Goal: Task Accomplishment & Management: Manage account settings

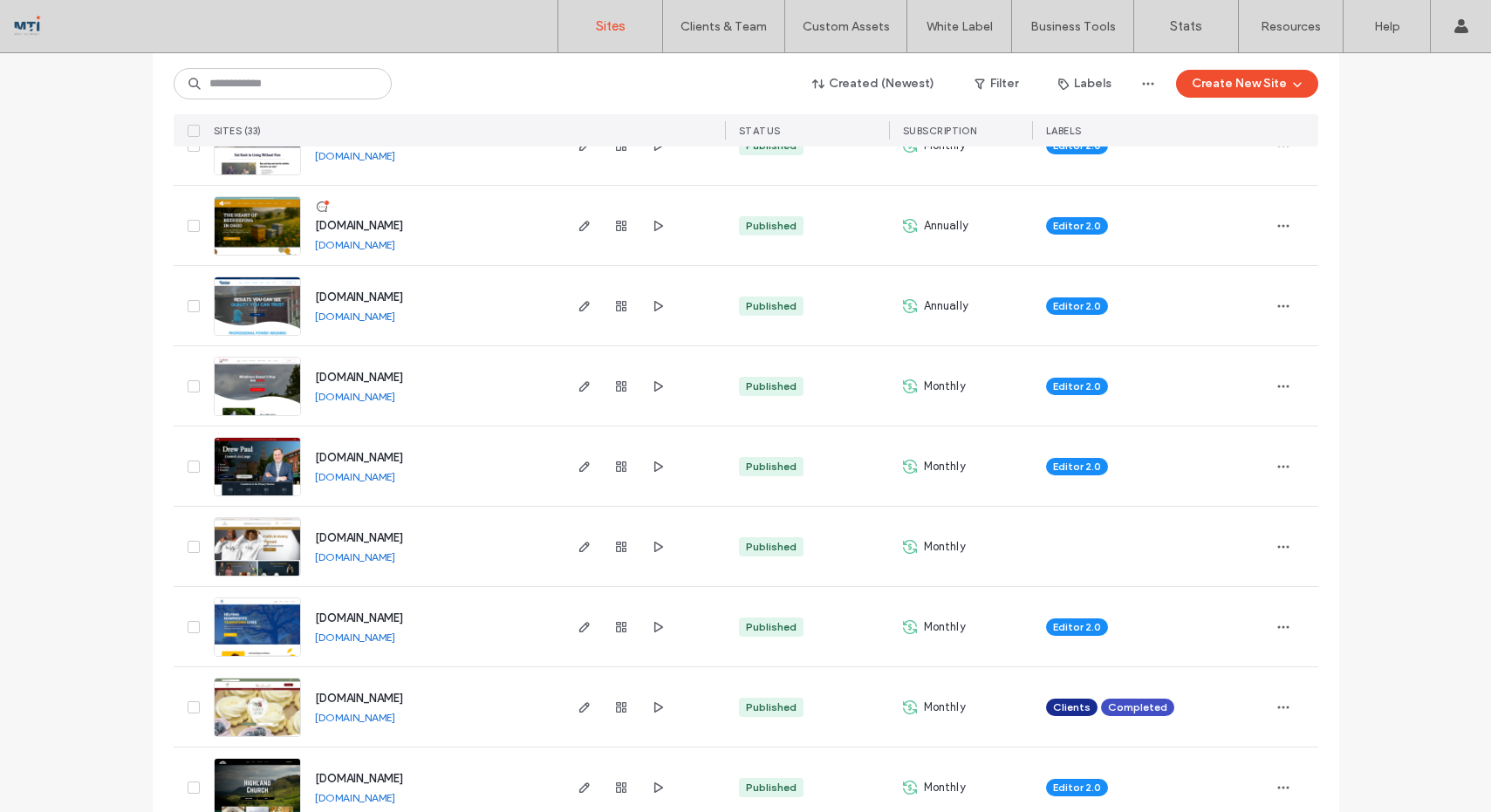
scroll to position [318, 0]
click at [252, 705] on img at bounding box center [257, 739] width 86 height 119
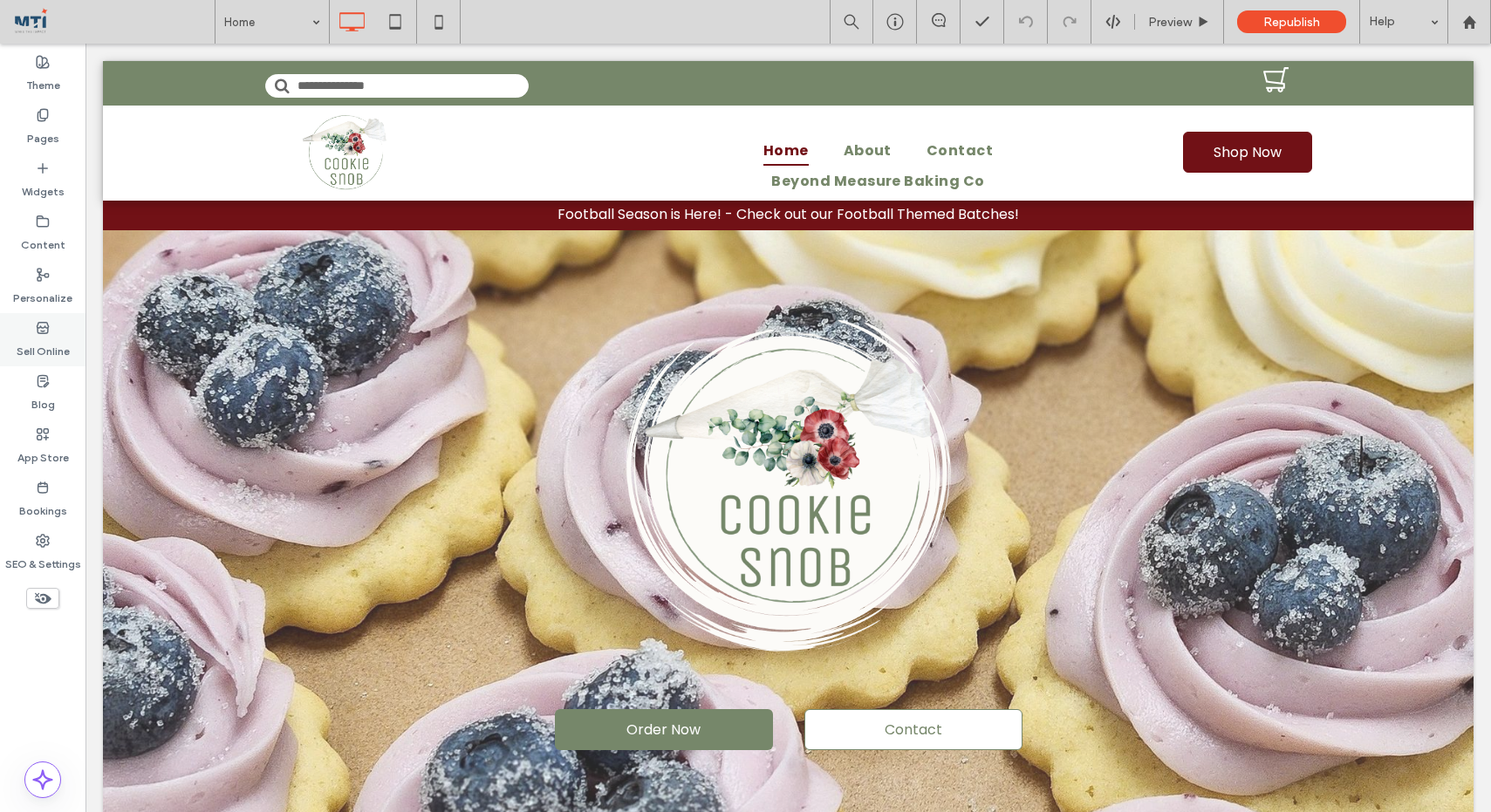
click at [45, 321] on icon at bounding box center [42, 327] width 14 height 14
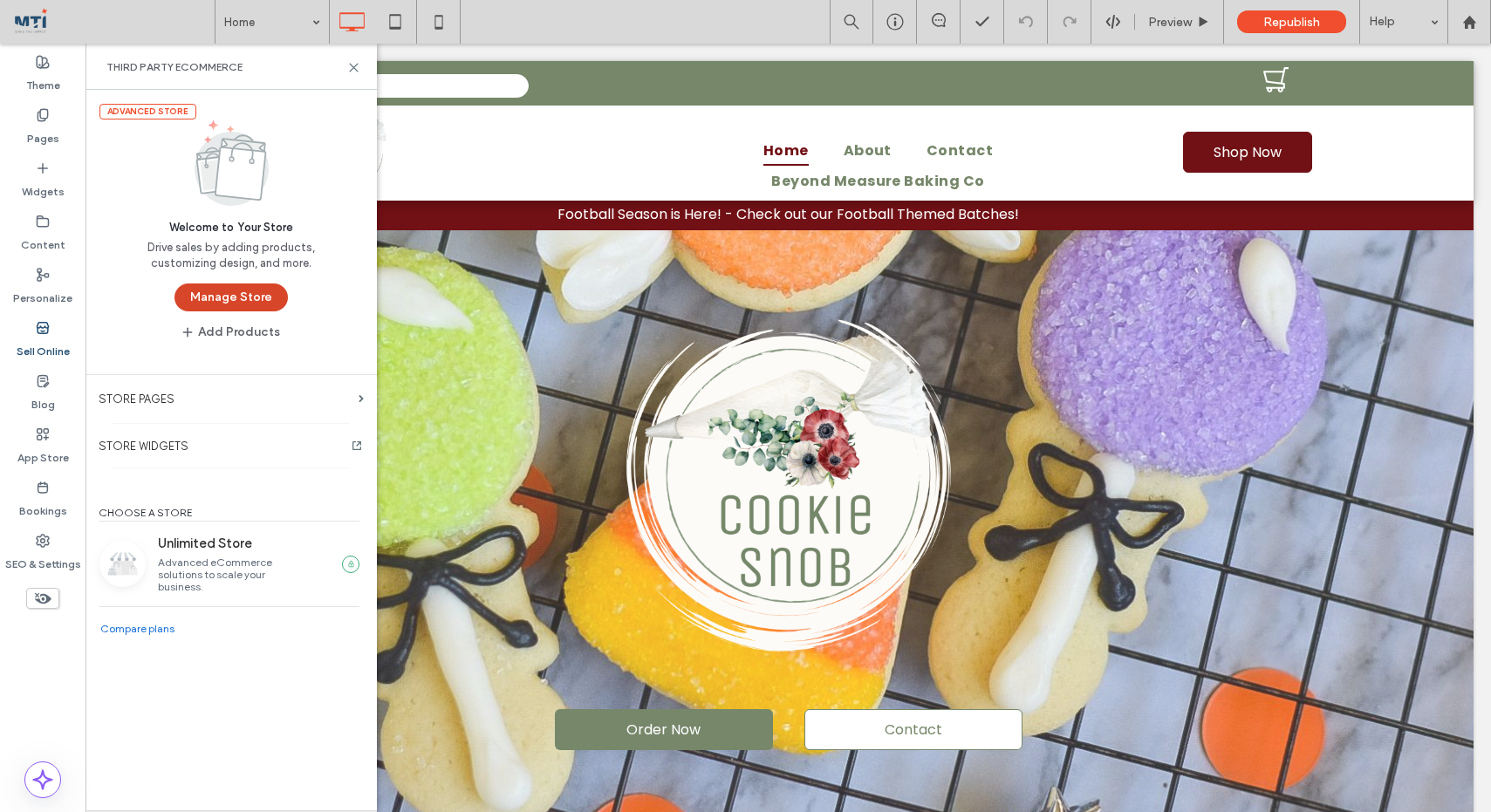
click at [230, 296] on button "Manage Store" at bounding box center [231, 297] width 113 height 28
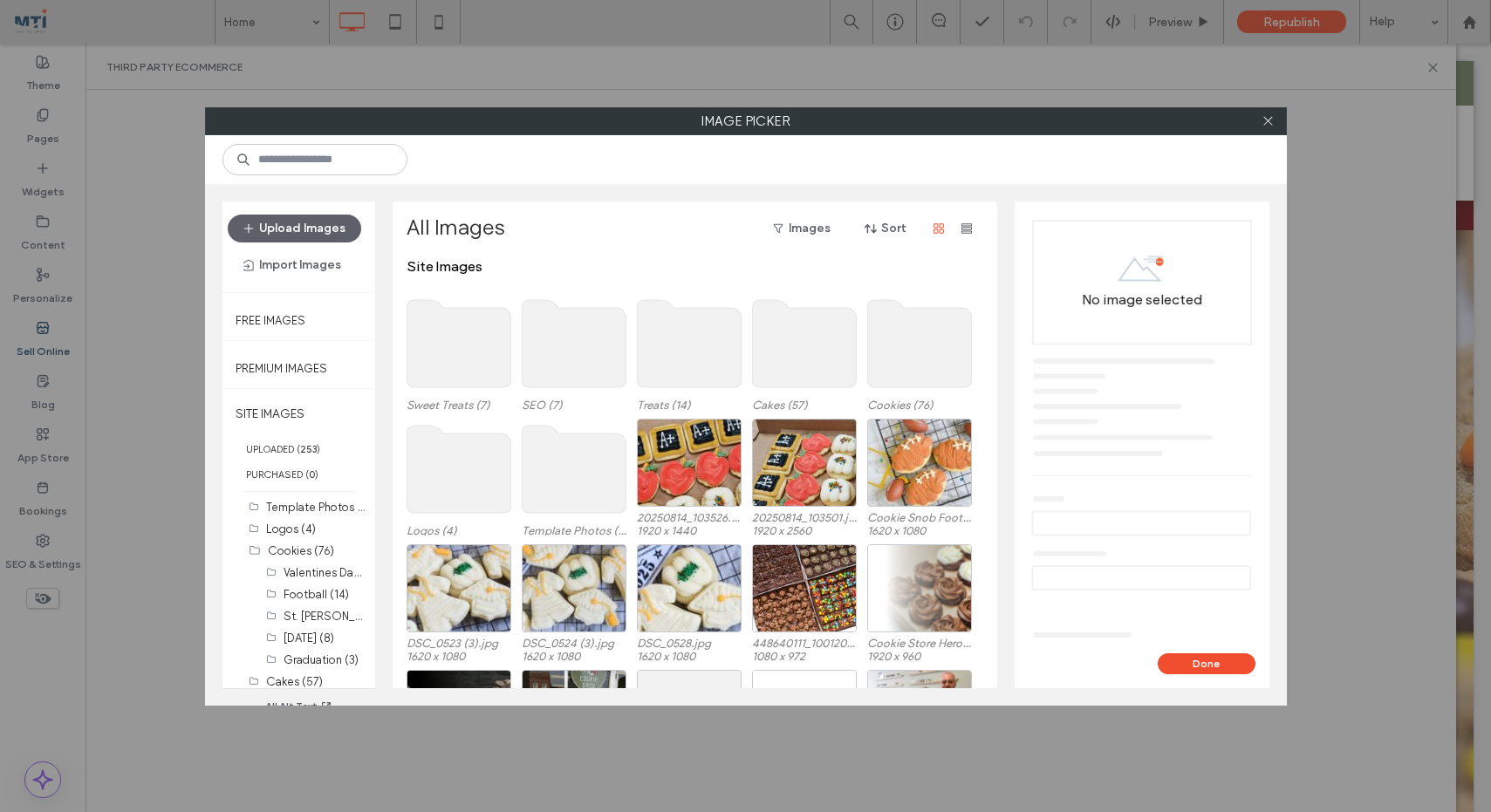
click at [920, 365] on use at bounding box center [918, 344] width 103 height 87
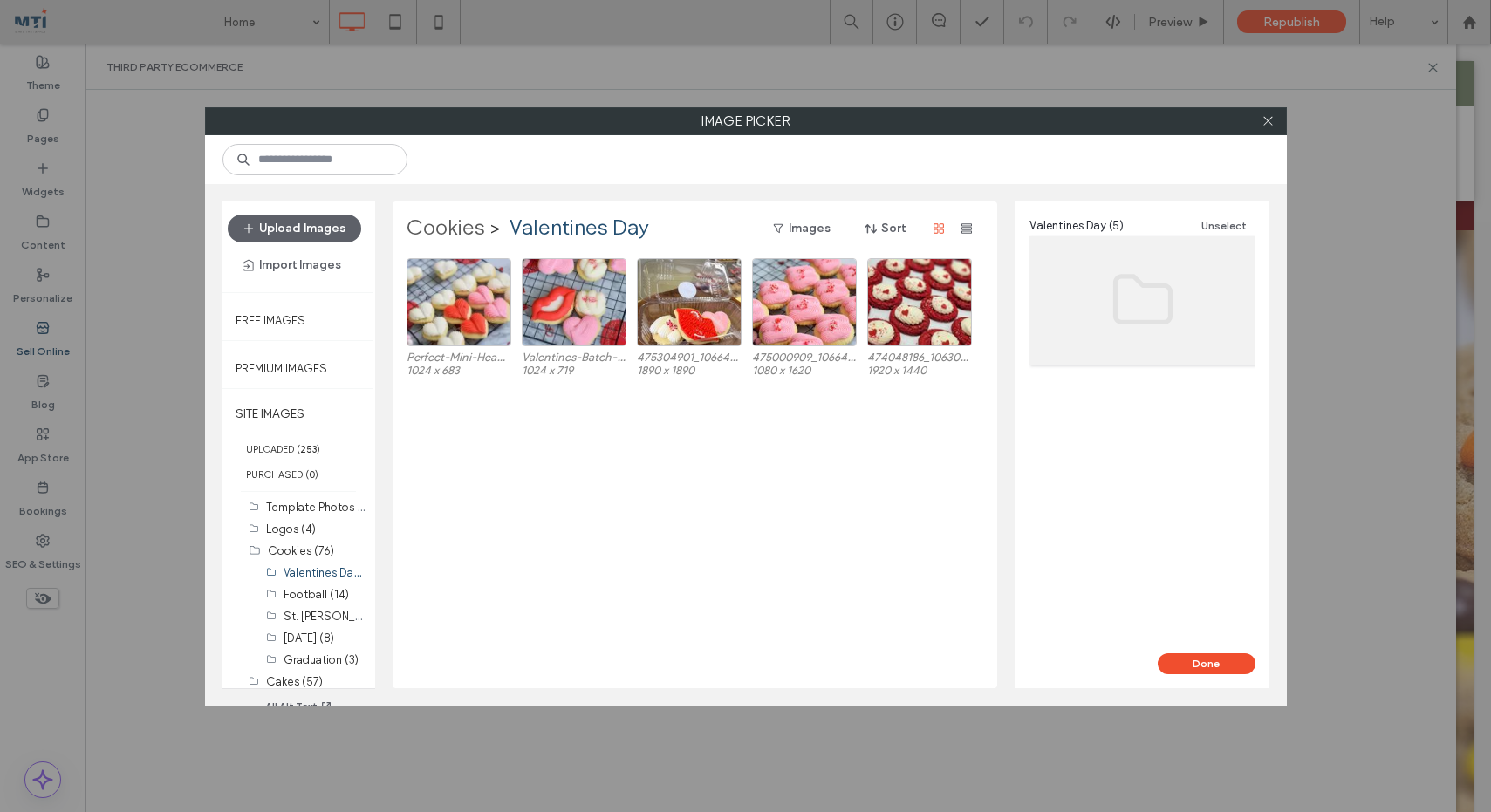
click at [450, 224] on label "Cookies" at bounding box center [445, 228] width 78 height 28
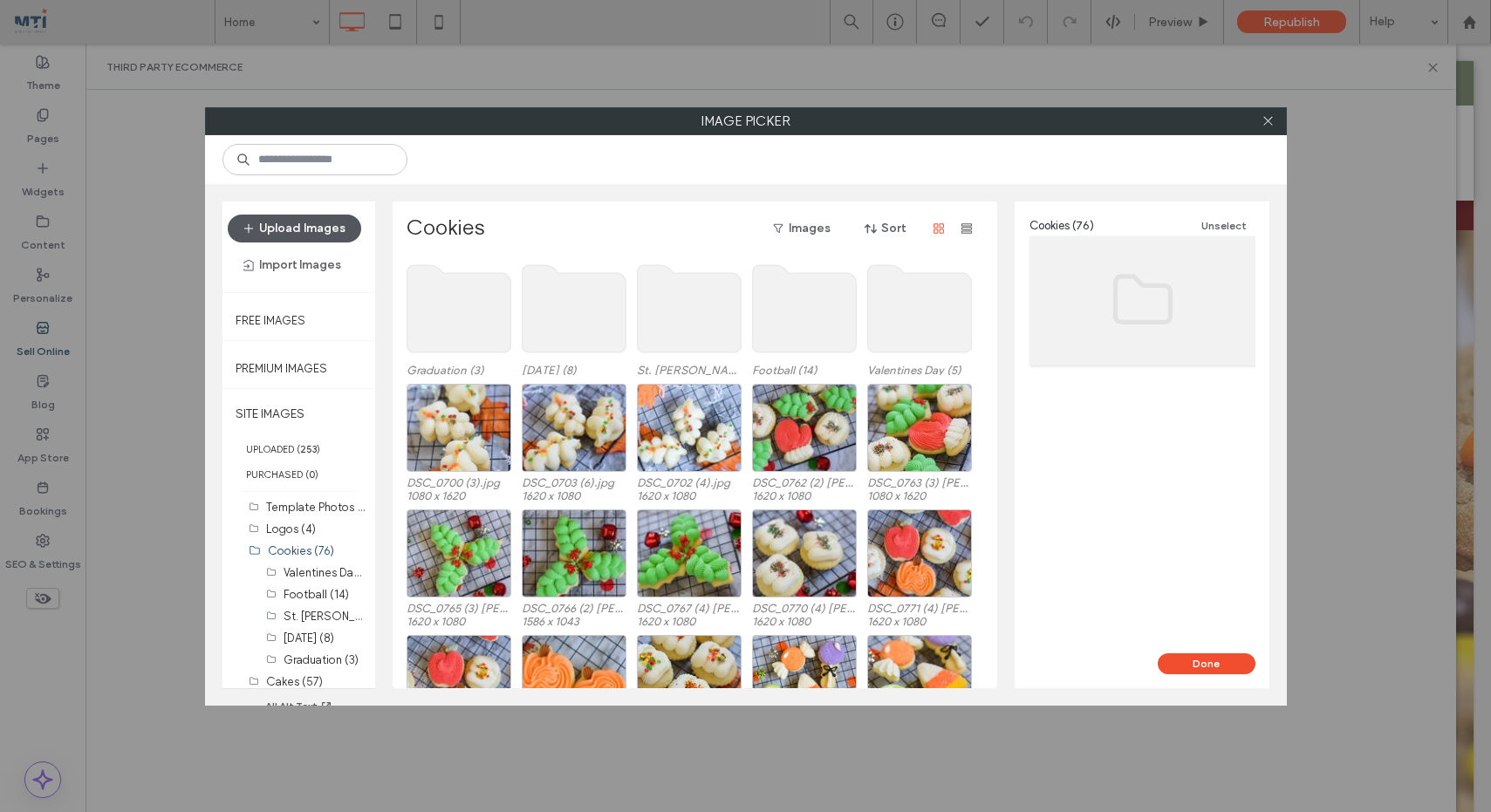
click at [276, 235] on button "Upload Images" at bounding box center [295, 228] width 133 height 28
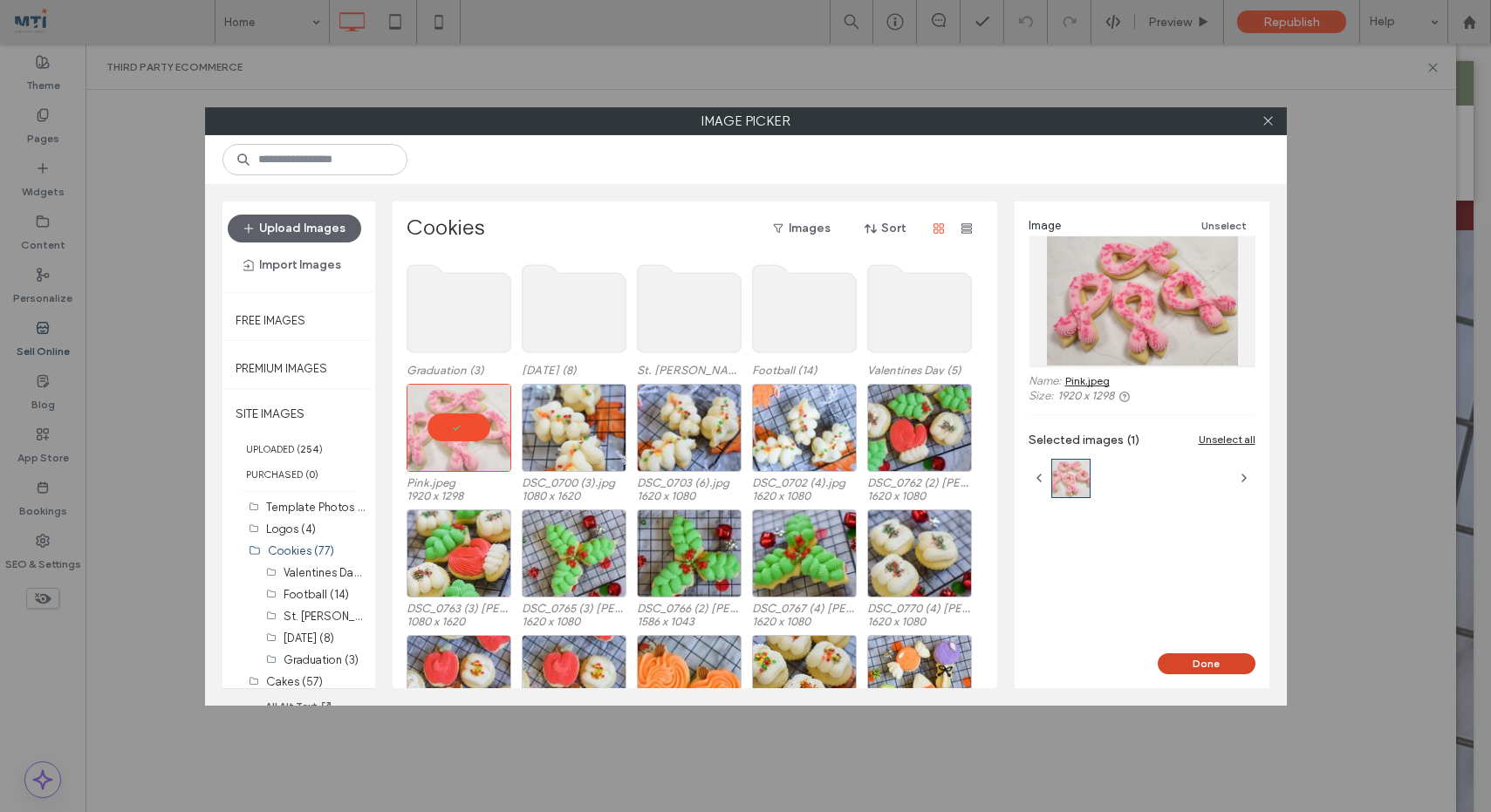
click at [1206, 662] on button "Done" at bounding box center [1206, 664] width 98 height 21
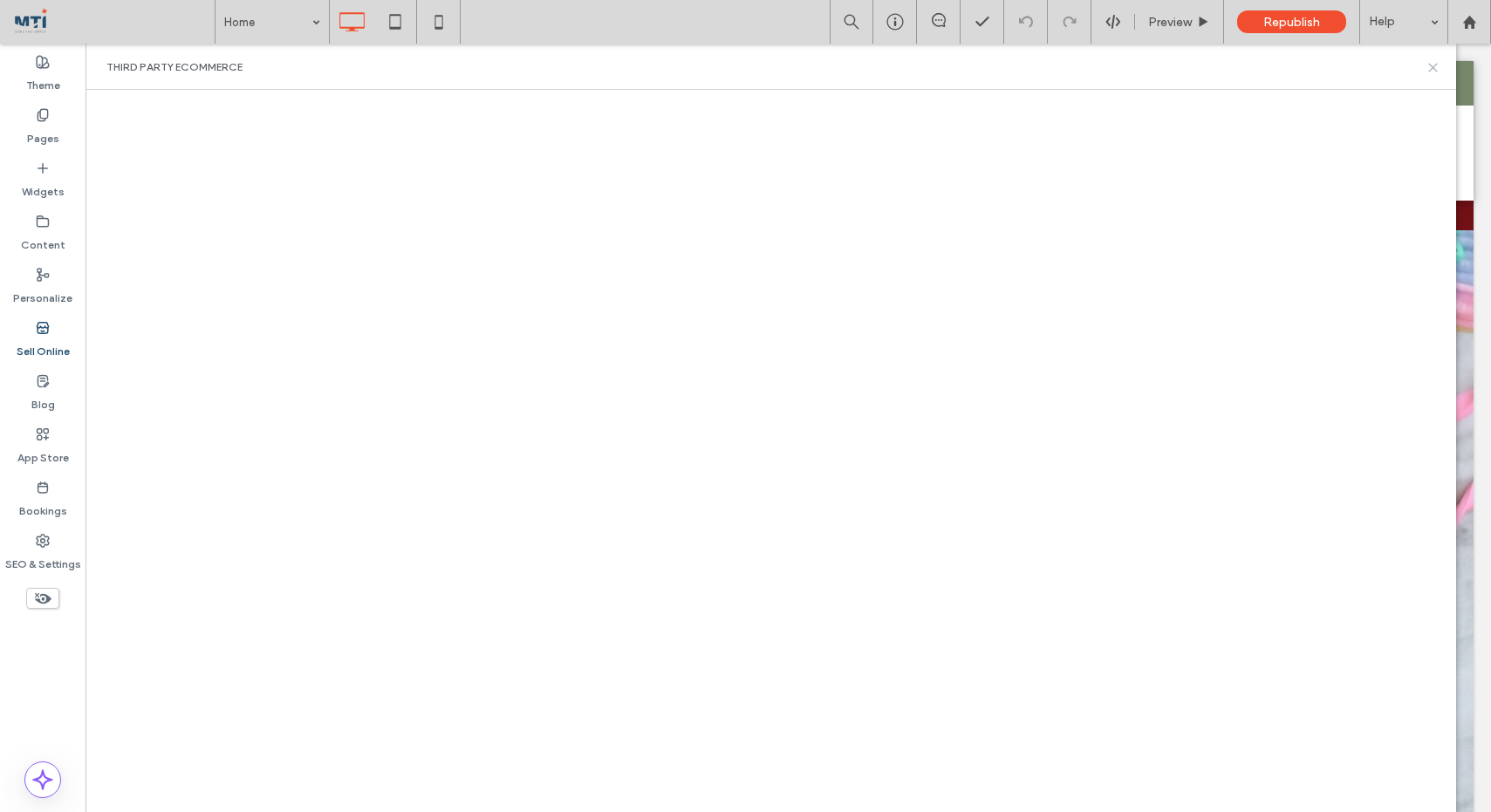
click at [1433, 68] on use at bounding box center [1433, 68] width 8 height 8
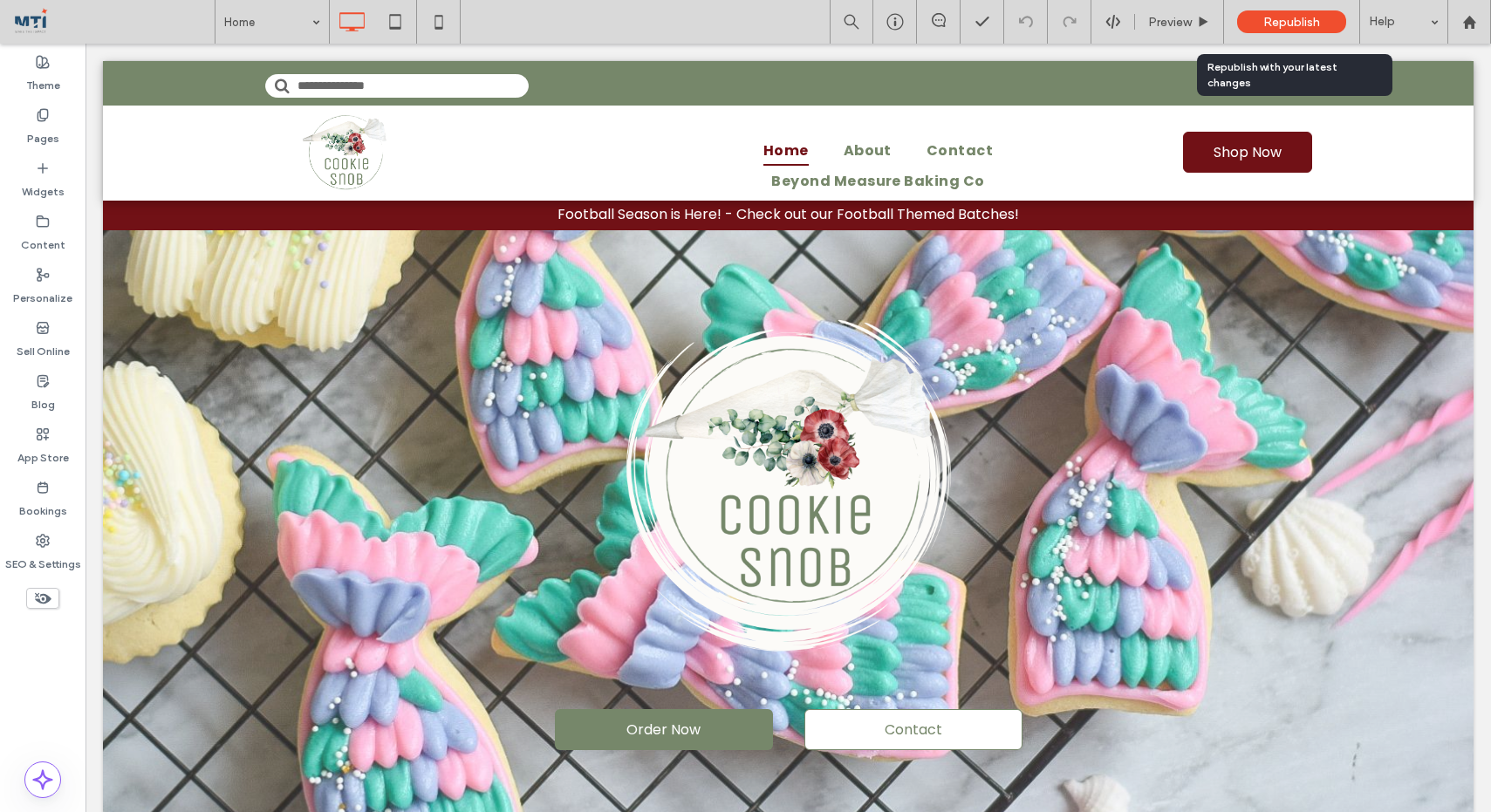
click at [1283, 17] on span "Republish" at bounding box center [1291, 21] width 57 height 14
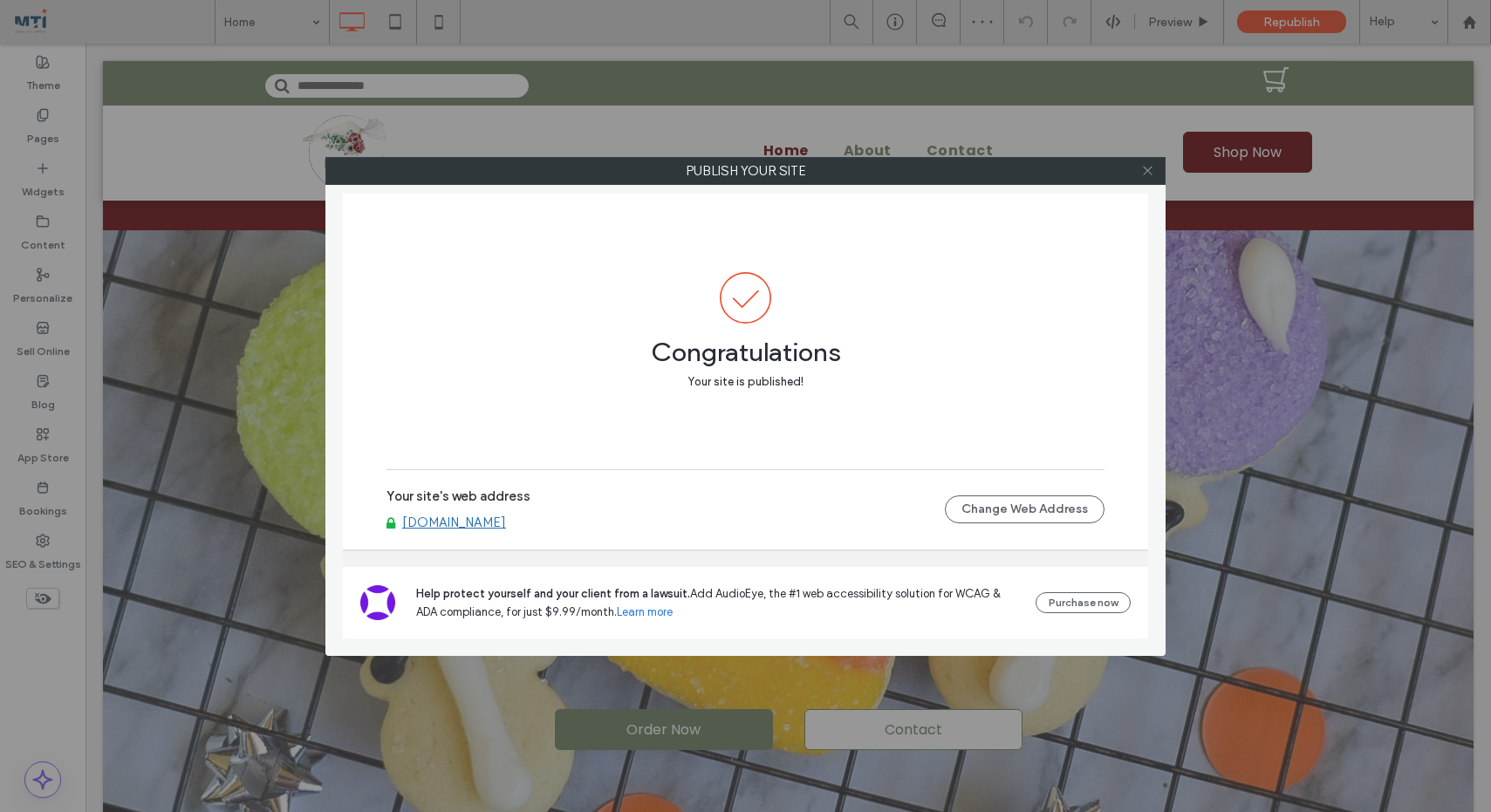
click at [1144, 172] on use at bounding box center [1146, 171] width 9 height 9
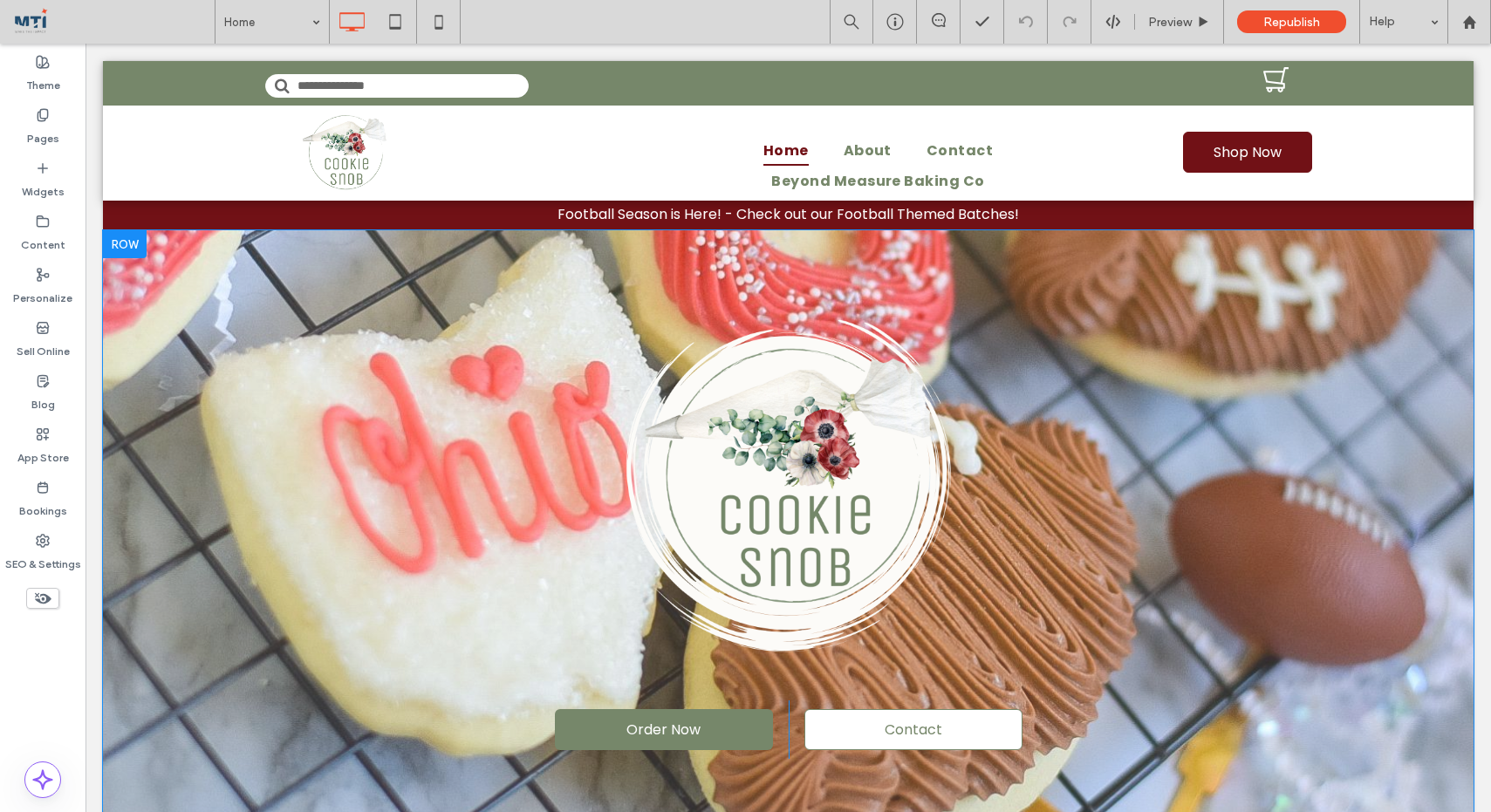
click at [324, 394] on div "Order Now Click To Paste Contact Click To Paste Click To Paste Click To Paste" at bounding box center [788, 661] width 1370 height 687
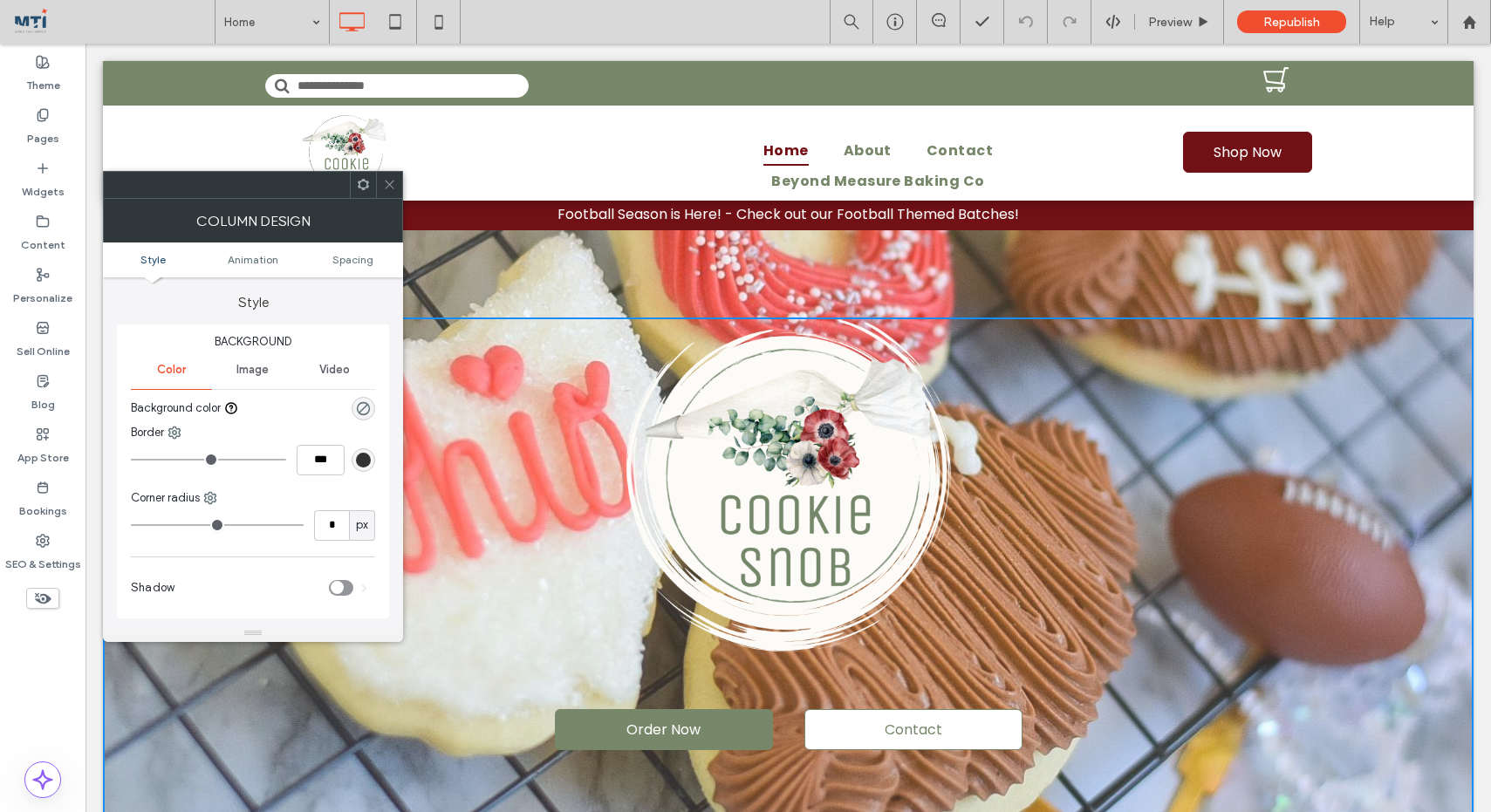
click at [263, 368] on span "Image" at bounding box center [252, 370] width 32 height 14
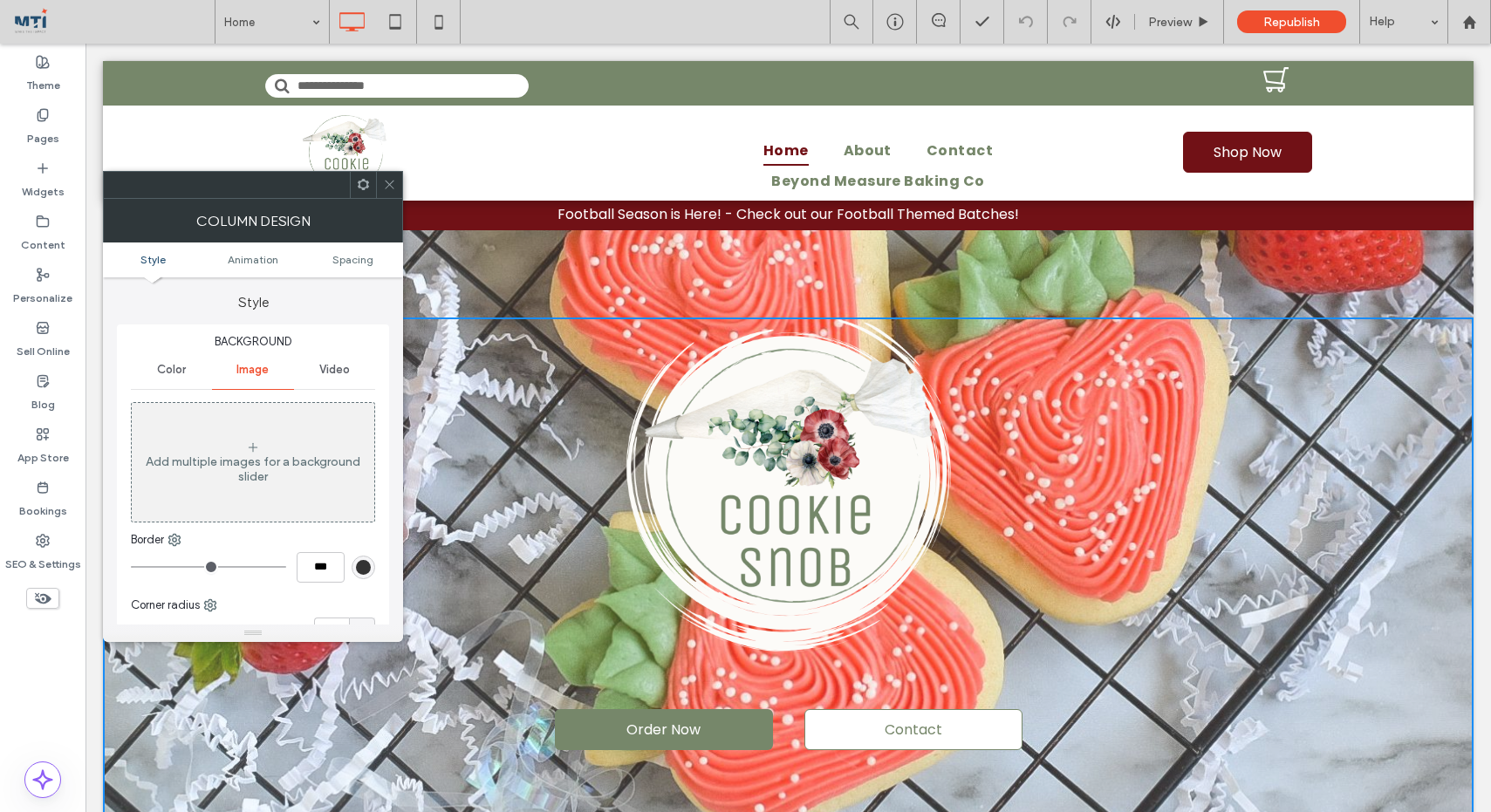
click at [384, 187] on icon at bounding box center [390, 184] width 14 height 14
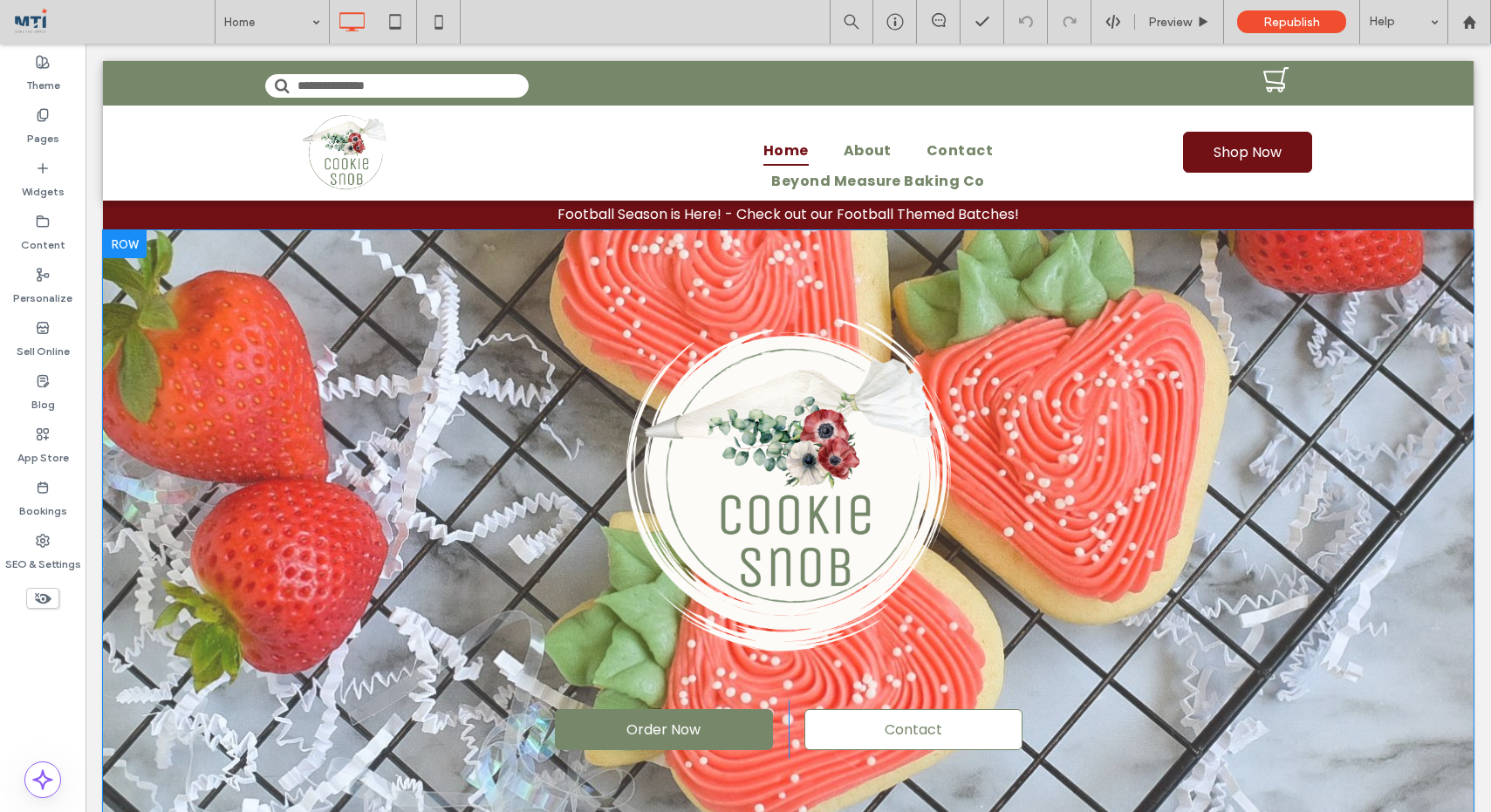
click at [407, 257] on div at bounding box center [788, 617] width 1370 height 774
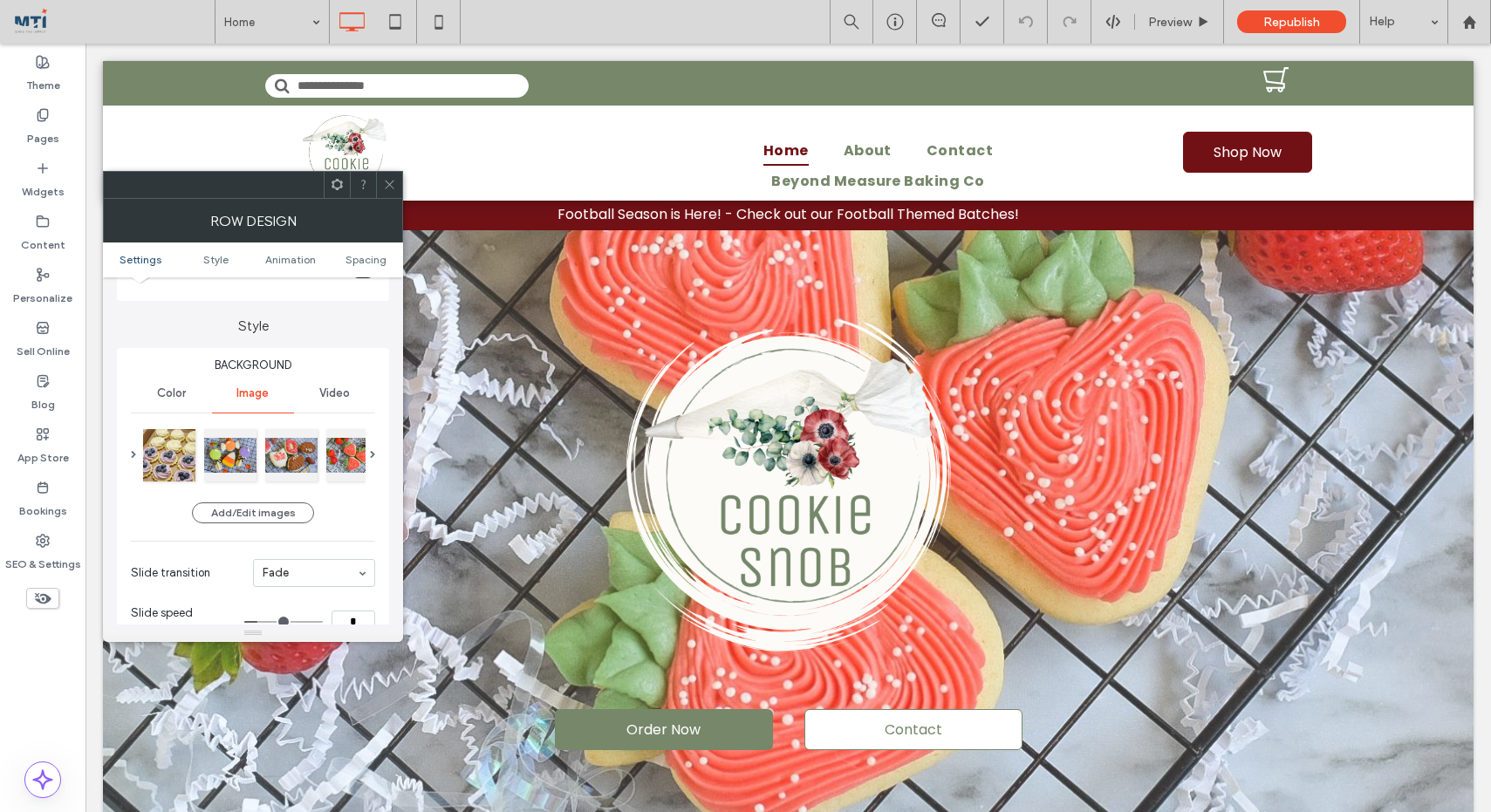
scroll to position [149, 0]
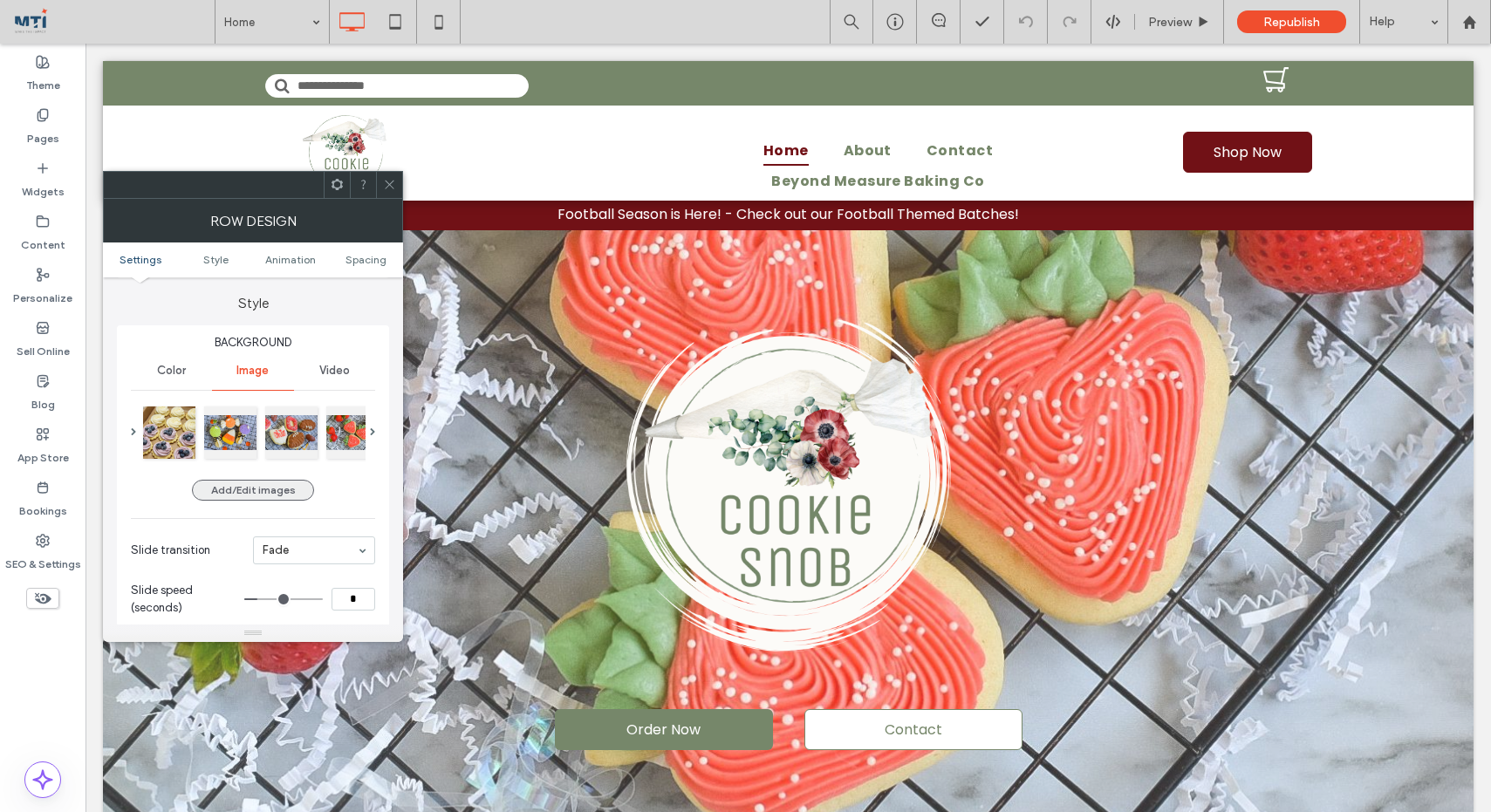
click at [284, 492] on button "Add/Edit images" at bounding box center [253, 490] width 122 height 21
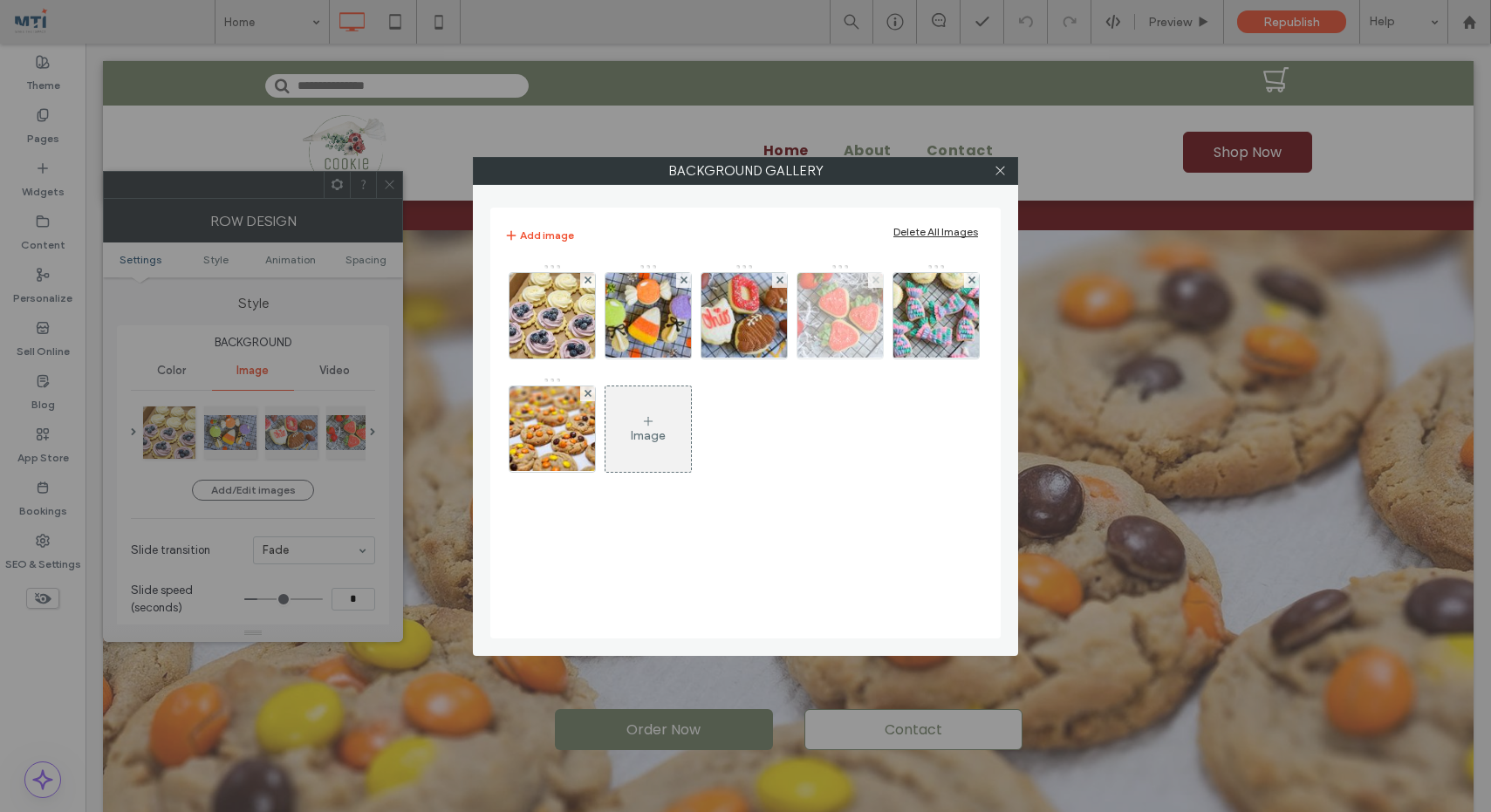
click at [876, 282] on icon at bounding box center [875, 279] width 7 height 7
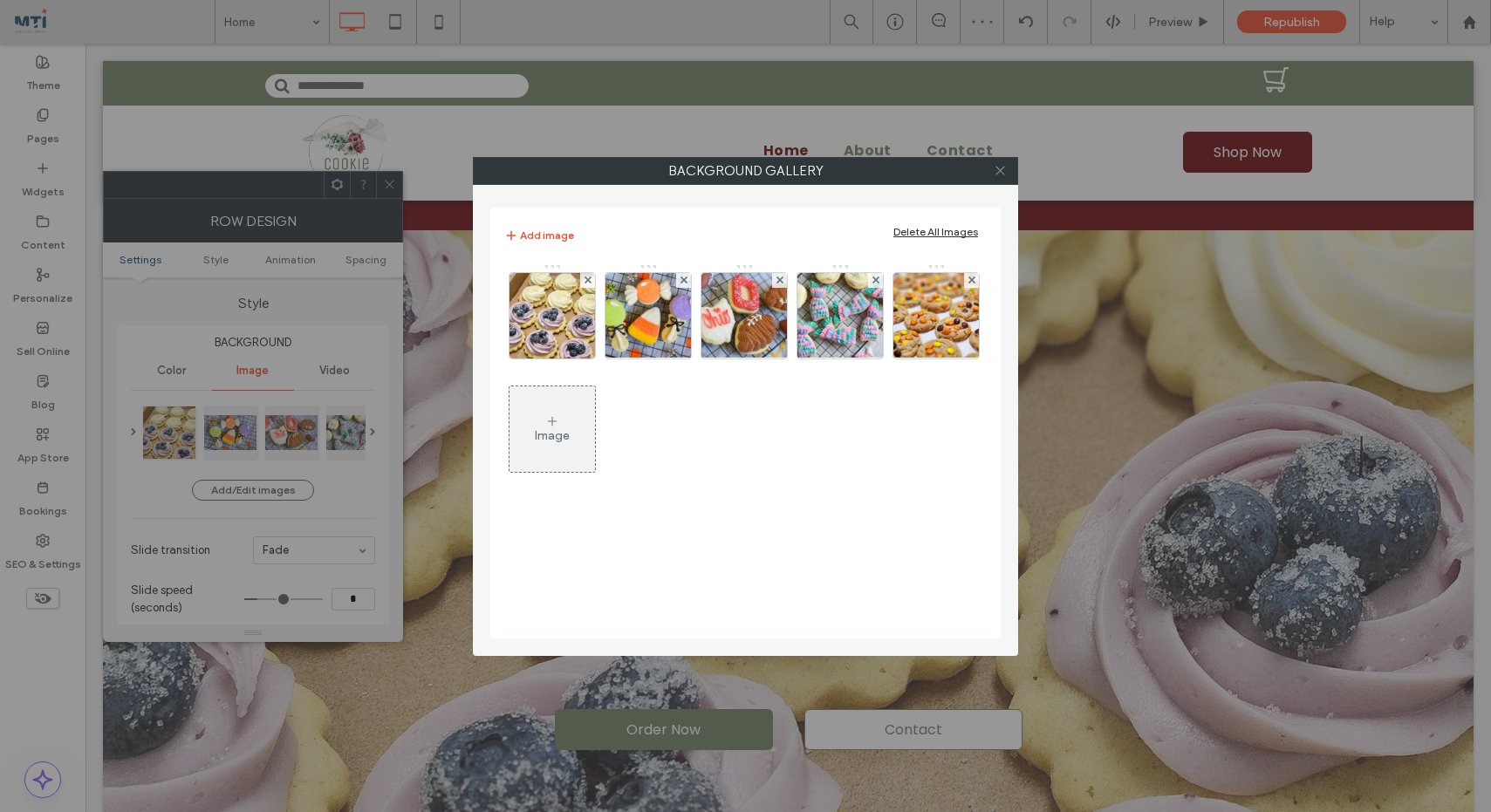
click at [1000, 170] on icon at bounding box center [1000, 171] width 14 height 14
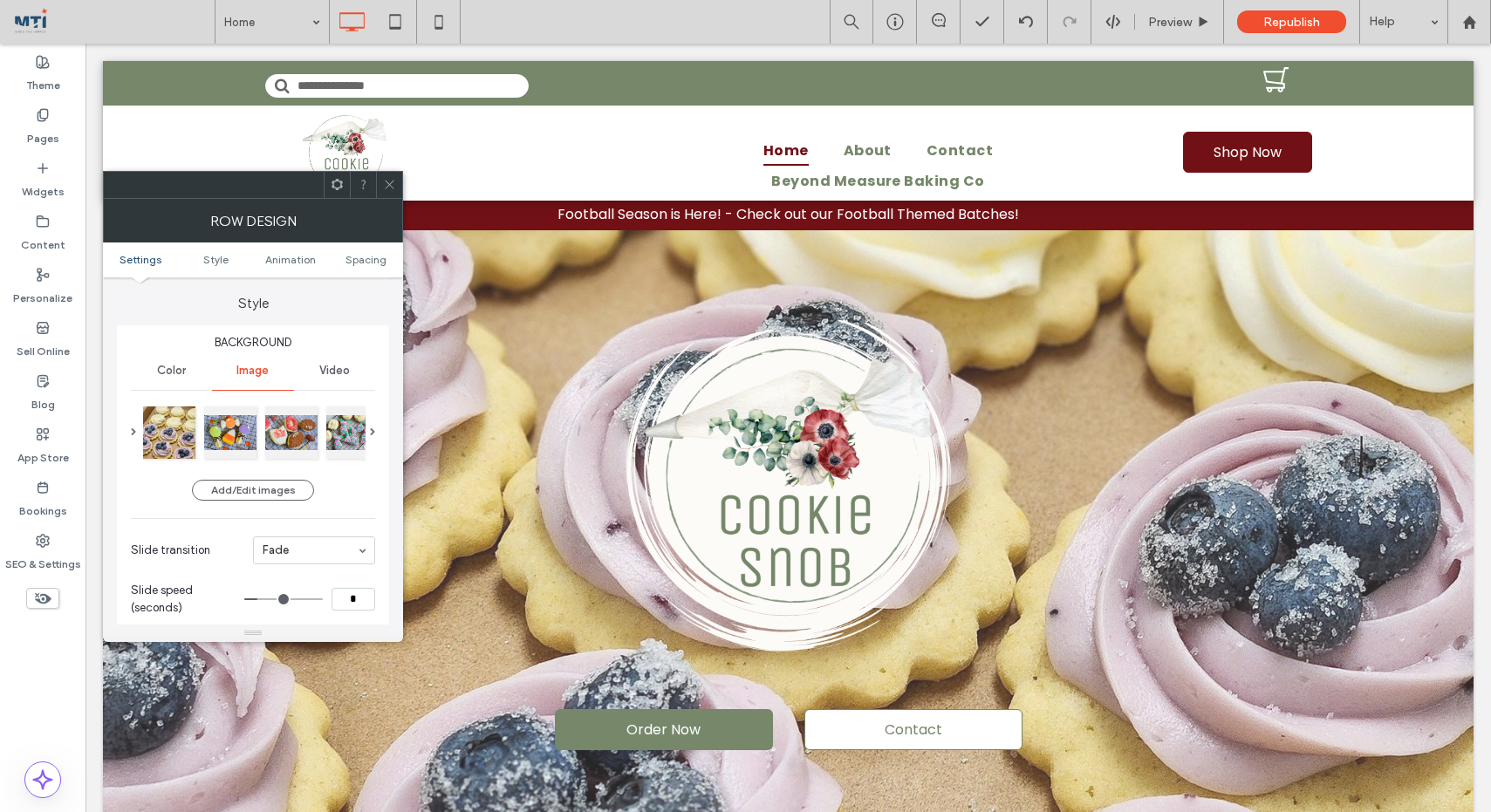
click at [393, 183] on icon at bounding box center [390, 184] width 14 height 14
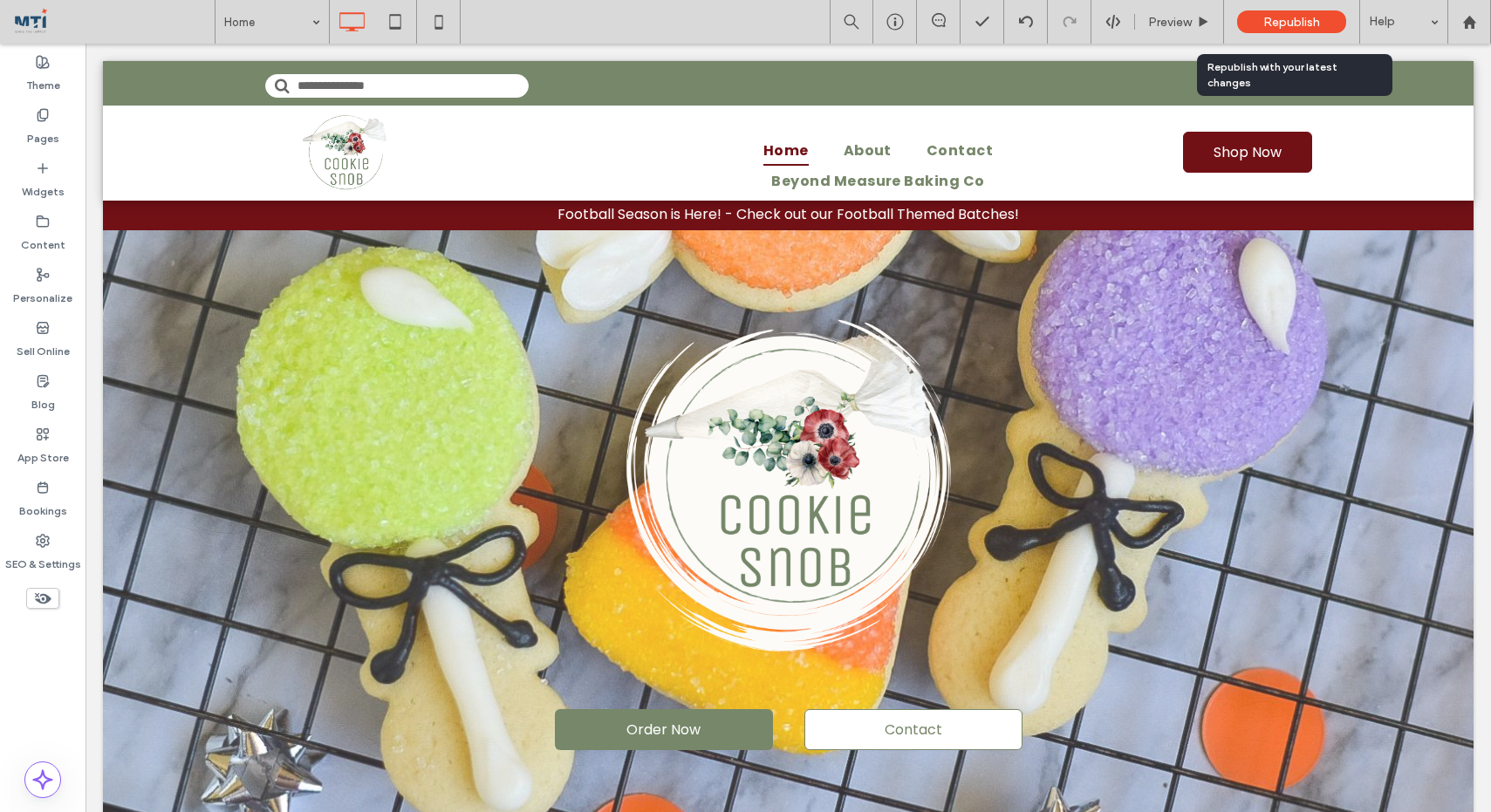
click at [1321, 18] on div "Republish" at bounding box center [1291, 21] width 109 height 22
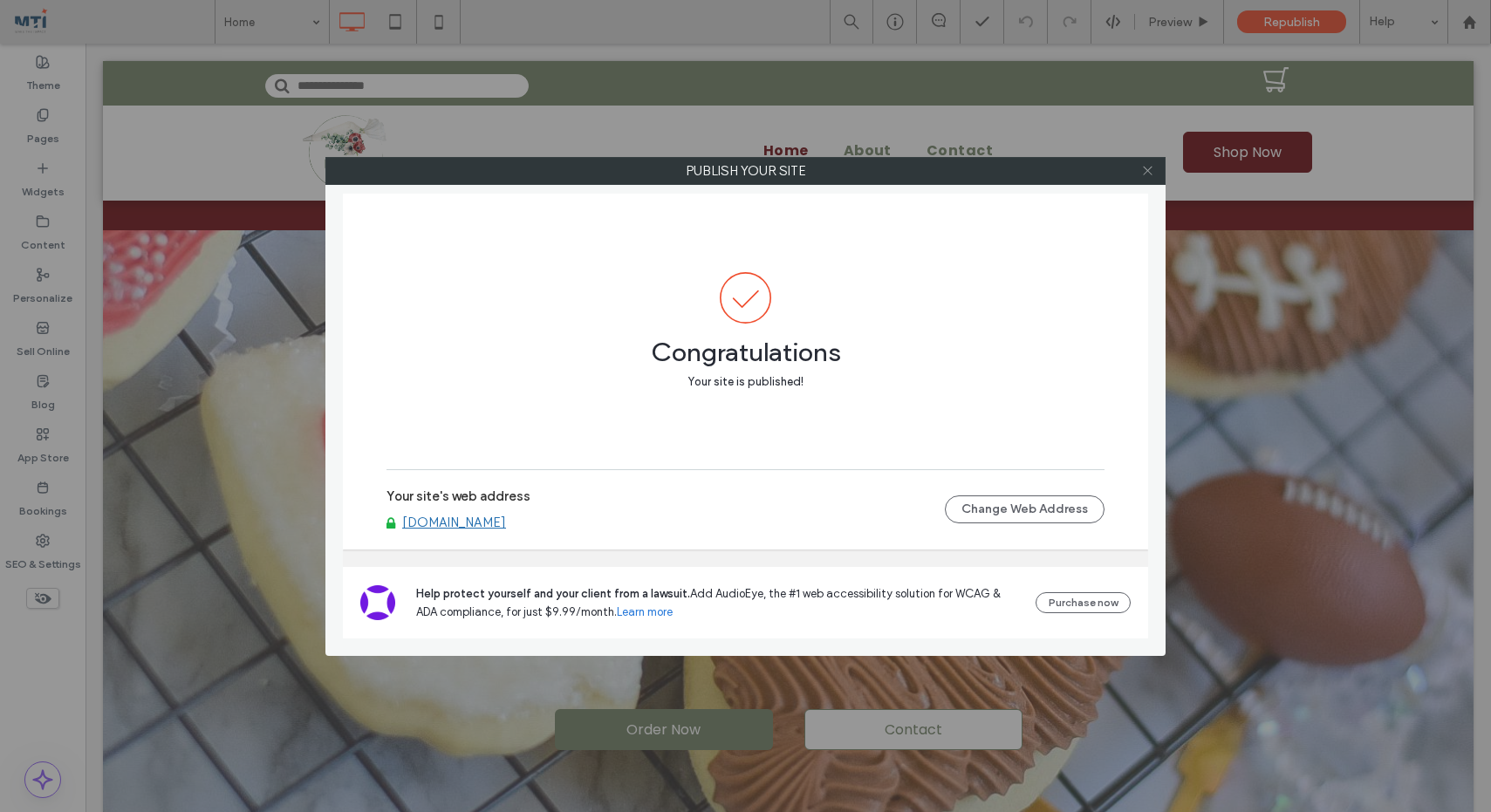
click at [1149, 172] on icon at bounding box center [1147, 171] width 14 height 14
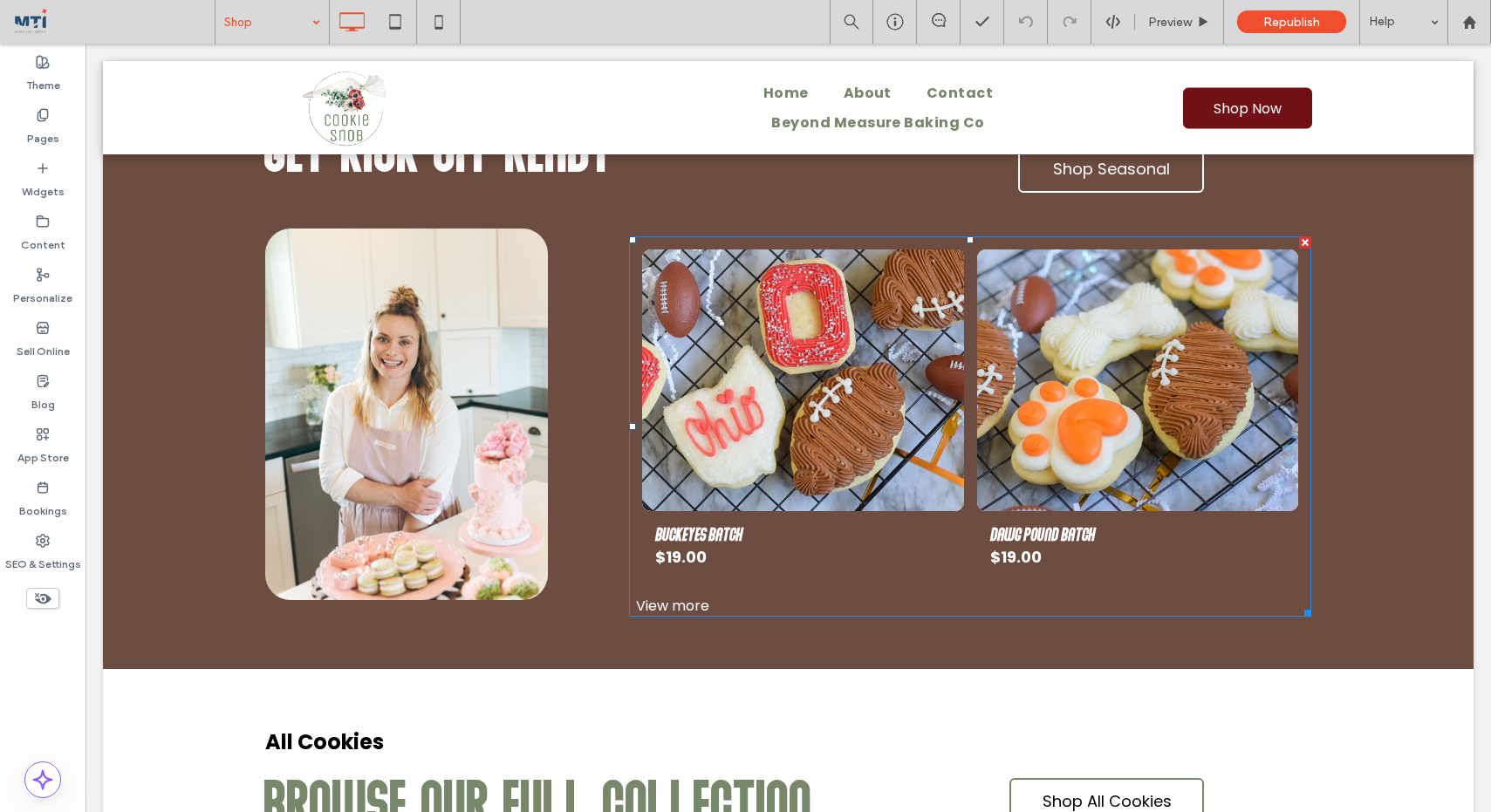
scroll to position [1350, 0]
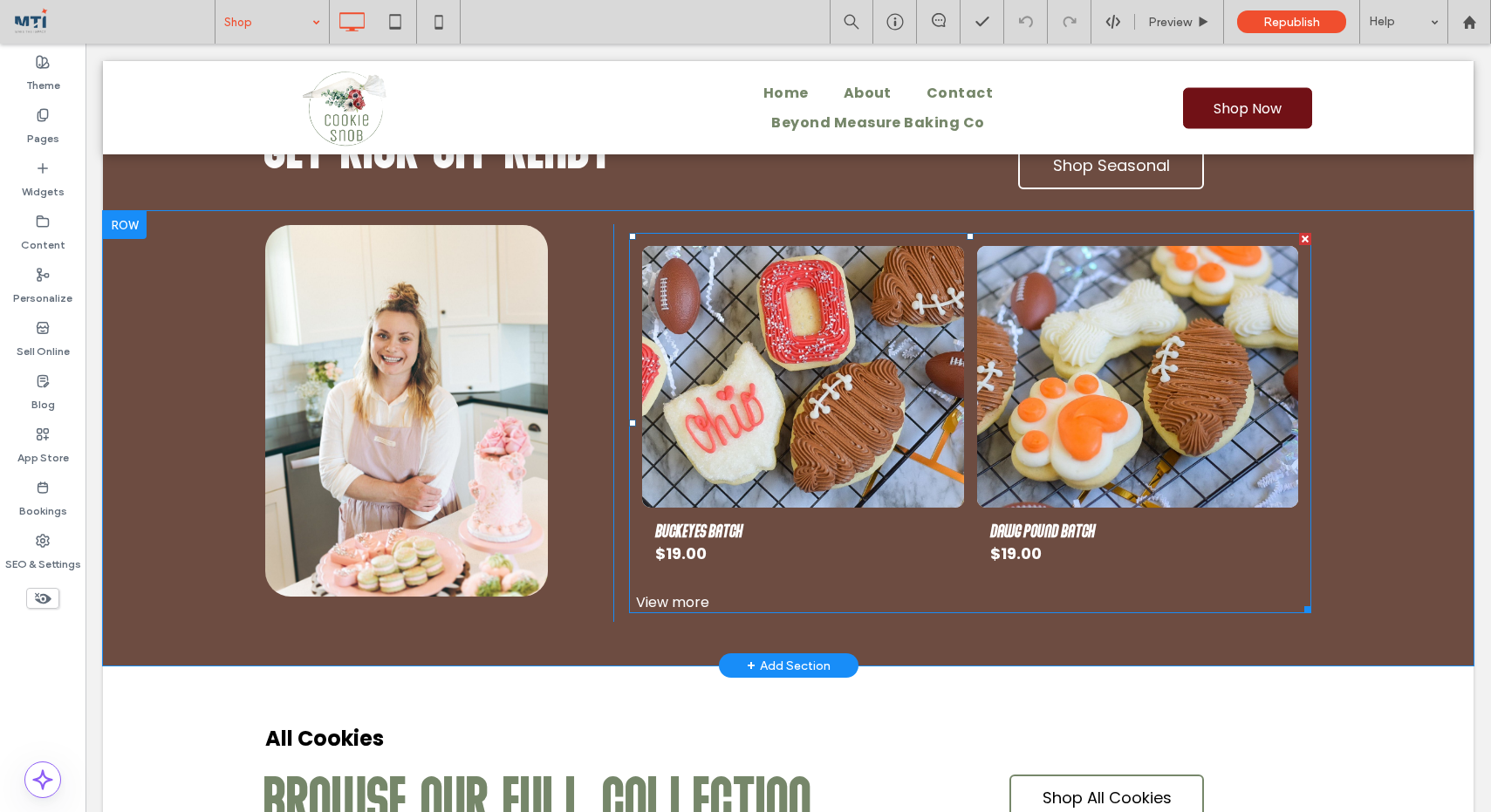
click at [666, 591] on div "View more" at bounding box center [970, 602] width 682 height 22
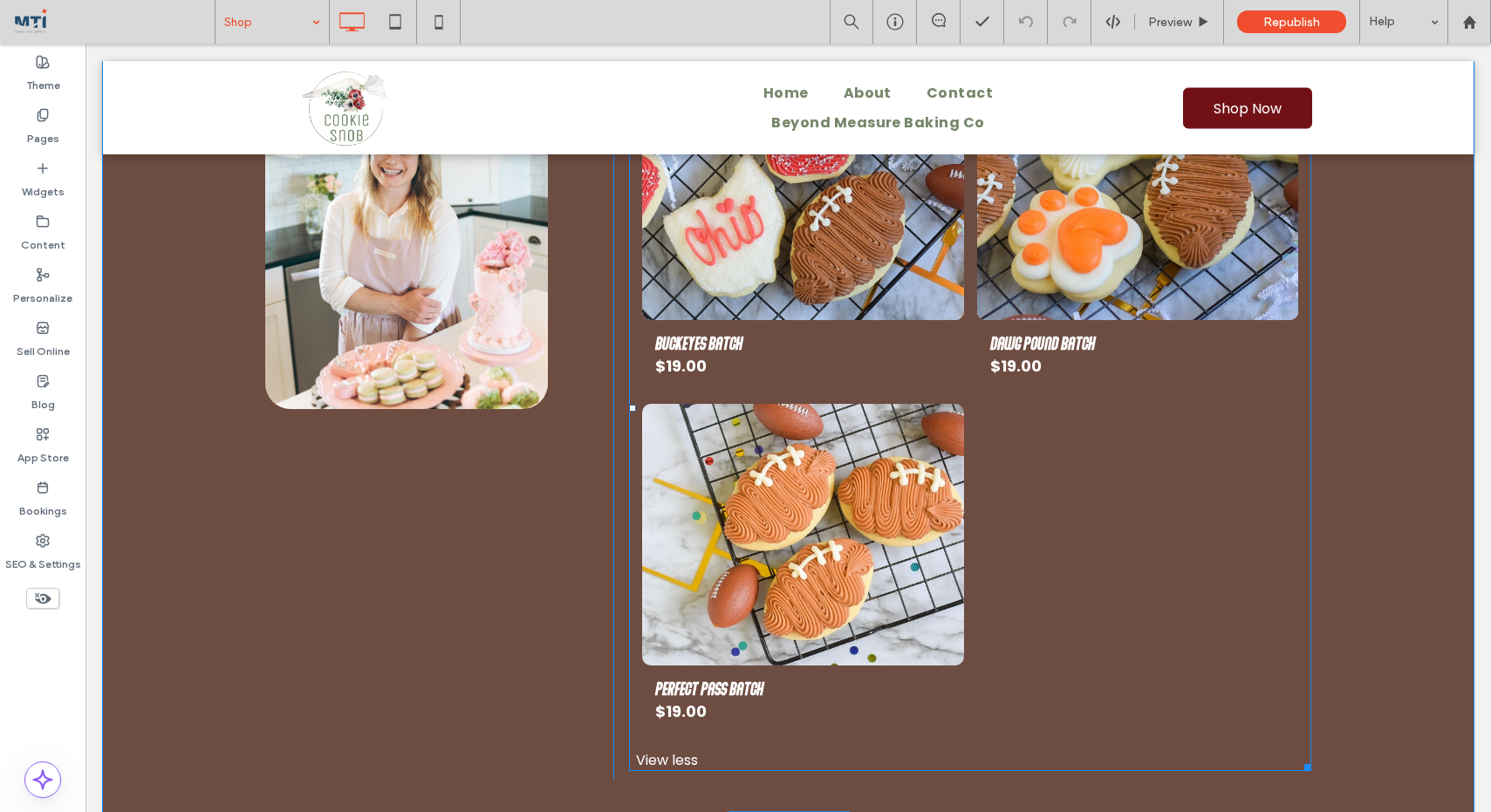
scroll to position [1540, 0]
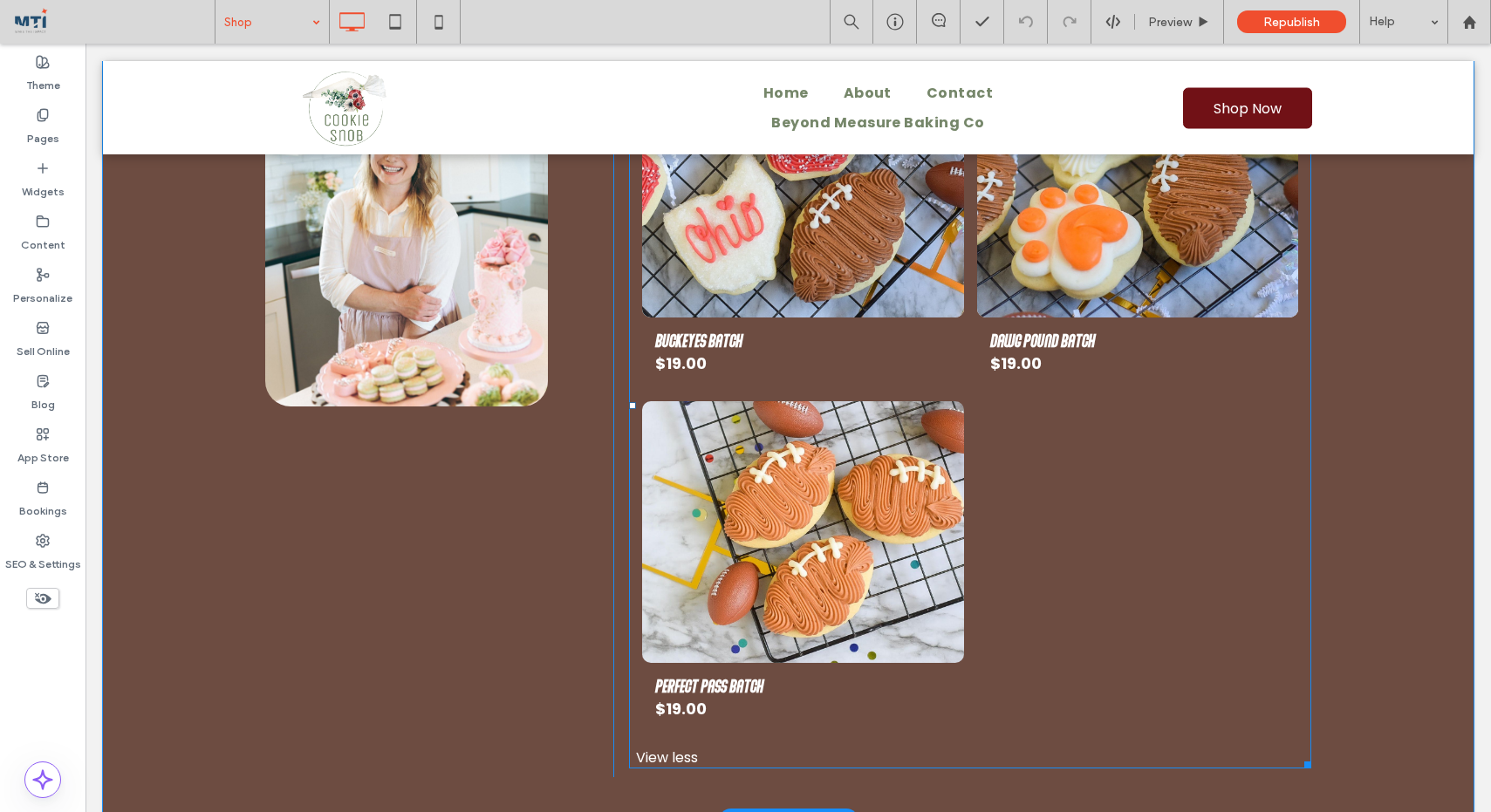
click at [677, 756] on div "View less" at bounding box center [970, 757] width 682 height 22
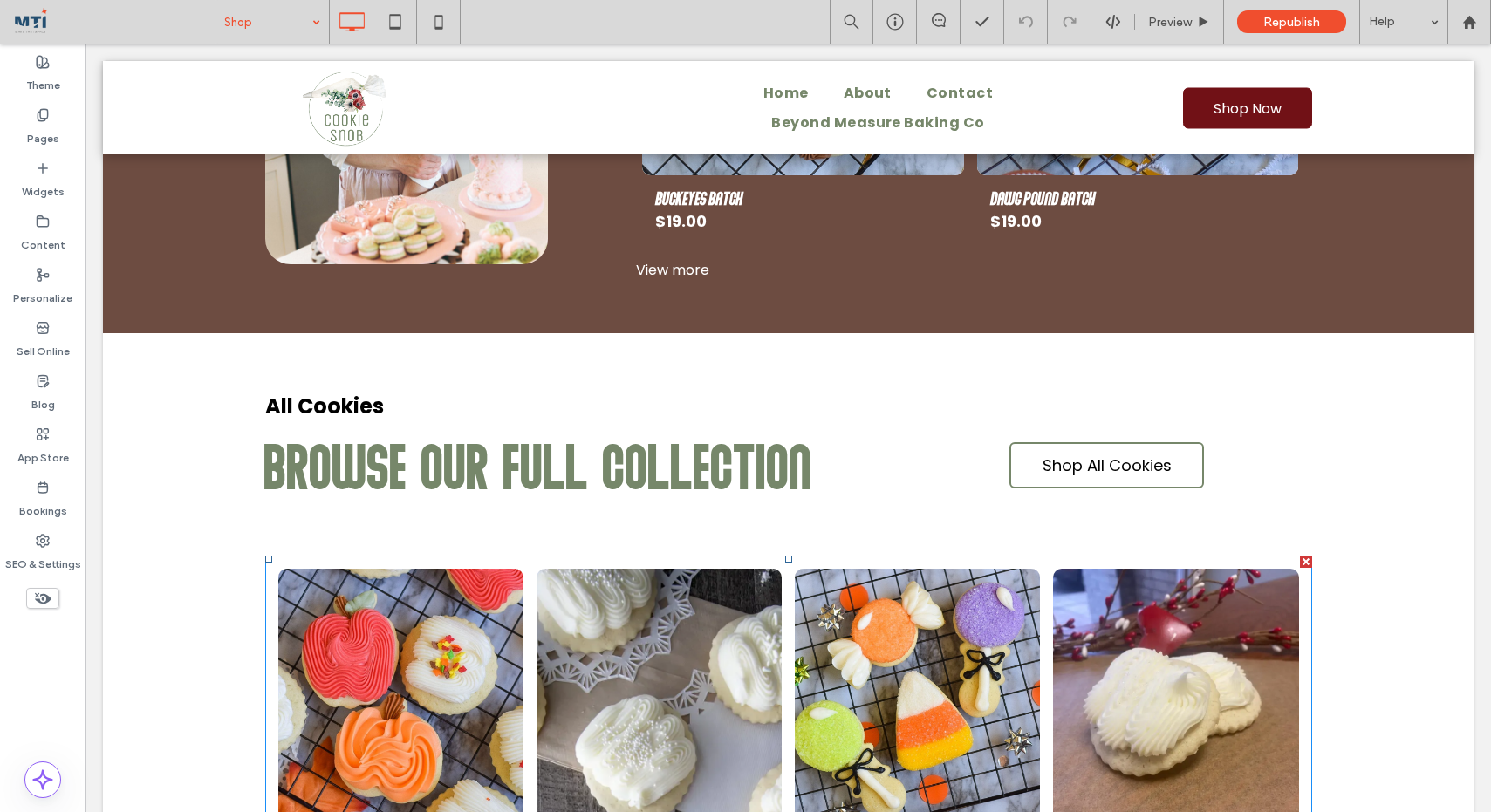
scroll to position [1681, 0]
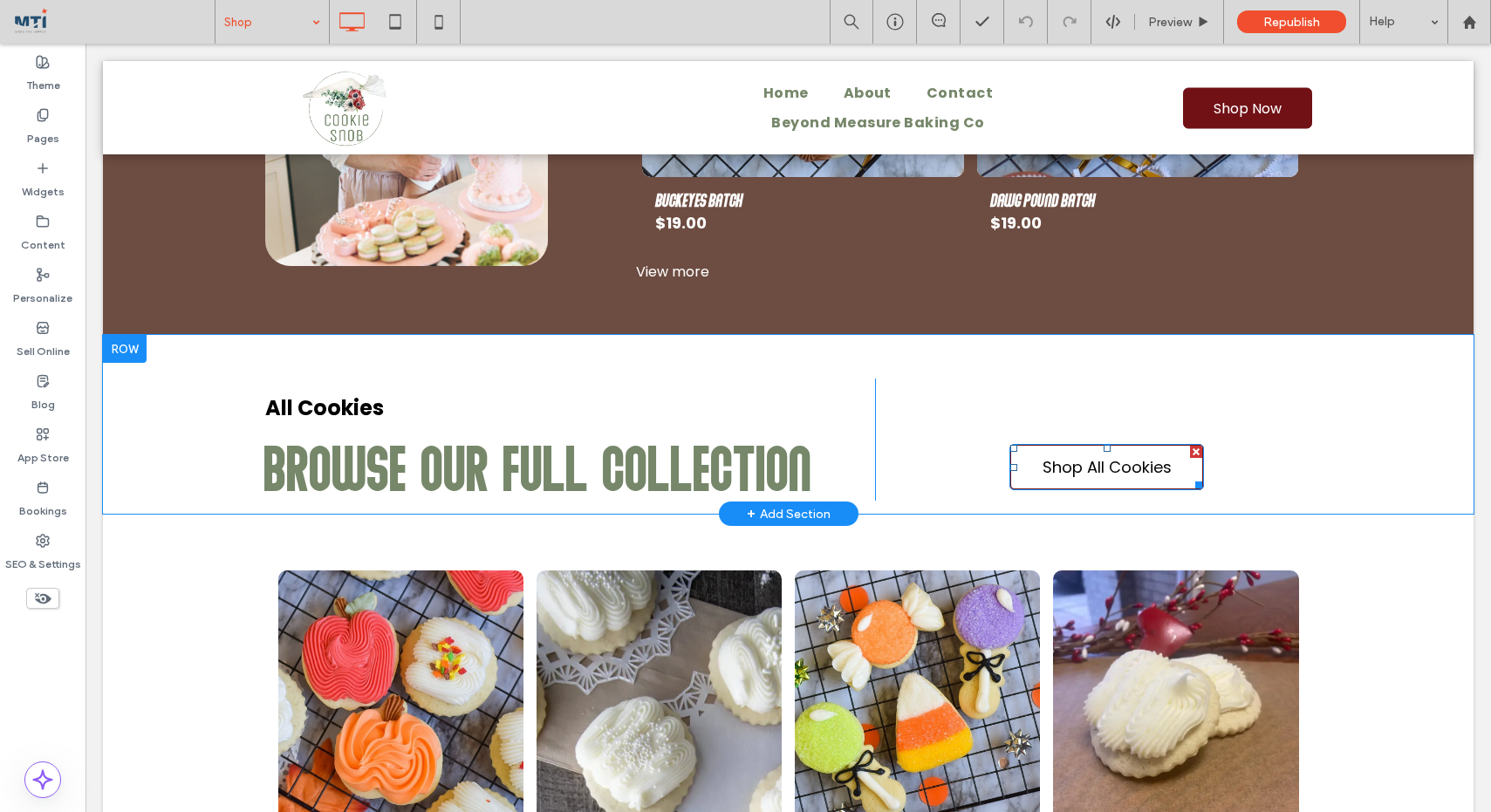
click at [1132, 458] on span "Shop All Cookies" at bounding box center [1107, 467] width 129 height 23
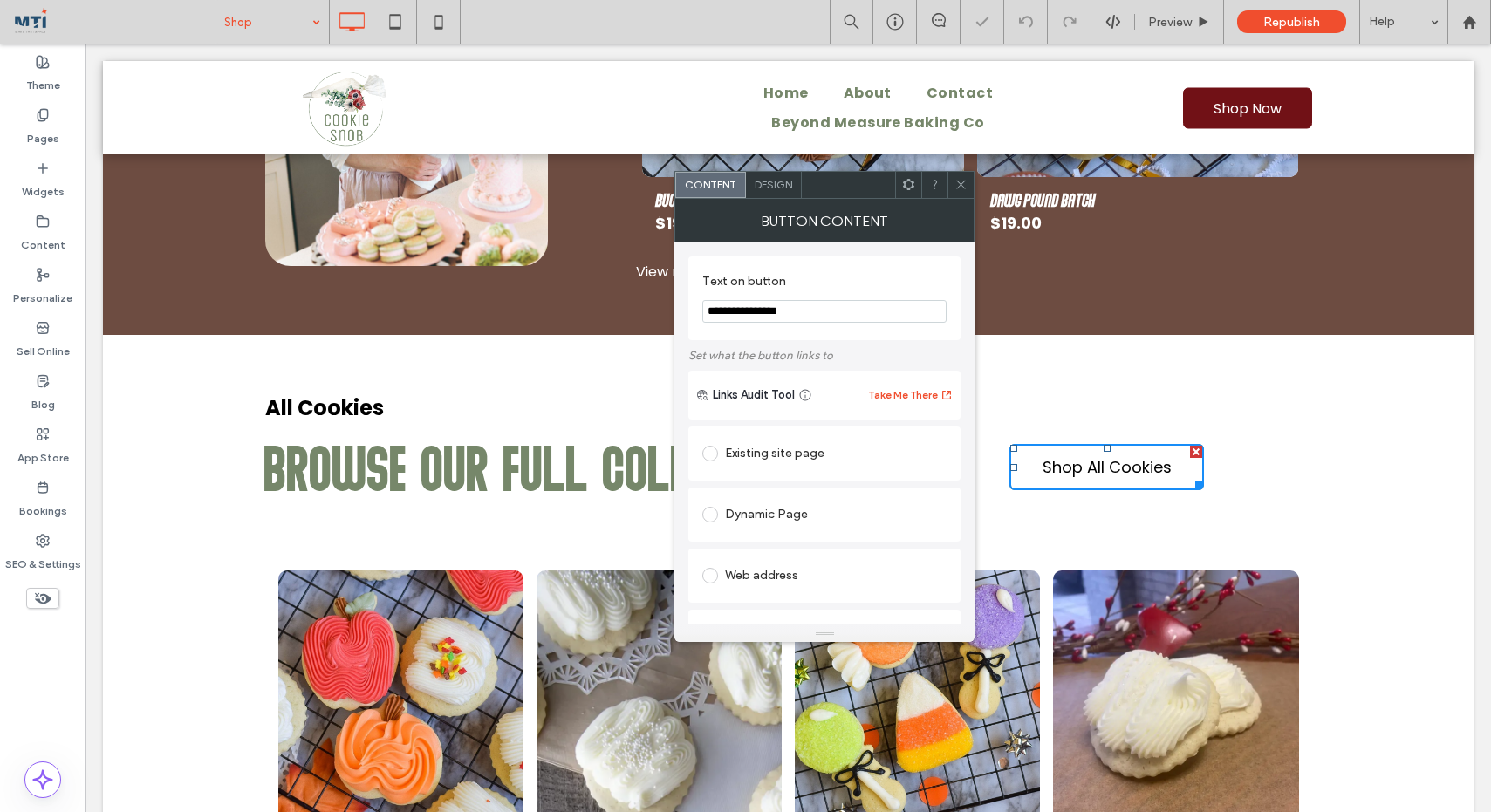
click at [962, 179] on icon at bounding box center [961, 184] width 14 height 14
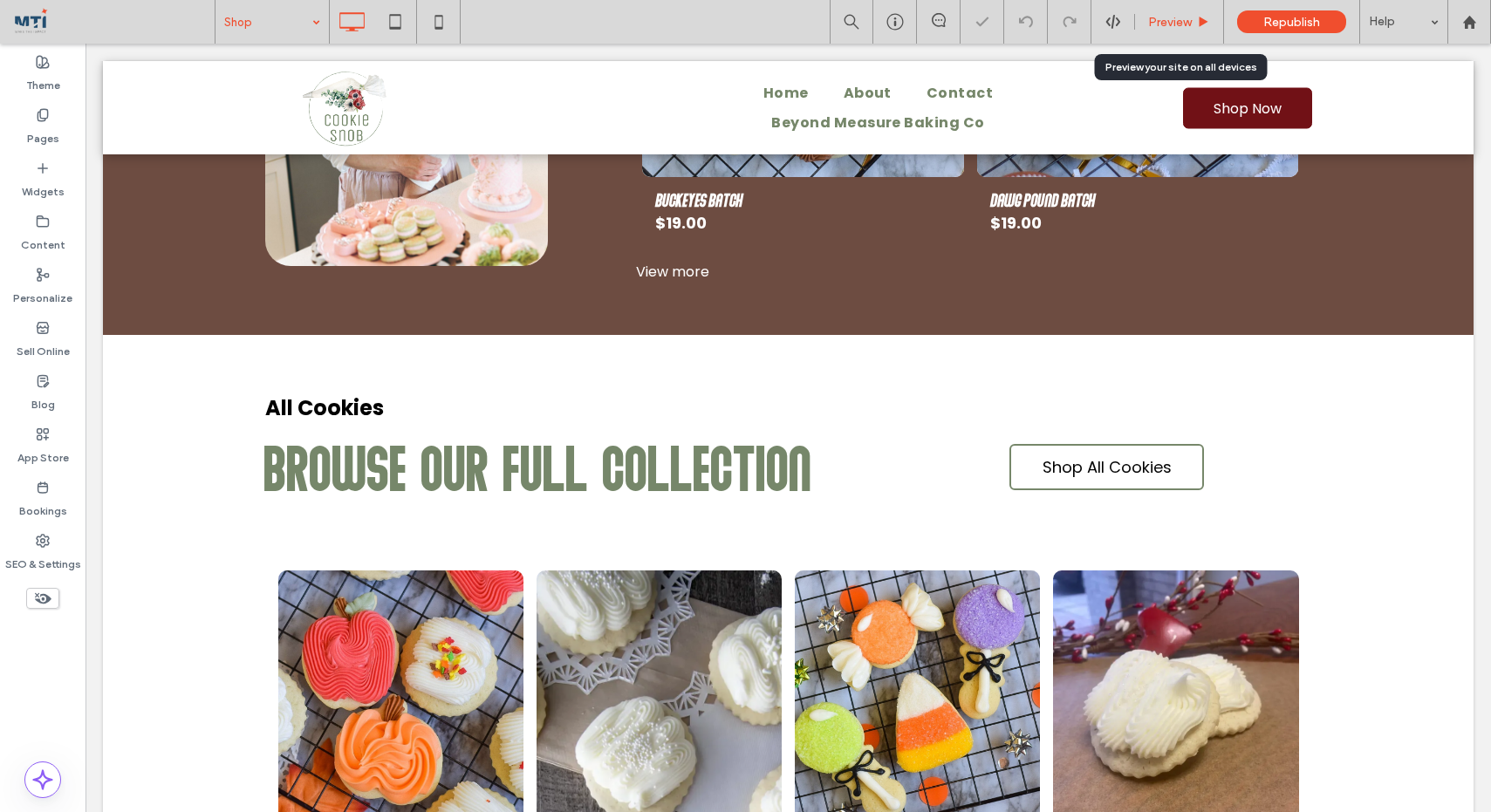
click at [1195, 11] on div "Preview" at bounding box center [1179, 21] width 89 height 43
click at [1152, 17] on span "Preview" at bounding box center [1169, 21] width 43 height 14
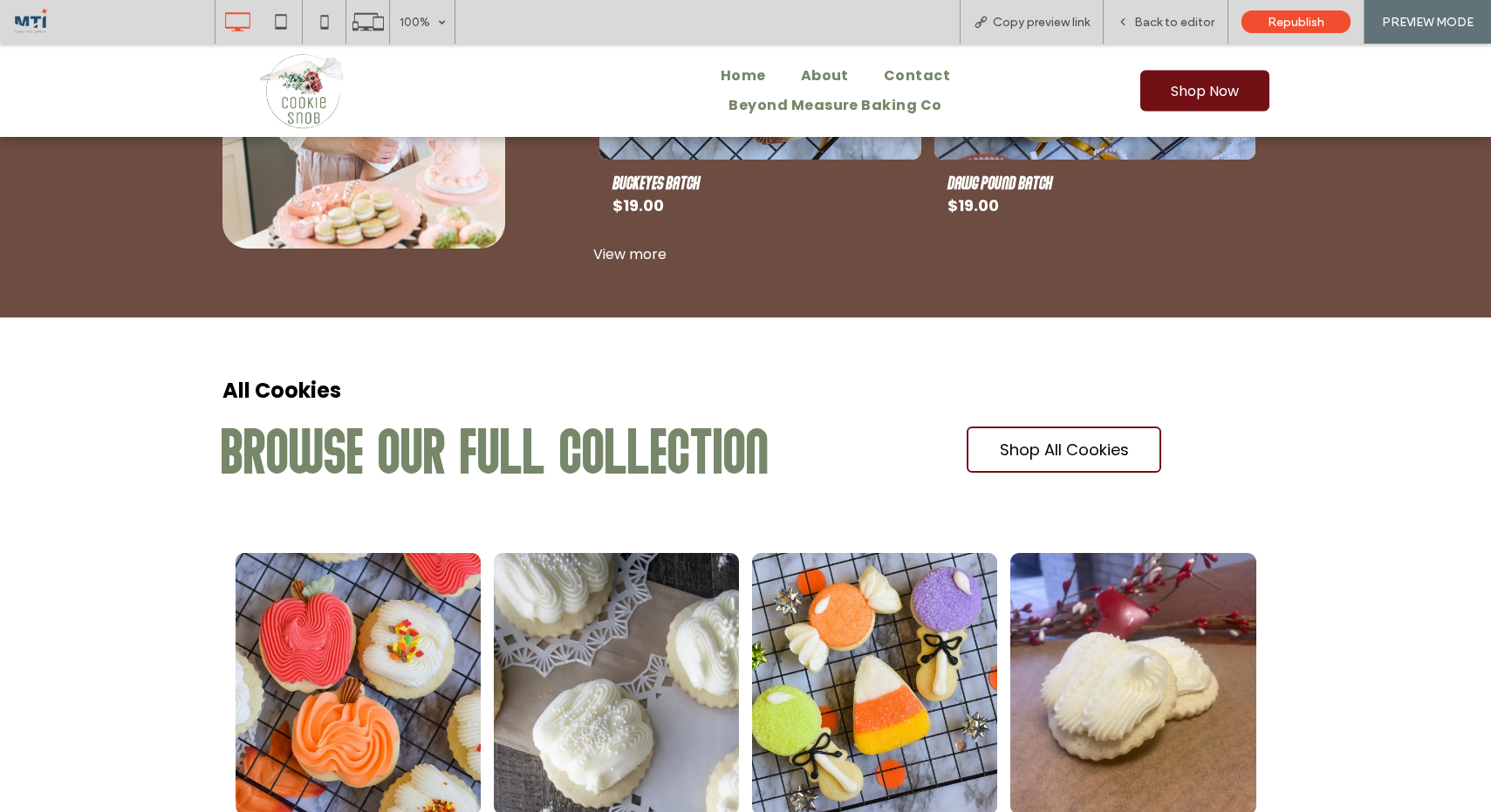
click at [1069, 455] on span "Shop All Cookies" at bounding box center [1064, 449] width 129 height 23
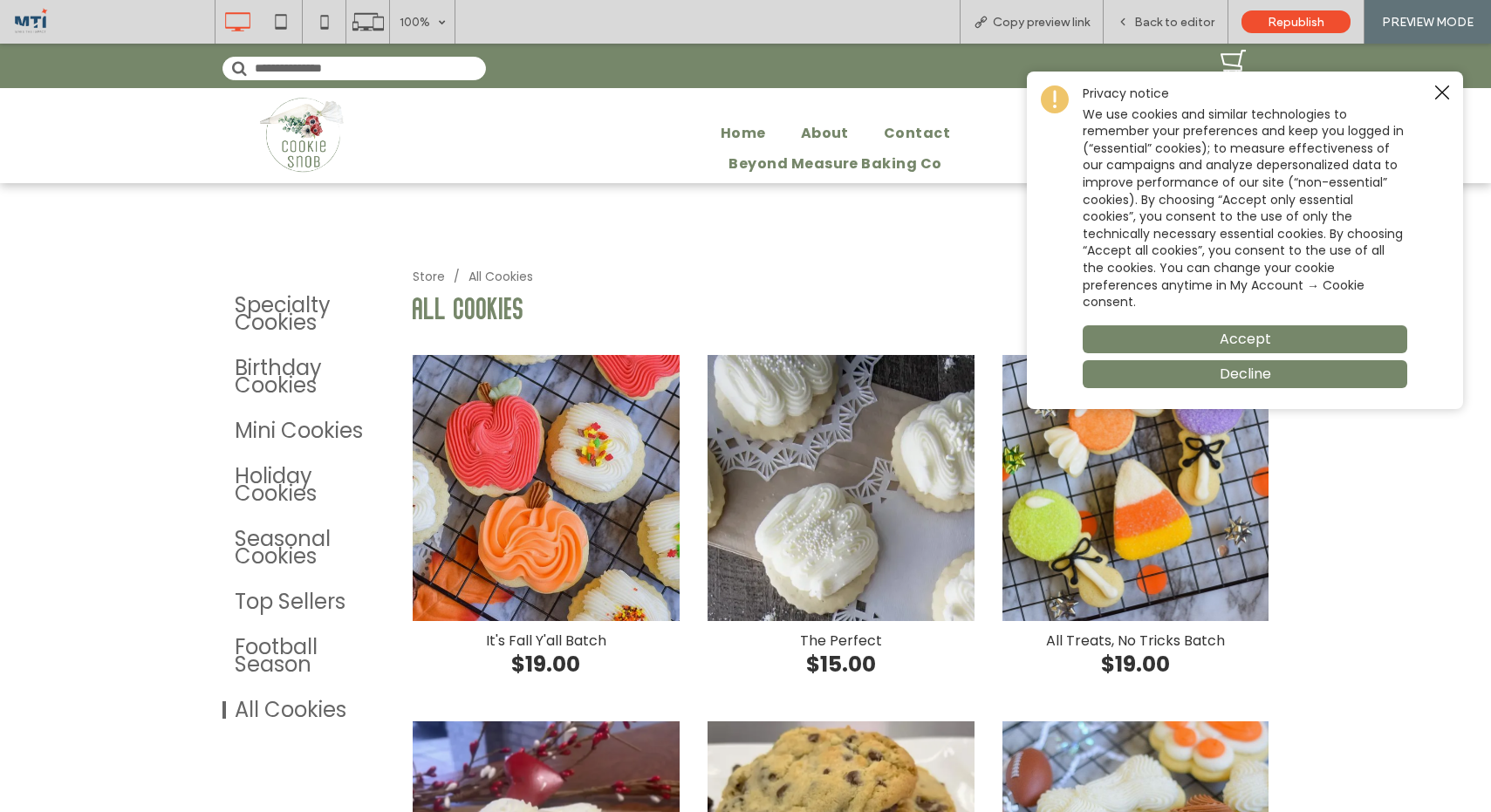
click at [1445, 91] on icon "Close notice" at bounding box center [1442, 93] width 14 height 14
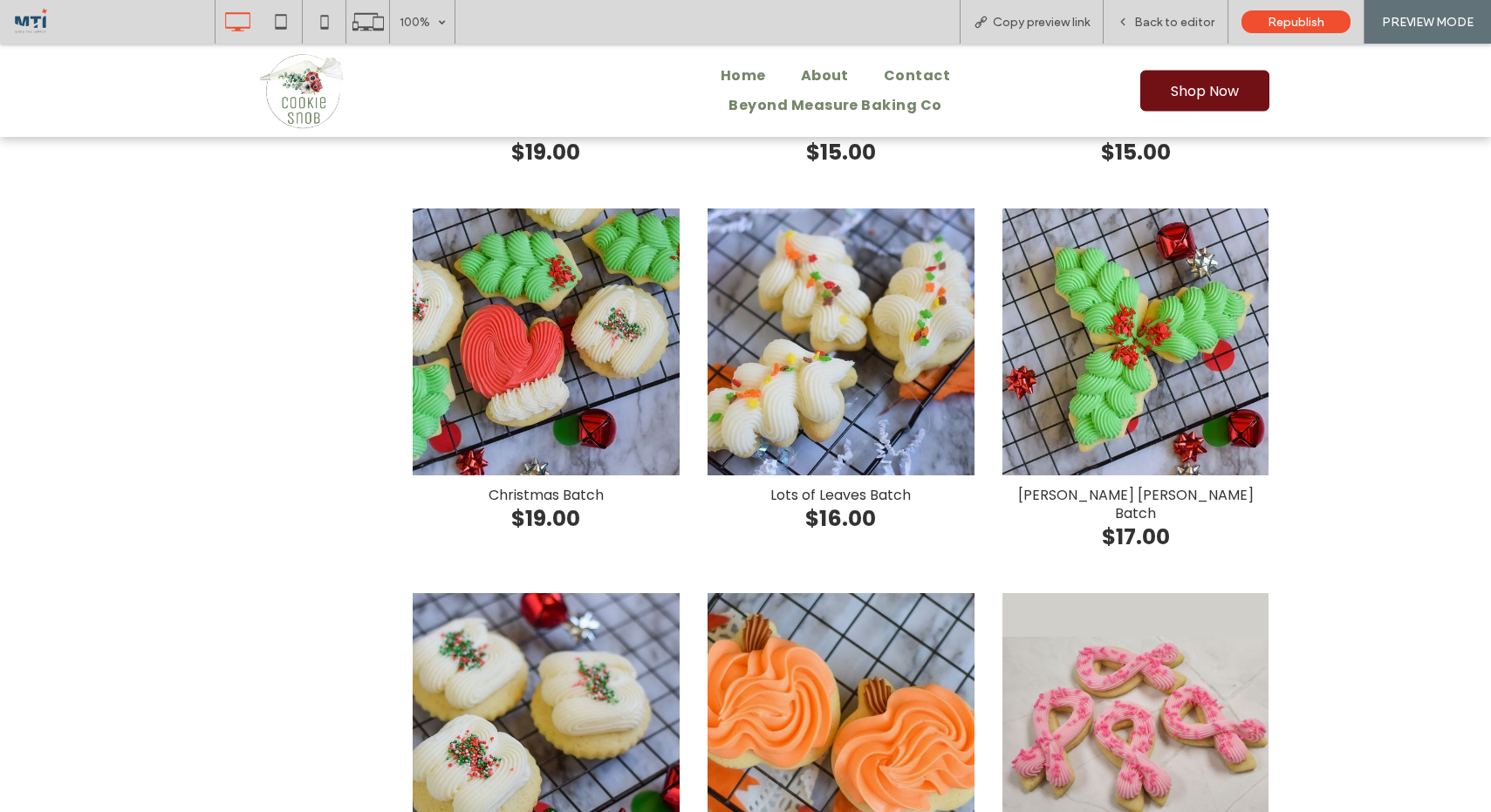
scroll to position [1809, 0]
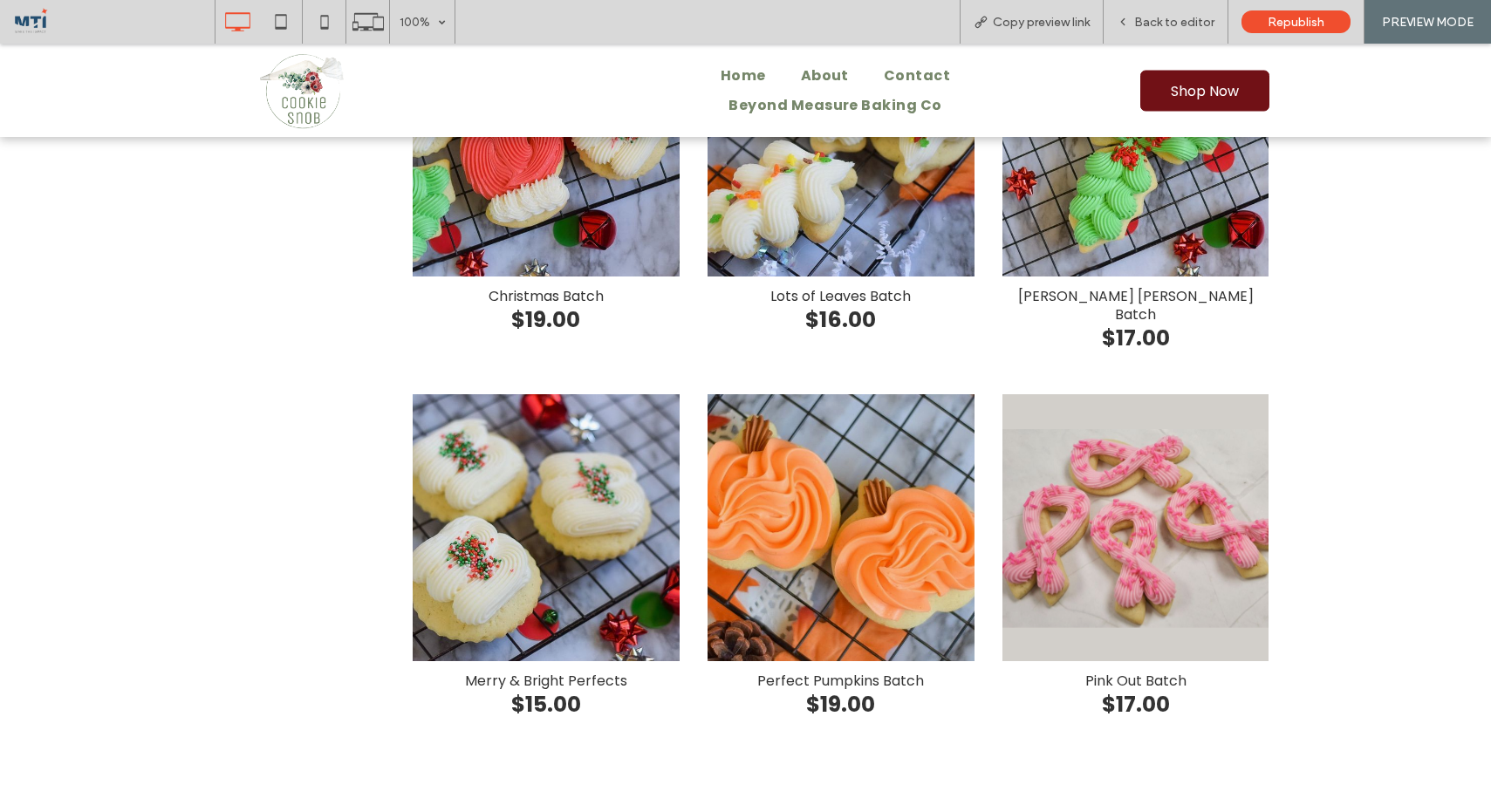
click at [1159, 486] on div "Pink Out Batch" at bounding box center [1136, 527] width 267 height 266
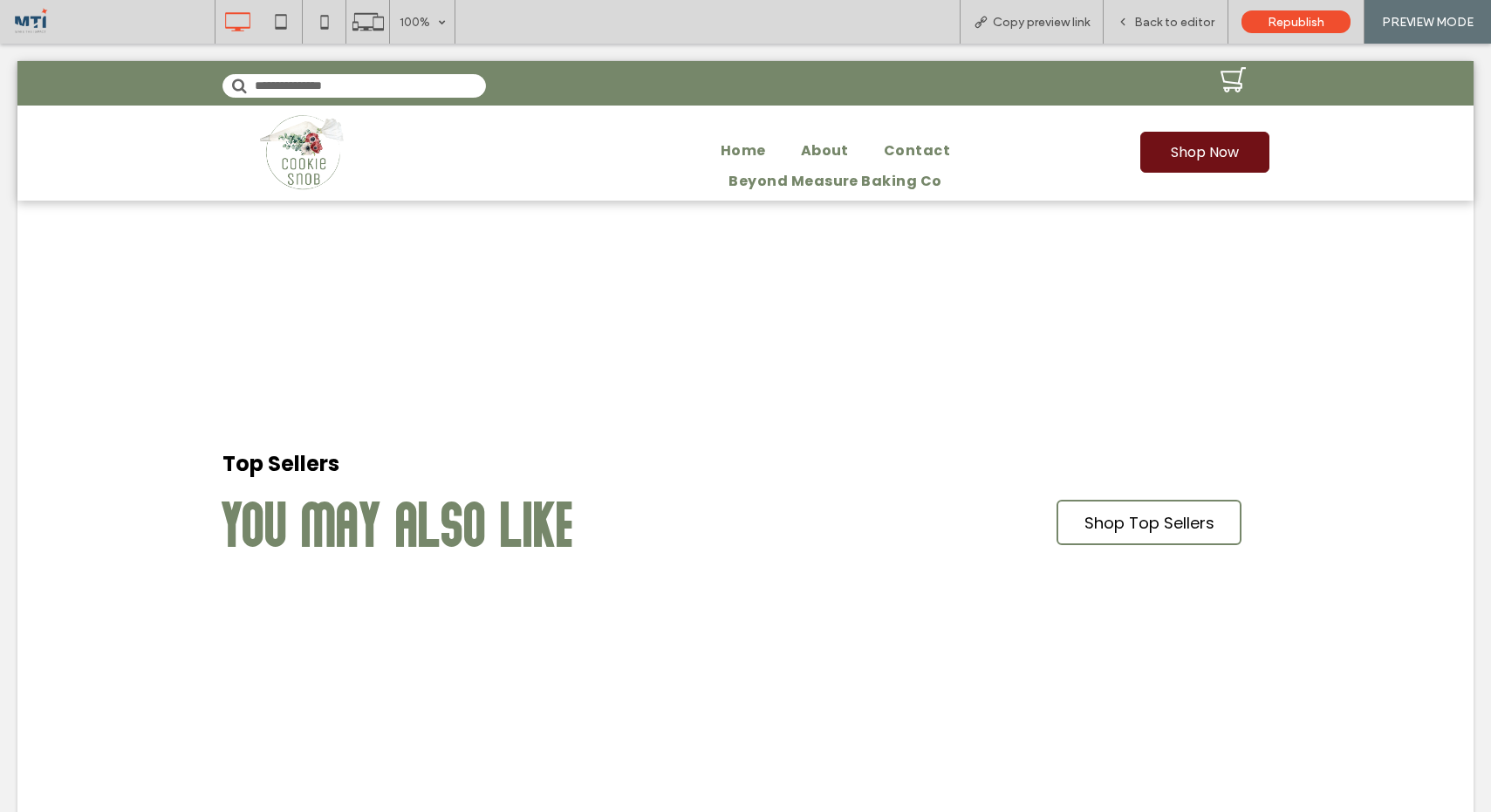
scroll to position [0, 0]
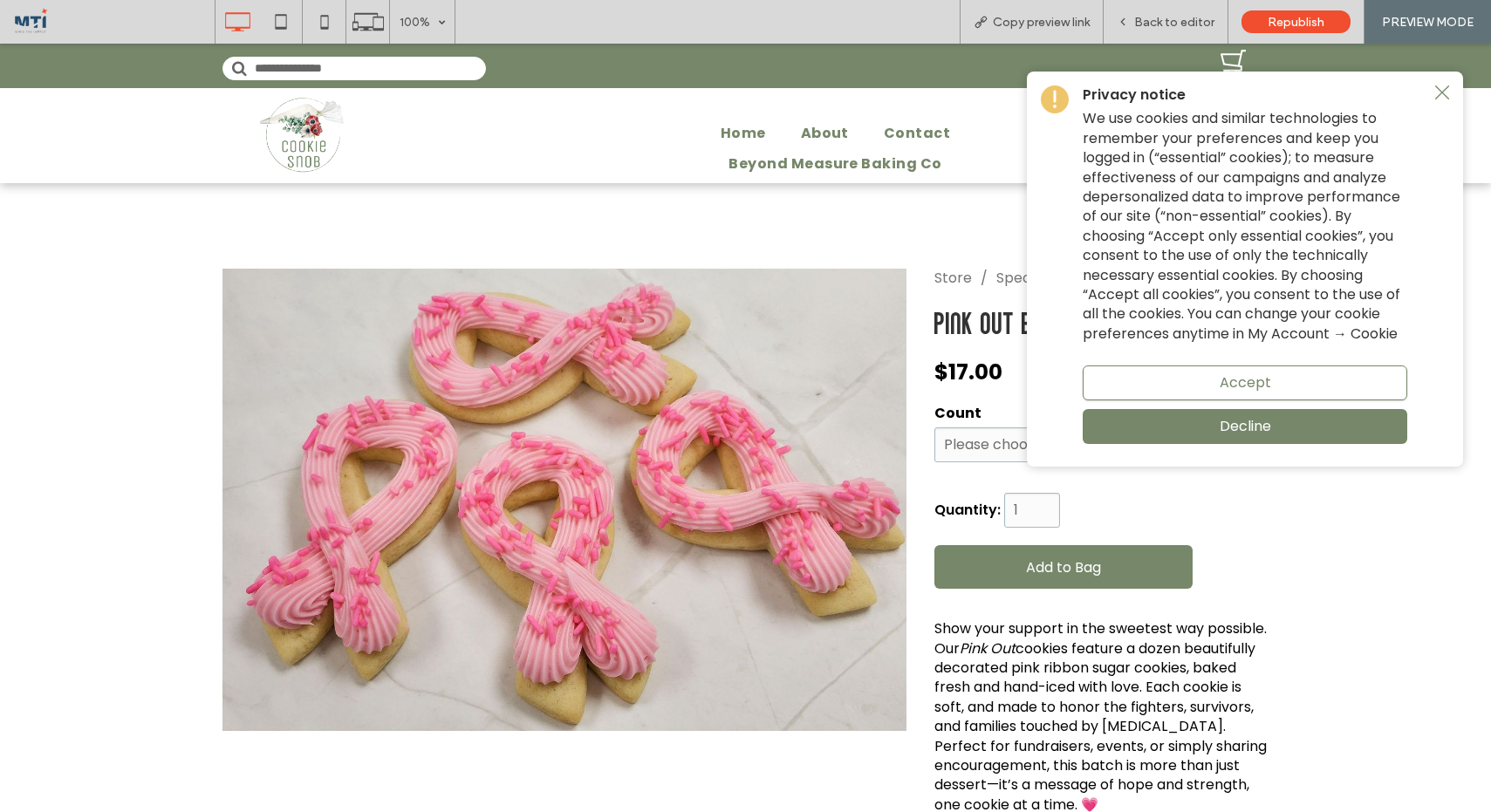
click at [1258, 383] on span "Accept" at bounding box center [1245, 382] width 51 height 22
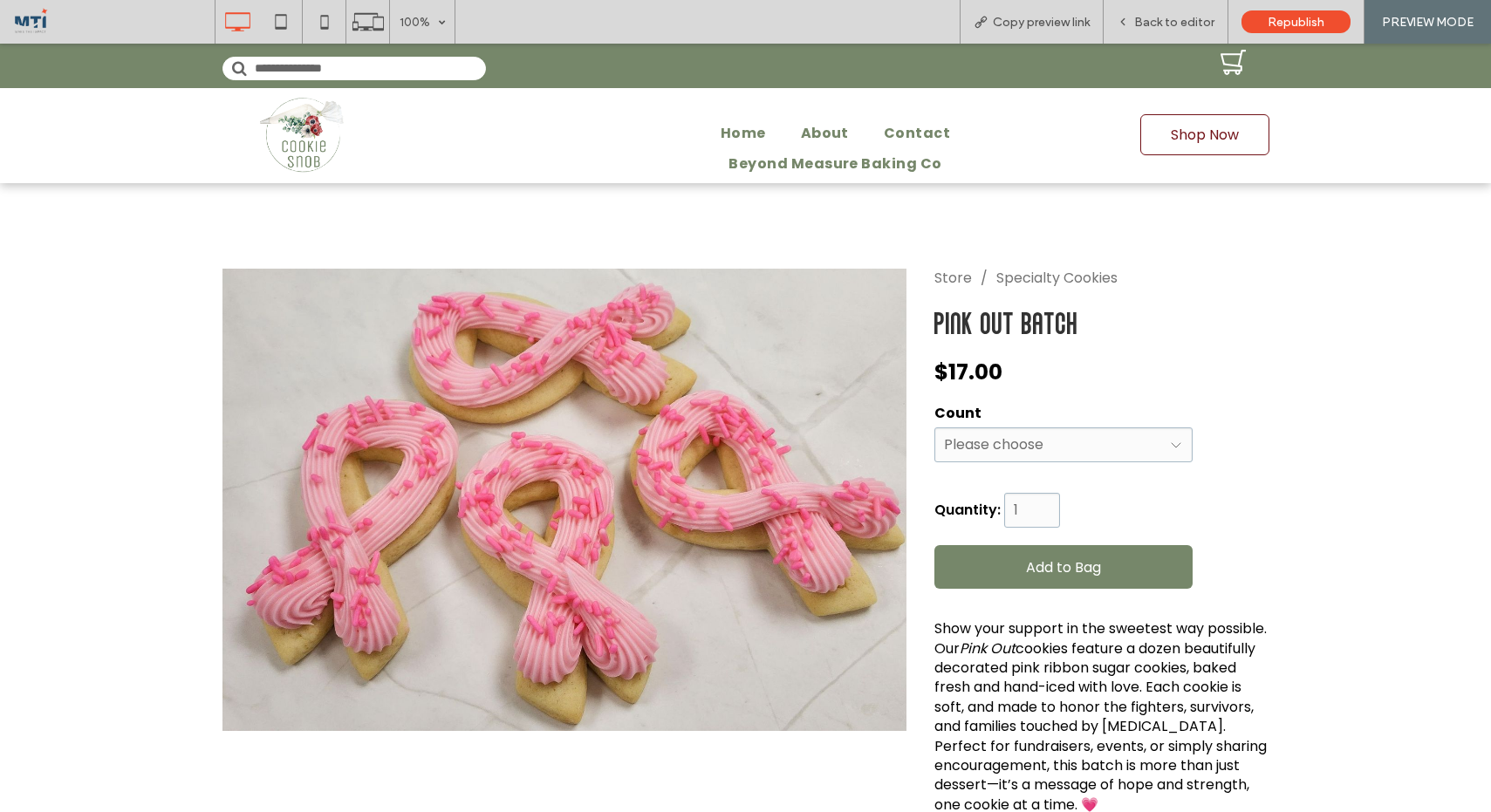
click at [1167, 143] on link "Shop Now" at bounding box center [1205, 134] width 129 height 41
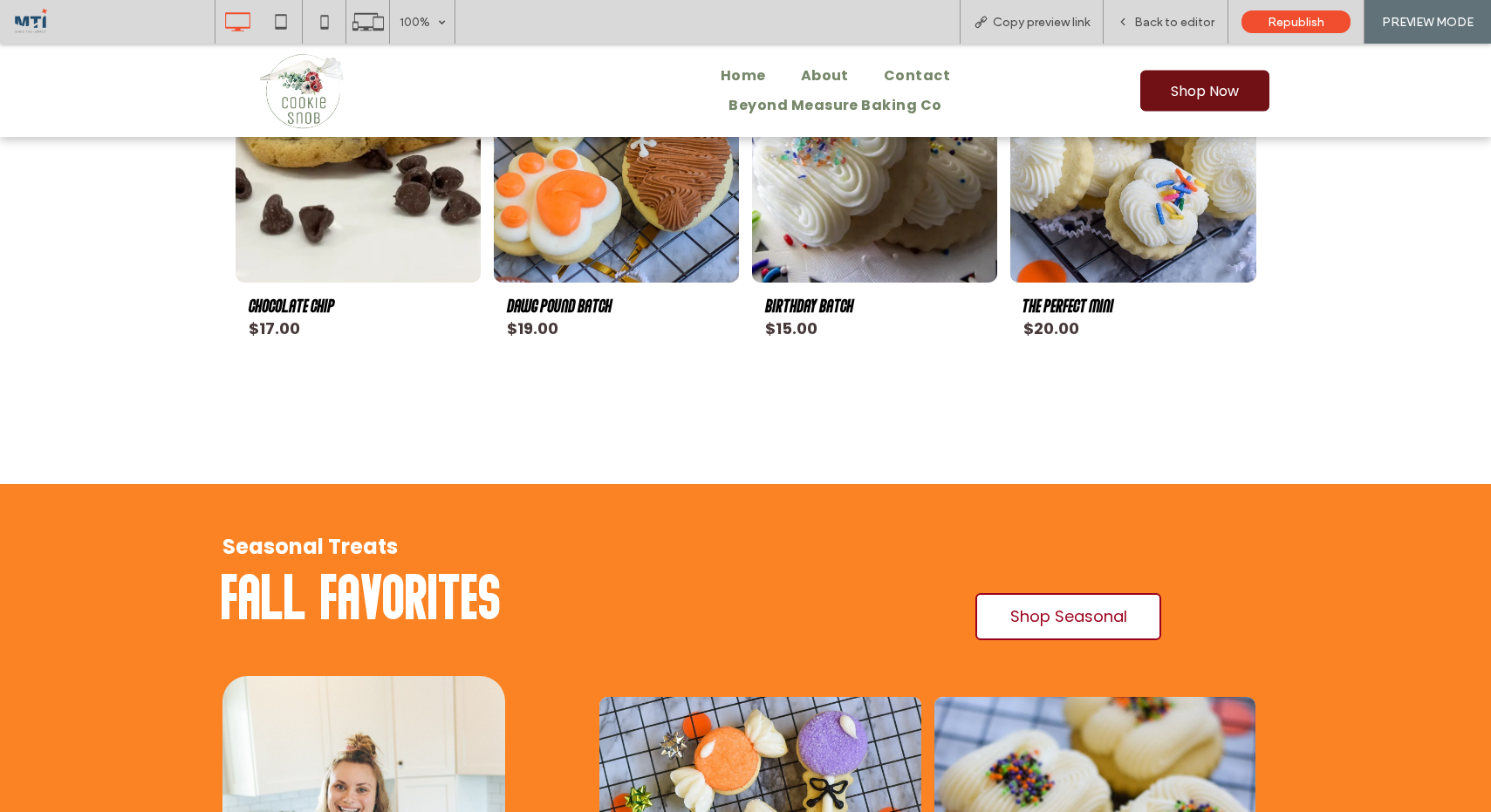
scroll to position [2587, 0]
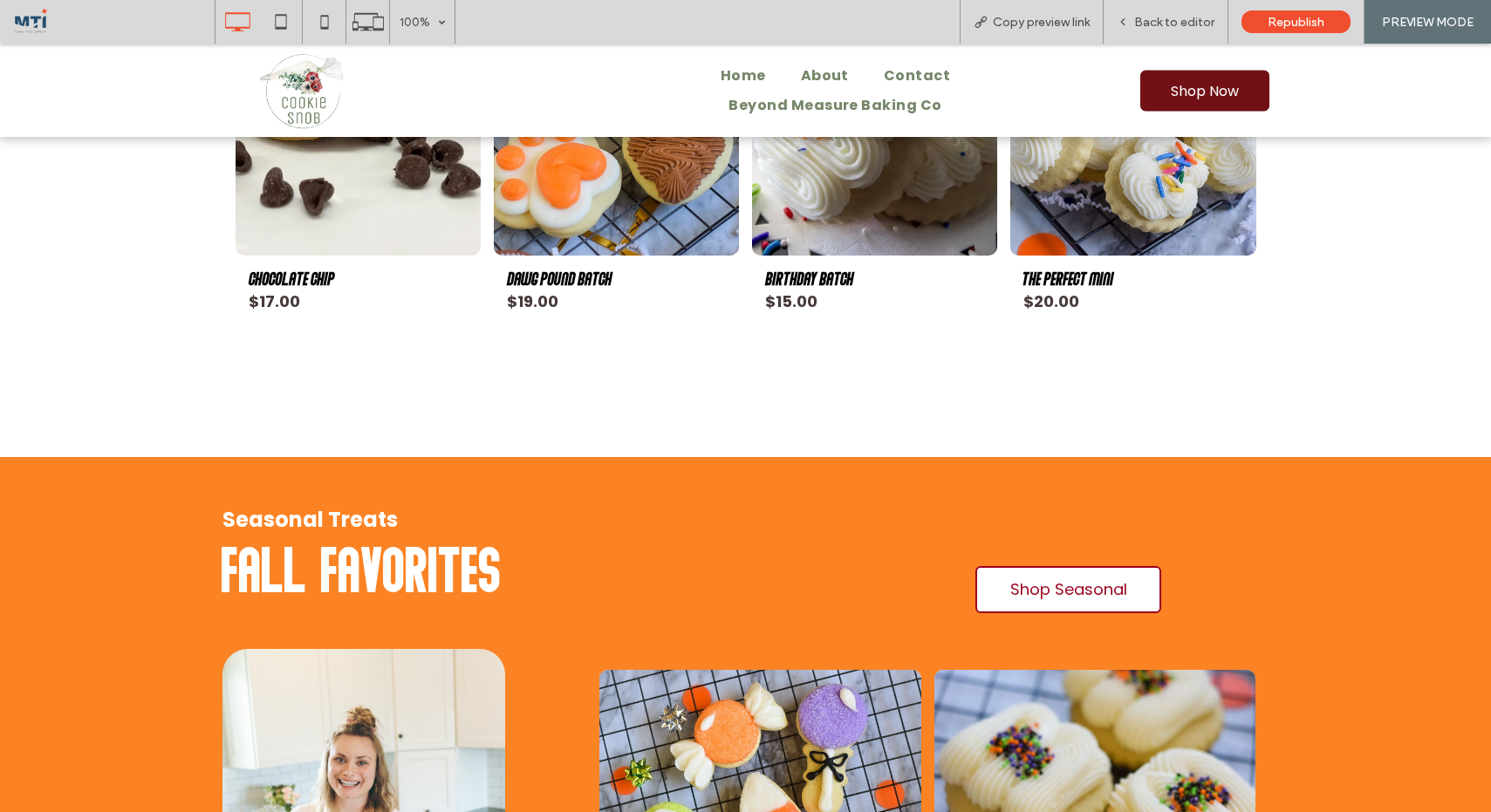
click at [1084, 584] on span "Shop Seasonal" at bounding box center [1068, 589] width 117 height 23
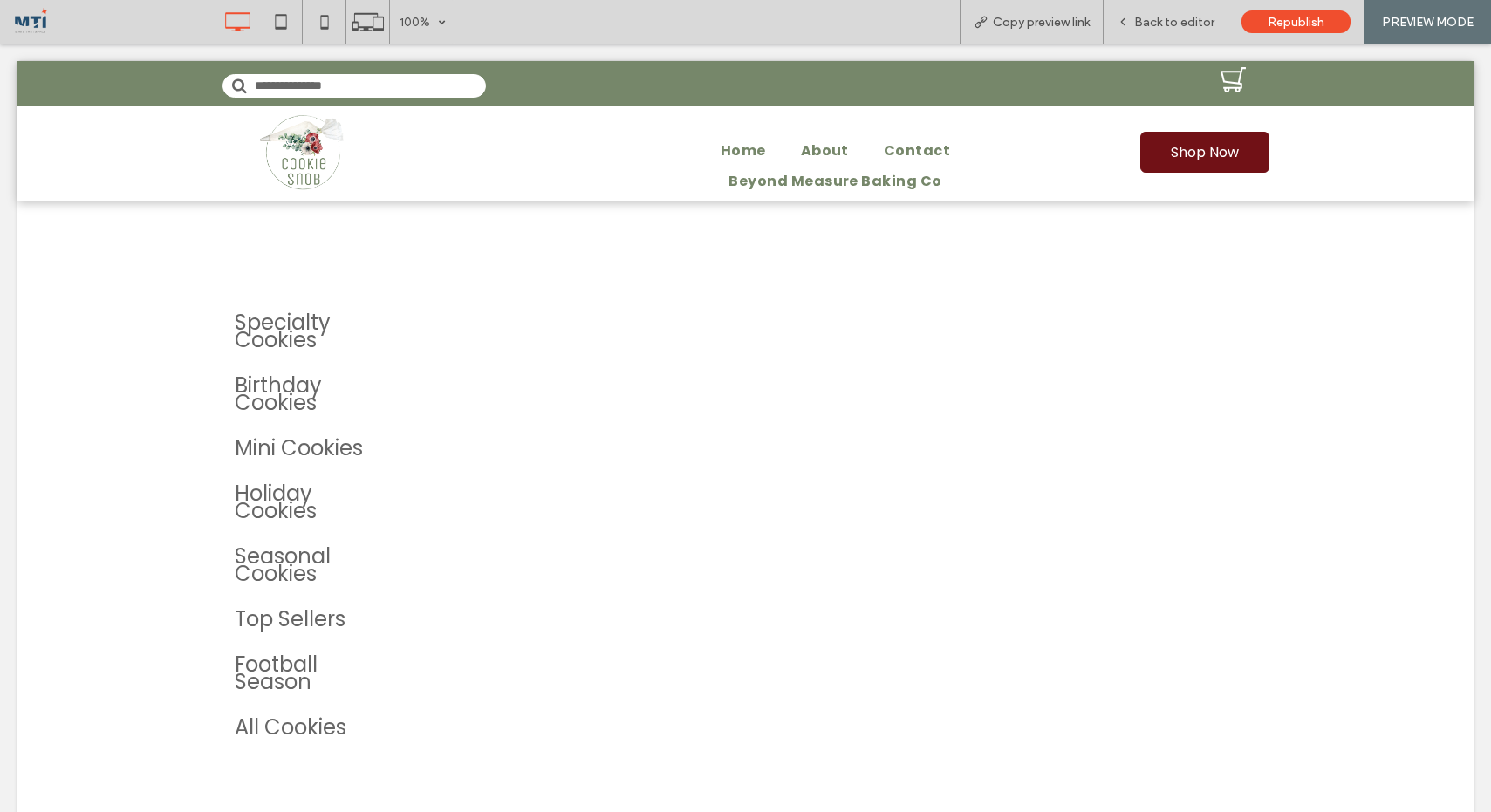
scroll to position [0, 0]
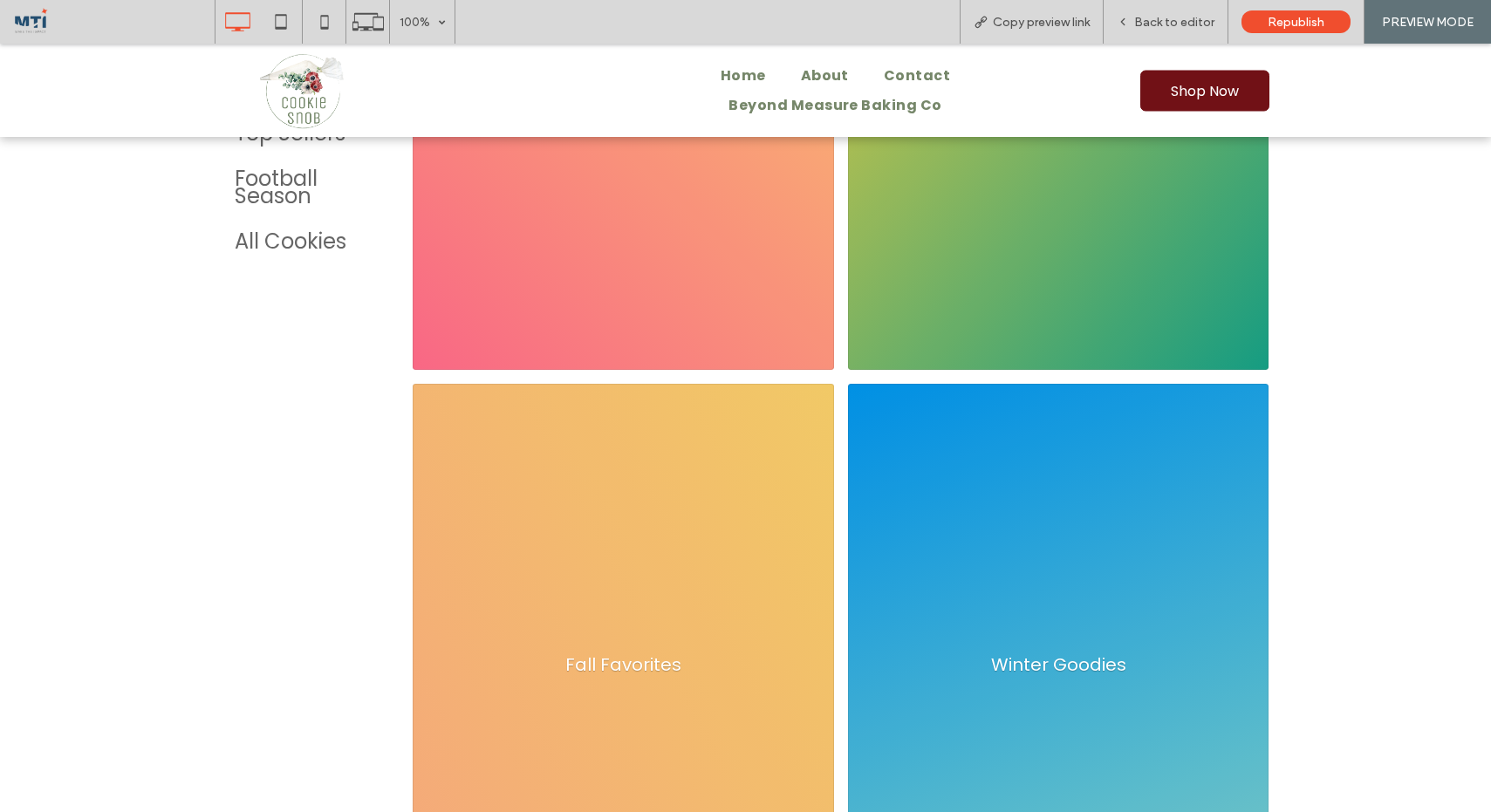
scroll to position [763, 0]
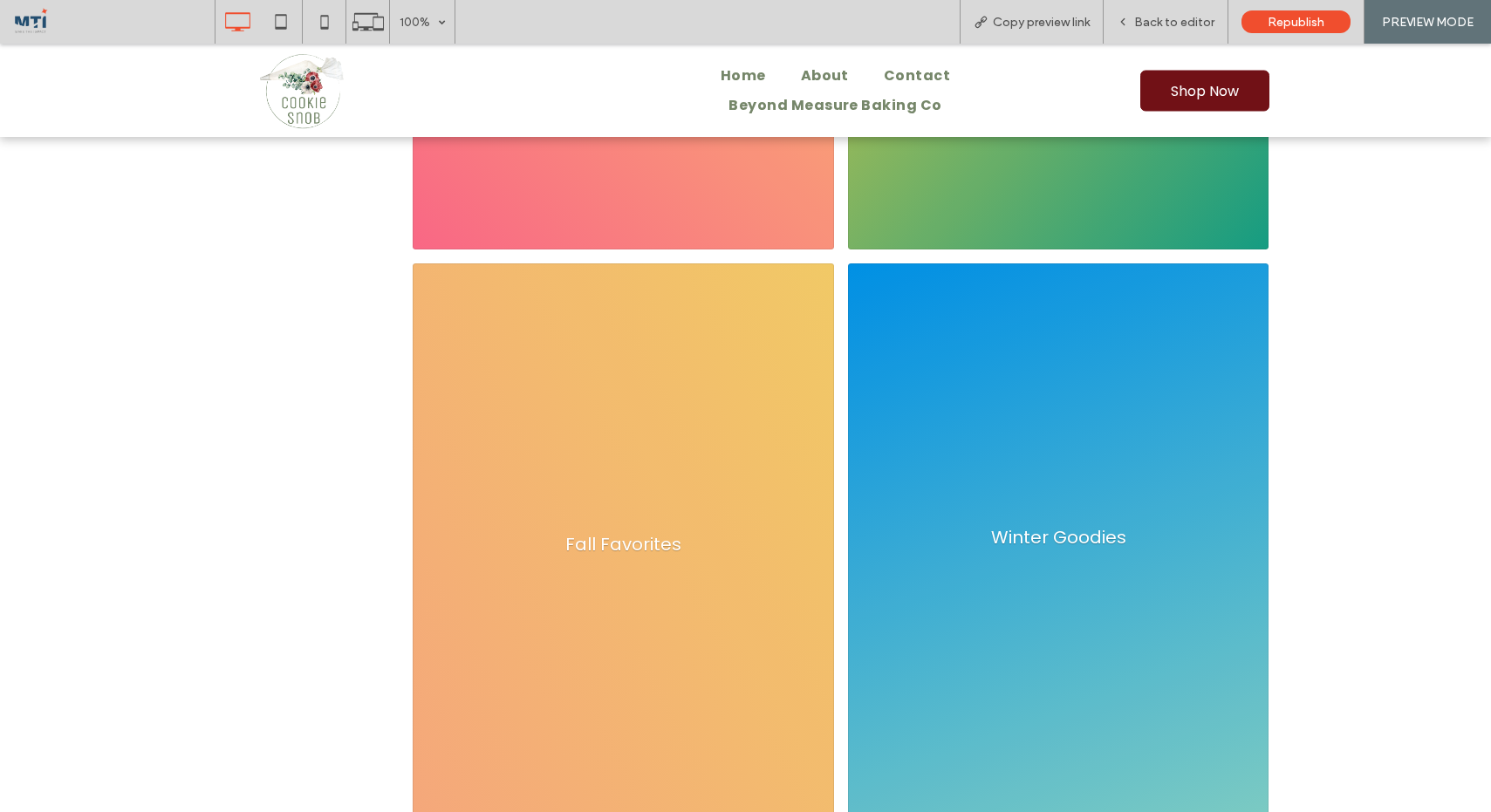
click at [1031, 550] on link "Winter Goodies" at bounding box center [1058, 544] width 421 height 63
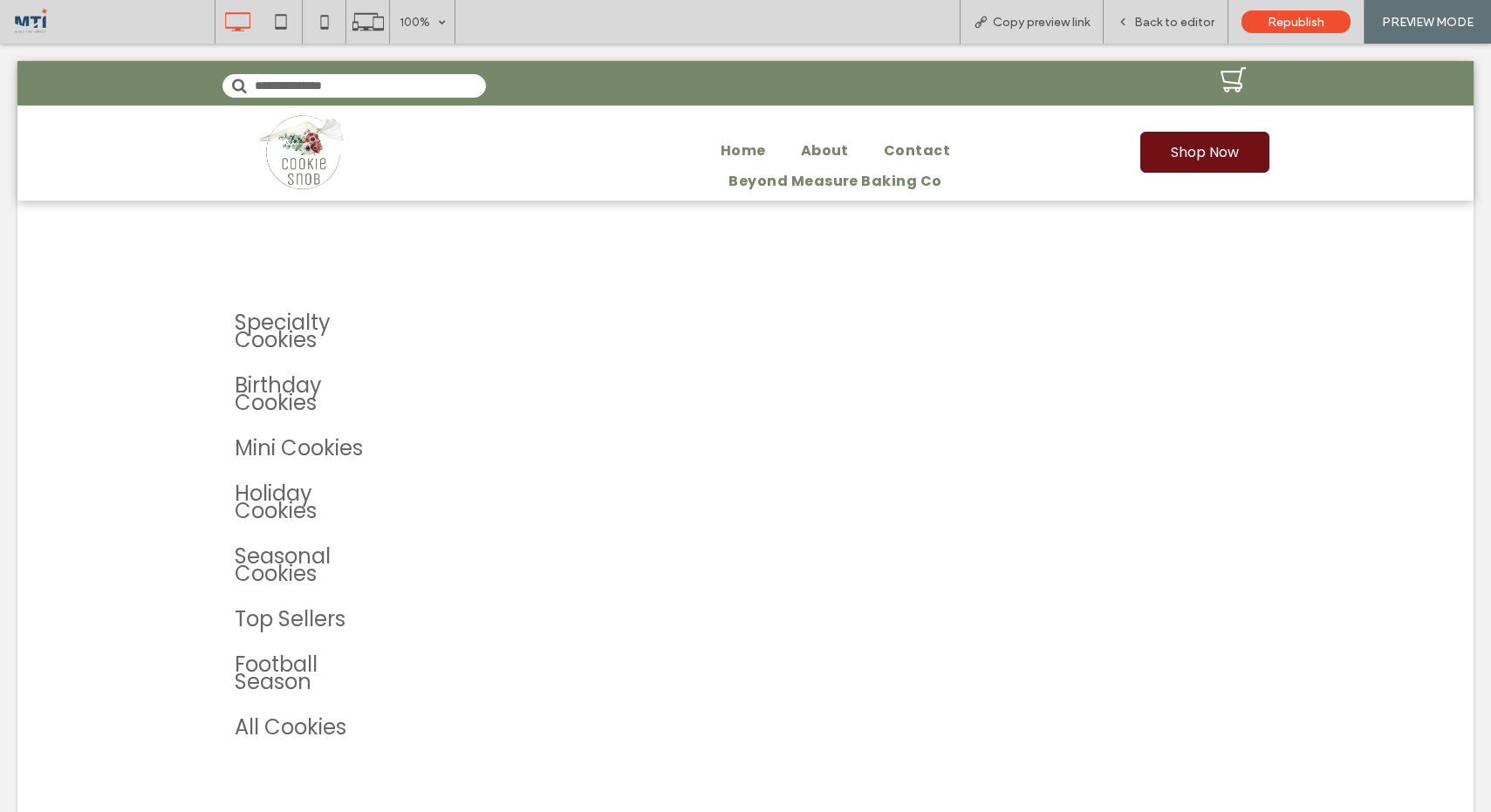
scroll to position [0, 0]
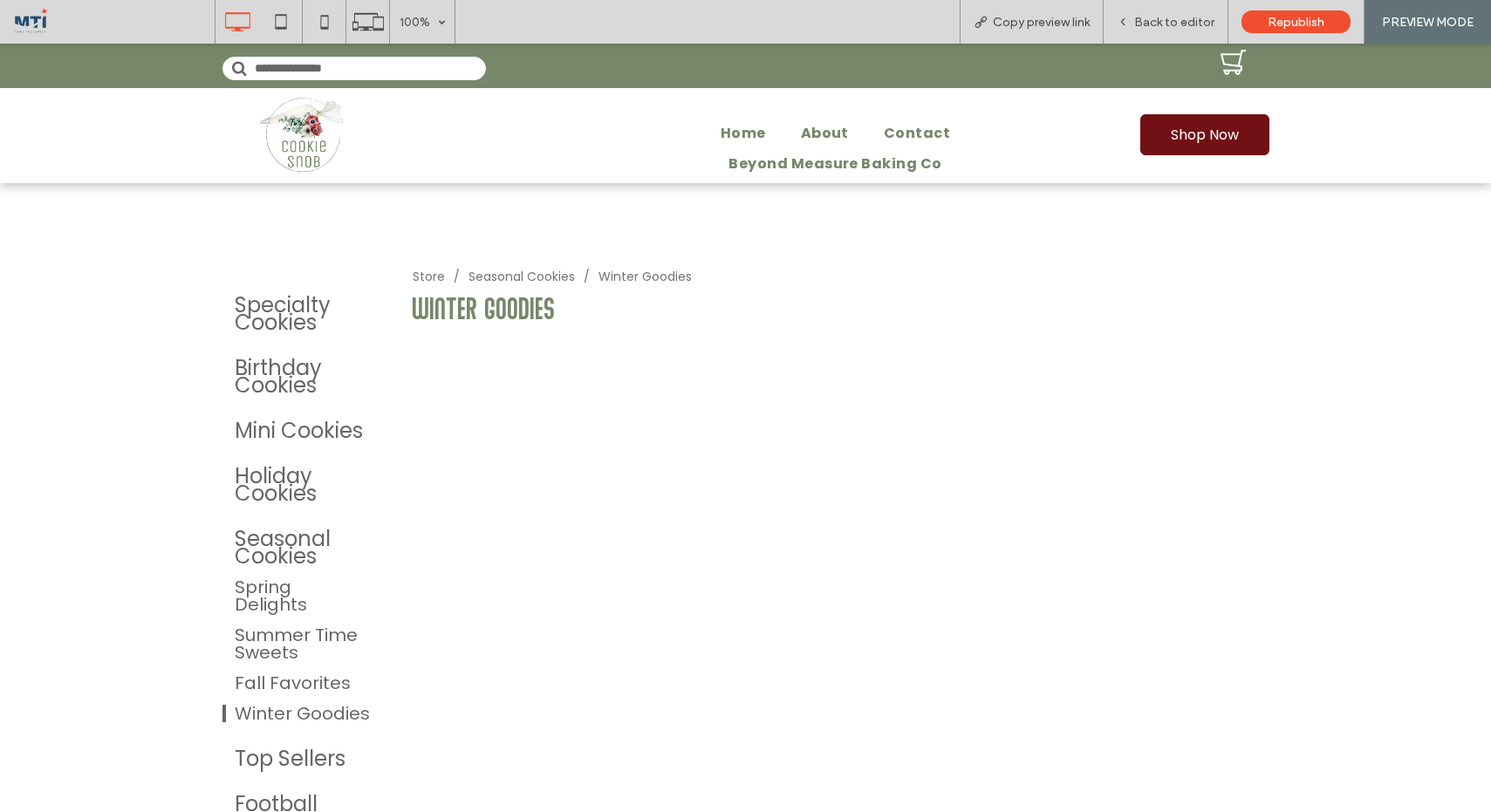
click at [296, 691] on div "Fall Favorites" at bounding box center [298, 683] width 128 height 17
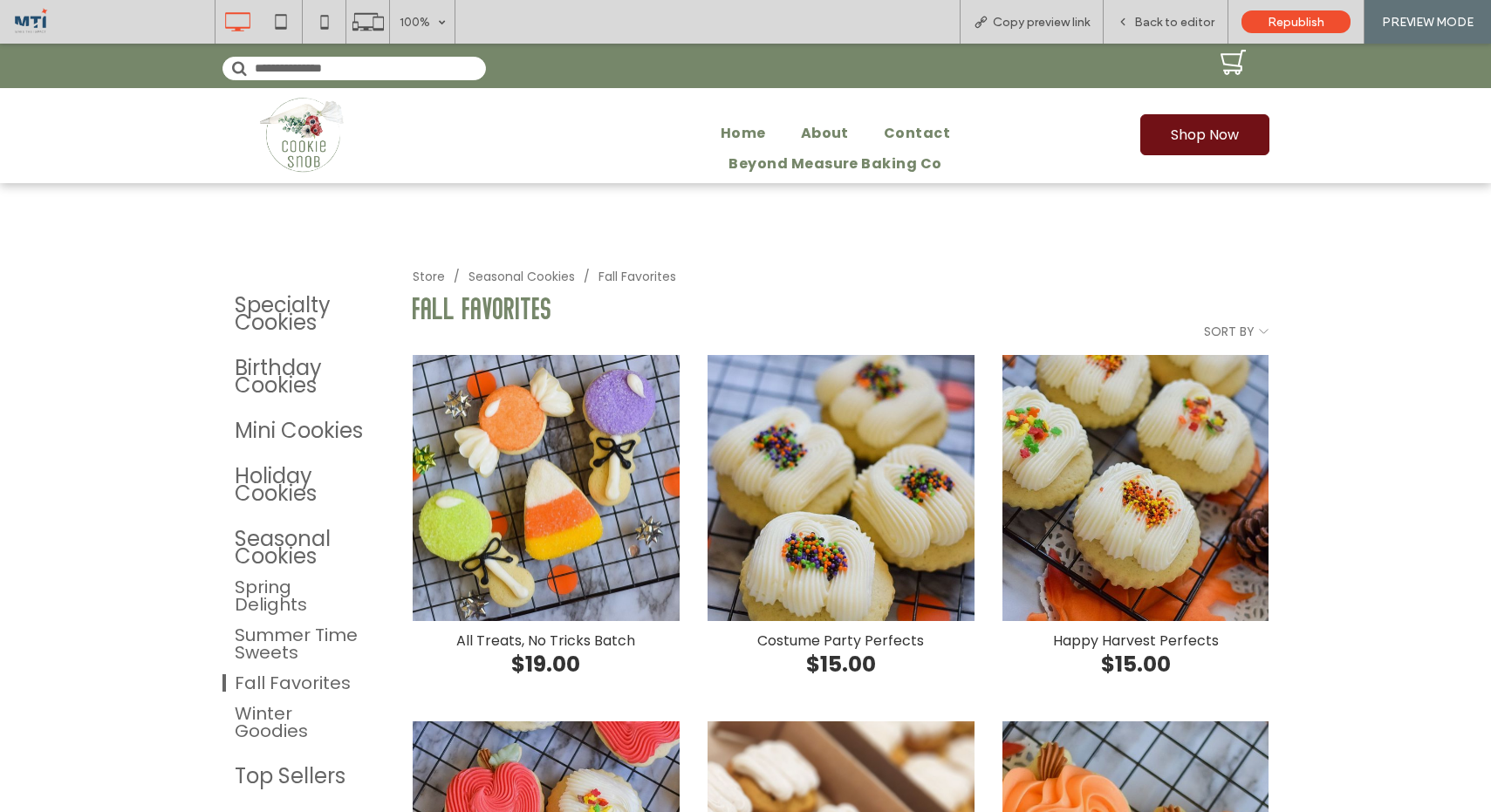
click at [305, 564] on div "Seasonal Cookies" at bounding box center [298, 547] width 128 height 35
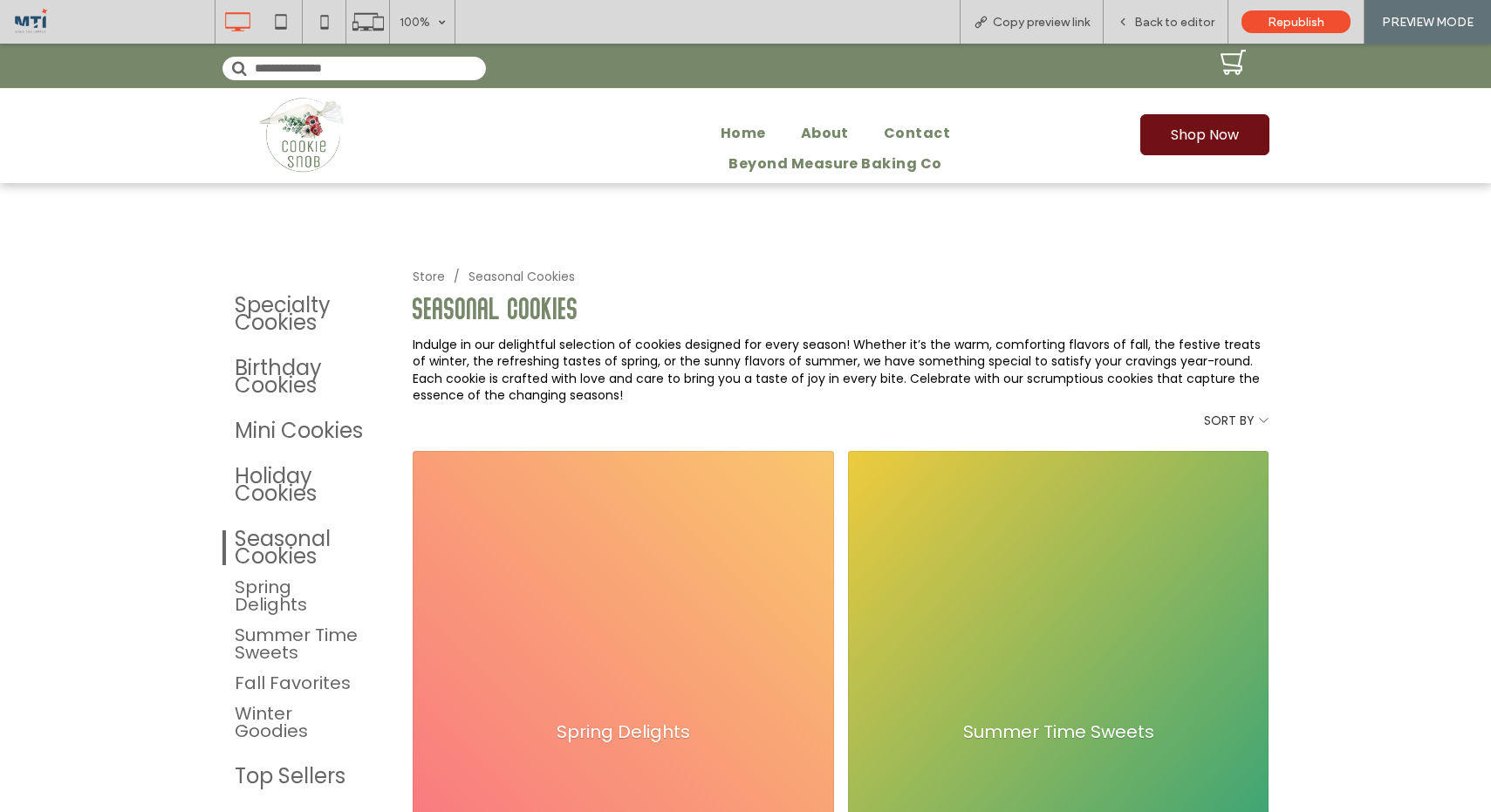
click at [1252, 419] on select "**********" at bounding box center [1235, 420] width 63 height 18
click at [1205, 411] on select "**********" at bounding box center [1235, 420] width 63 height 18
click at [1162, 25] on span "Back to editor" at bounding box center [1173, 21] width 80 height 14
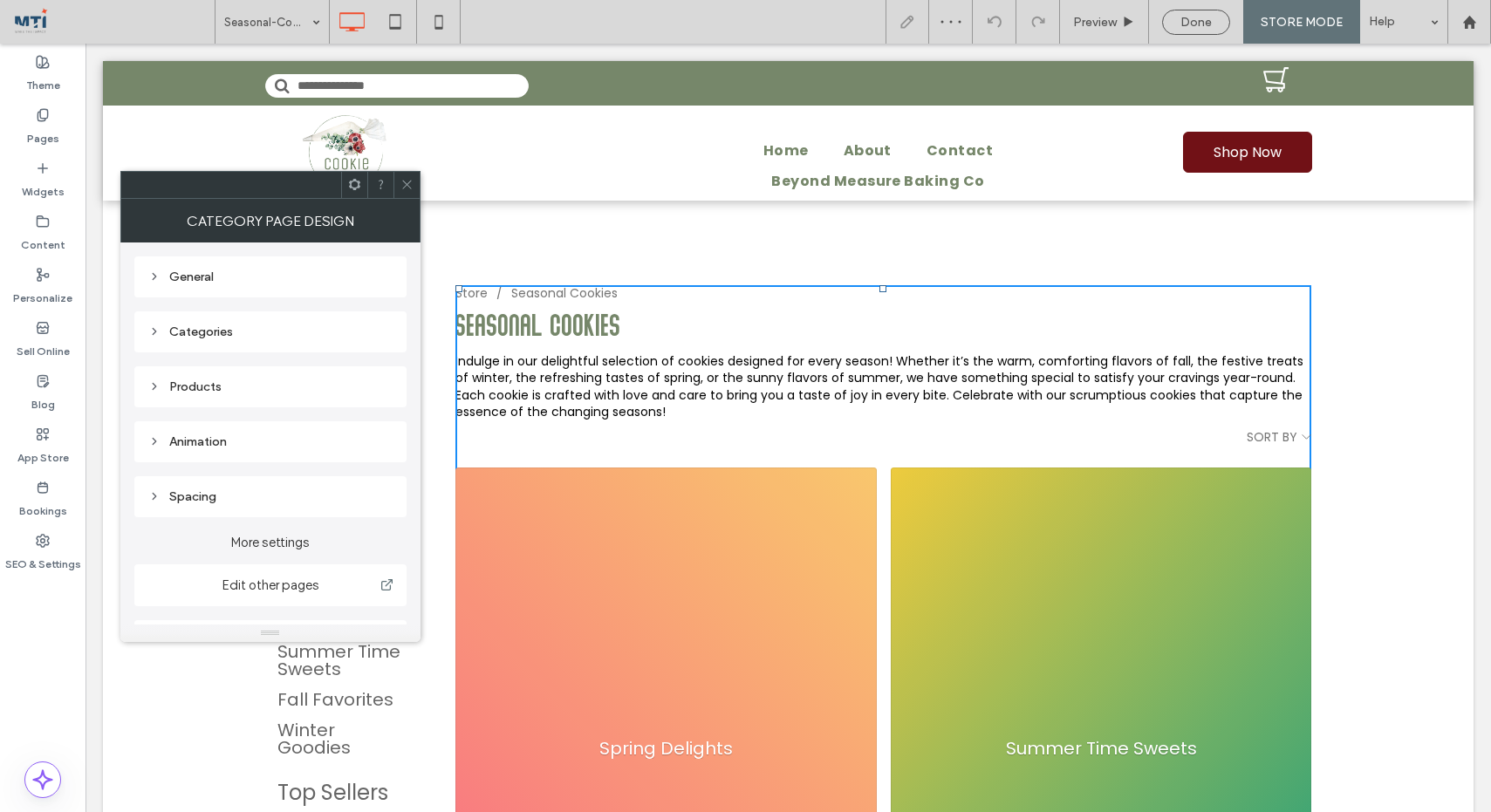
click at [296, 325] on div "Categories" at bounding box center [270, 331] width 244 height 14
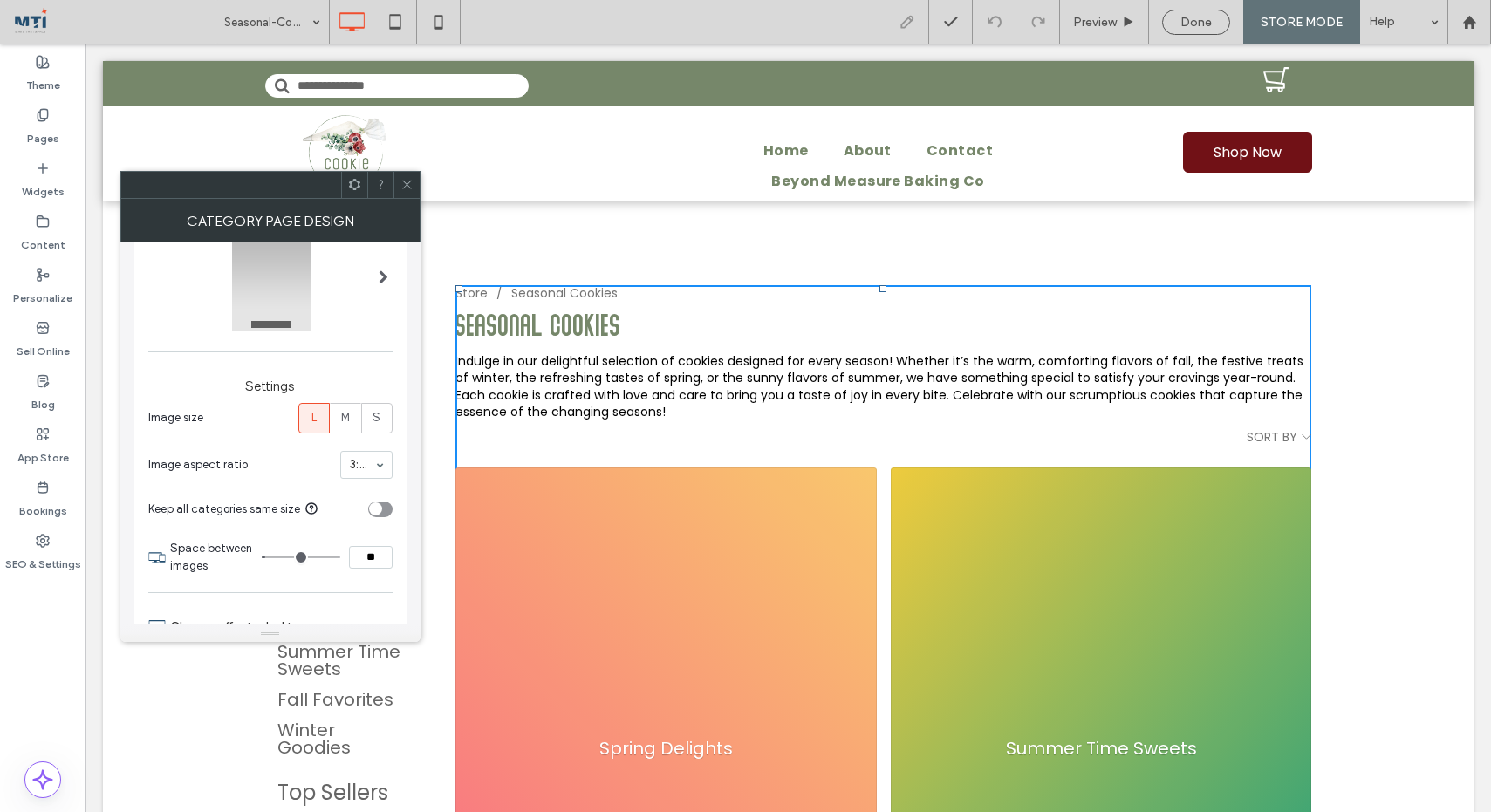
scroll to position [206, 0]
click at [409, 182] on icon at bounding box center [408, 184] width 14 height 14
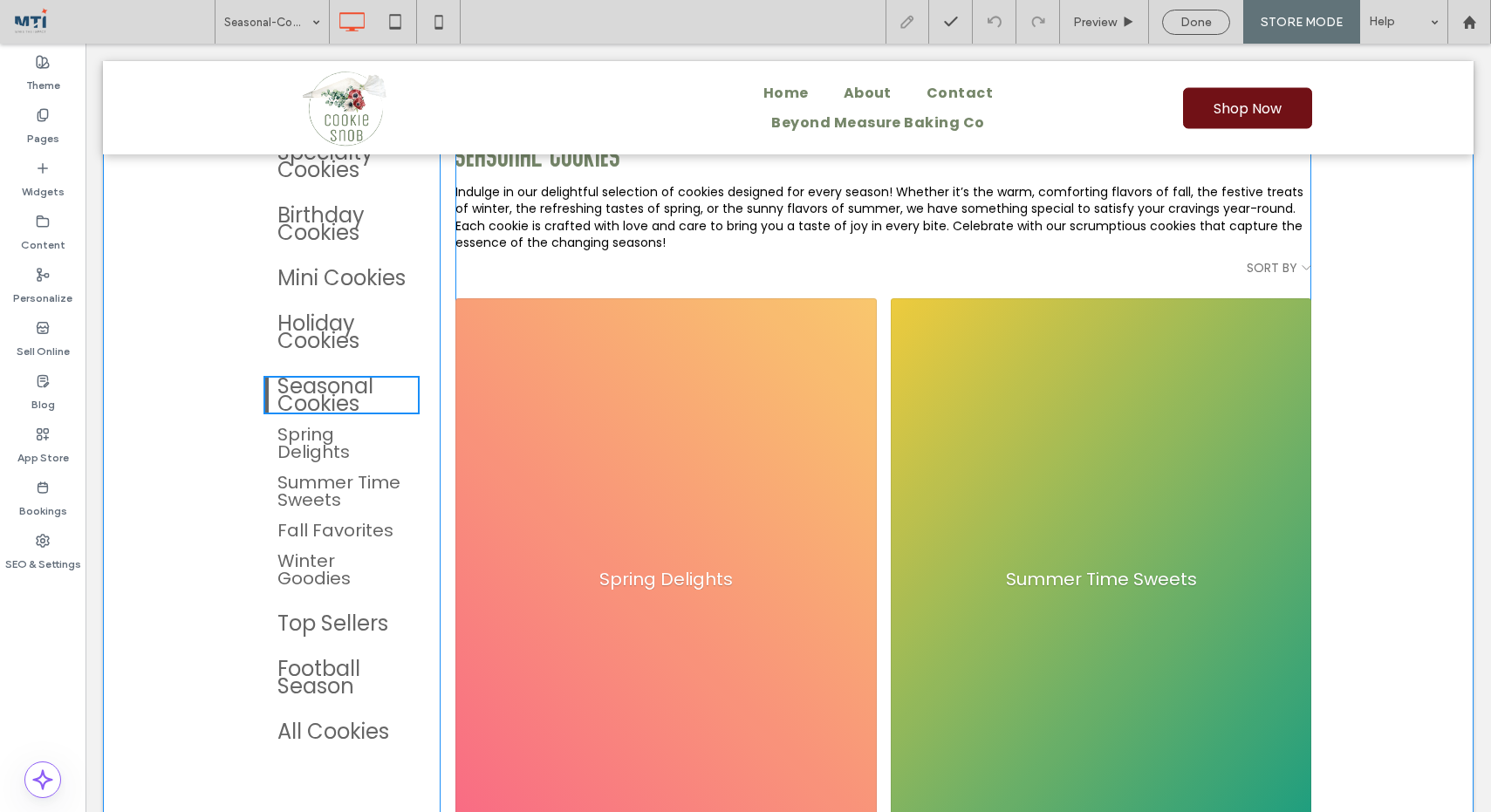
scroll to position [167, 0]
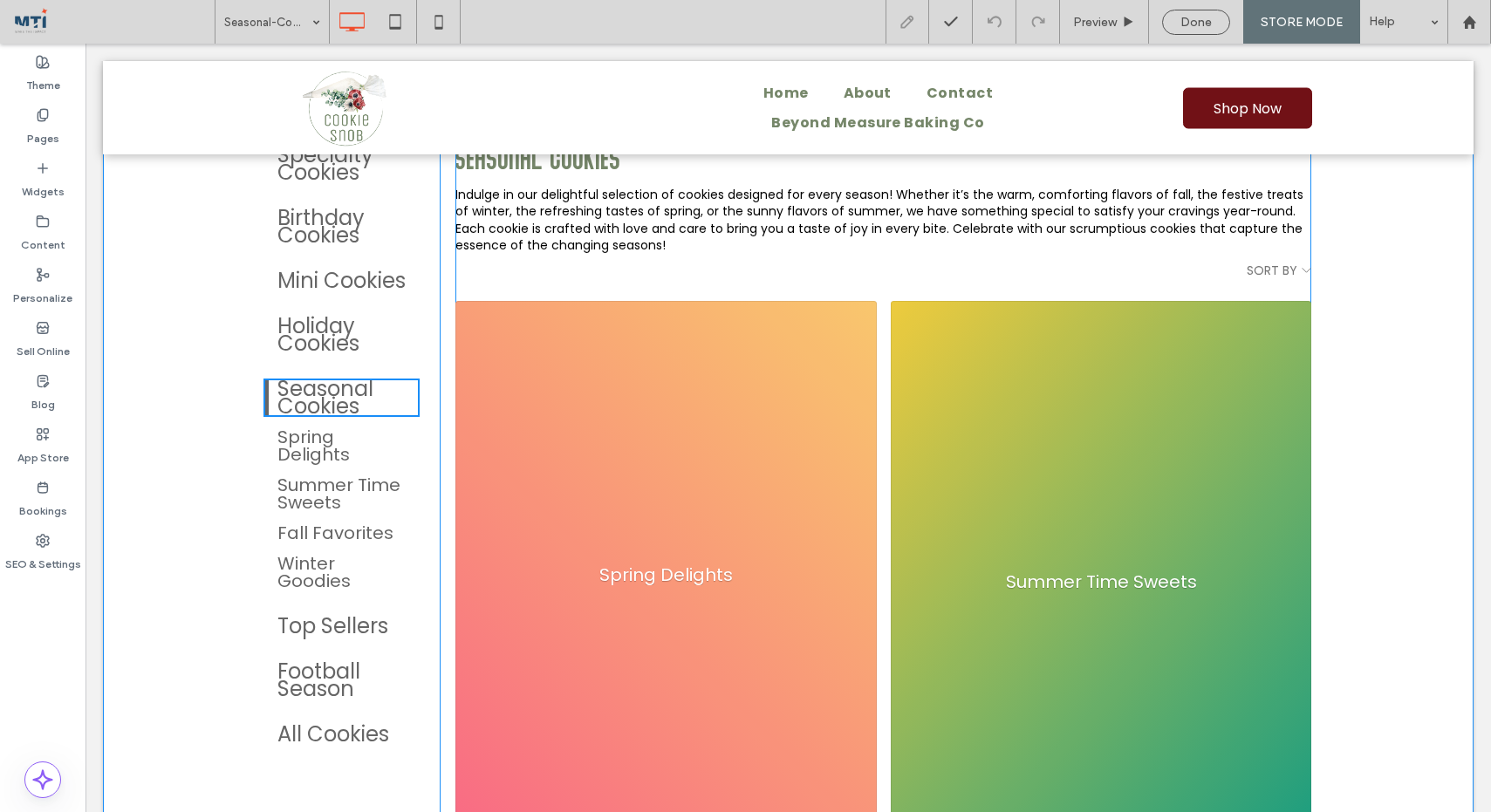
click at [717, 513] on div "Spring Delights" at bounding box center [666, 582] width 421 height 562
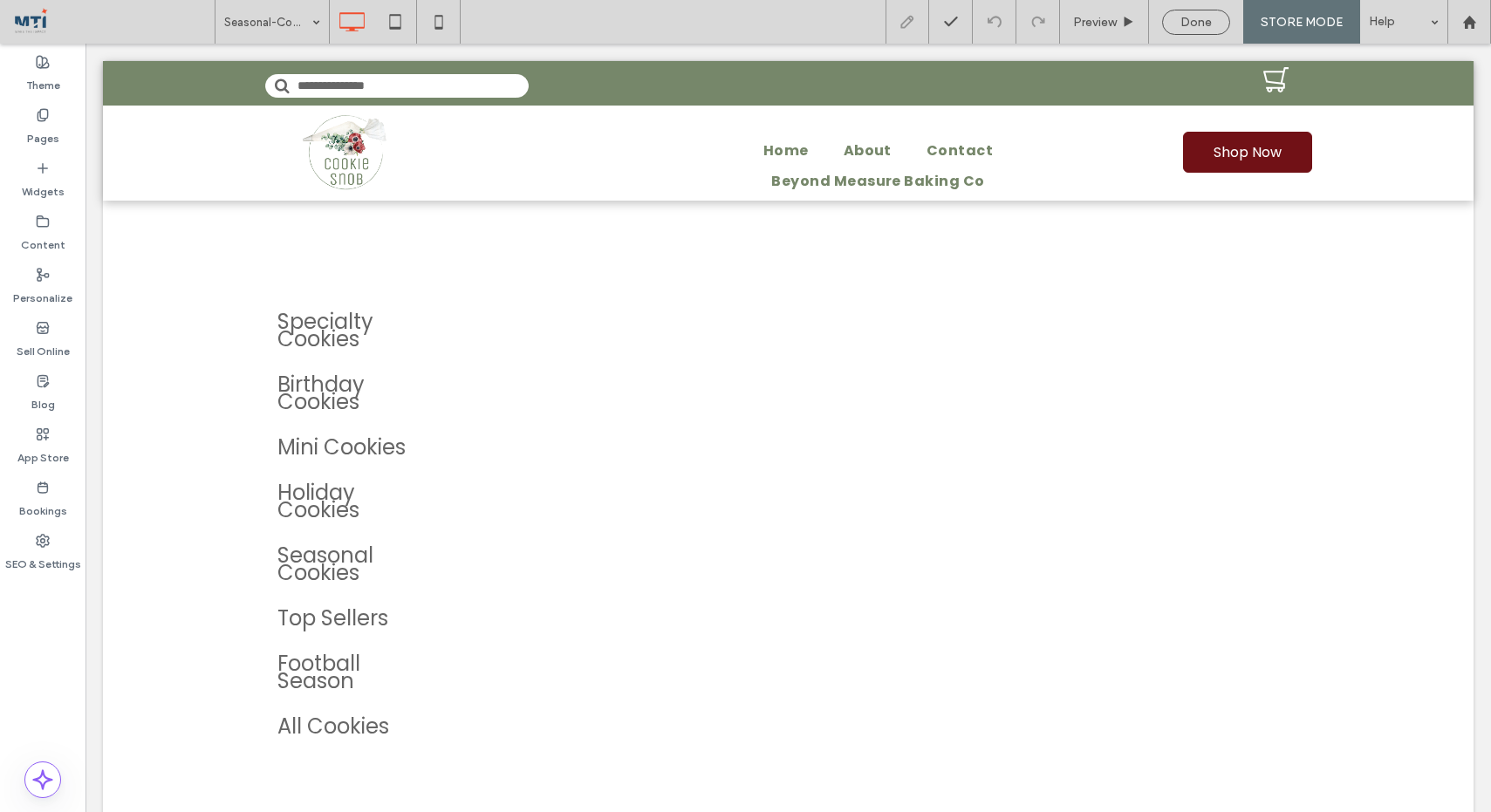
scroll to position [0, 0]
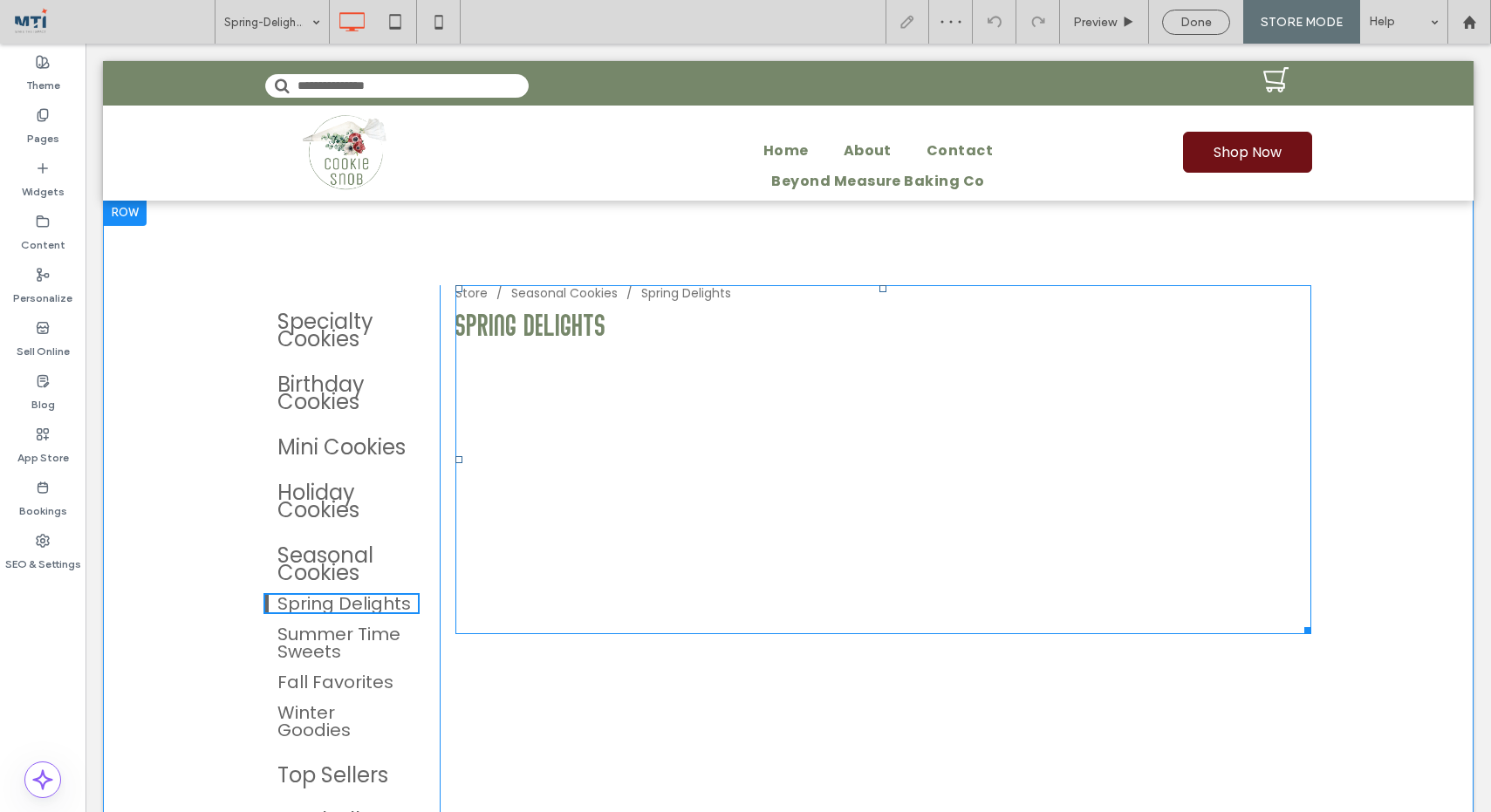
click at [677, 512] on span at bounding box center [884, 459] width 857 height 349
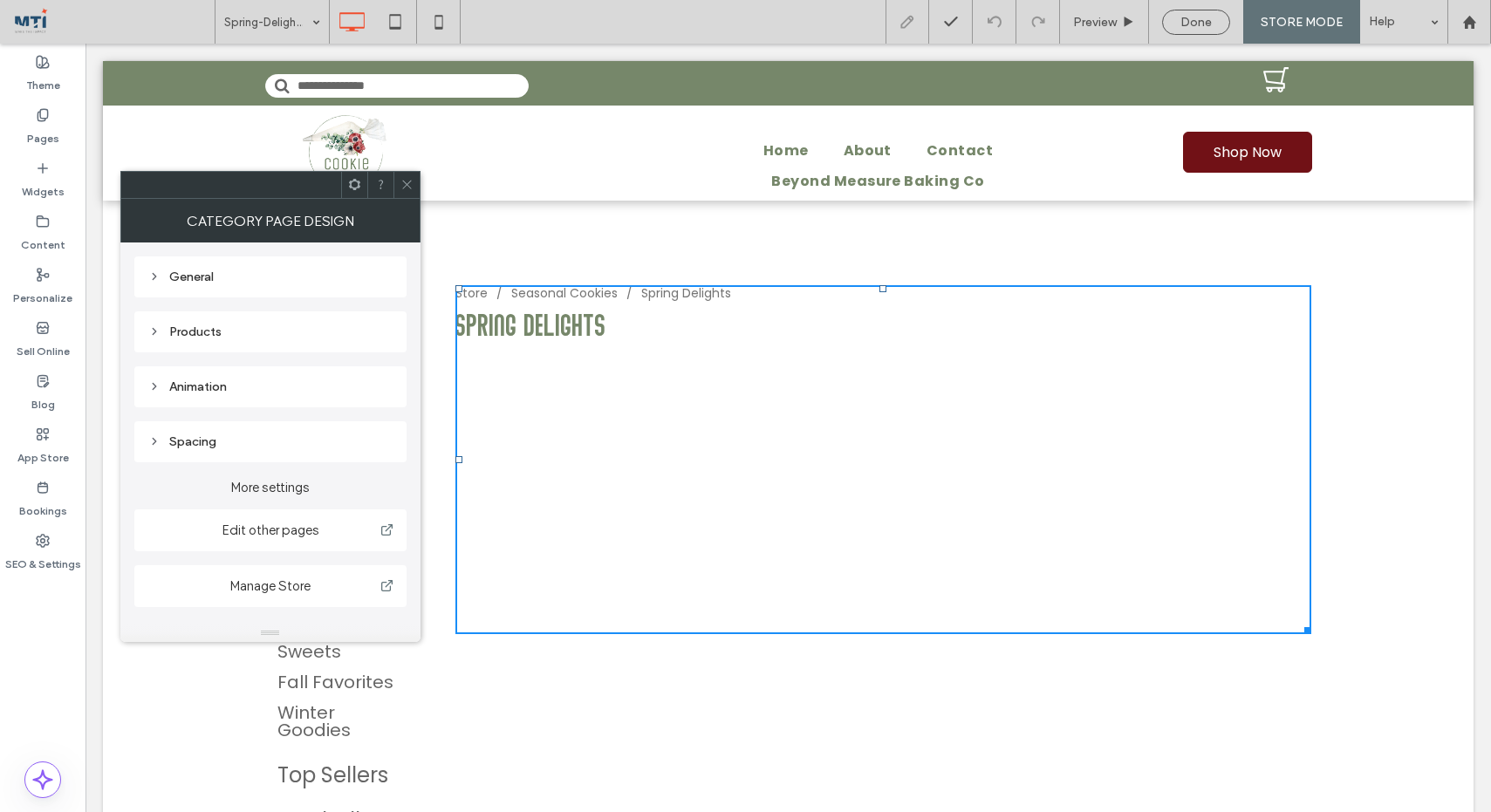
click at [406, 183] on icon at bounding box center [408, 184] width 14 height 14
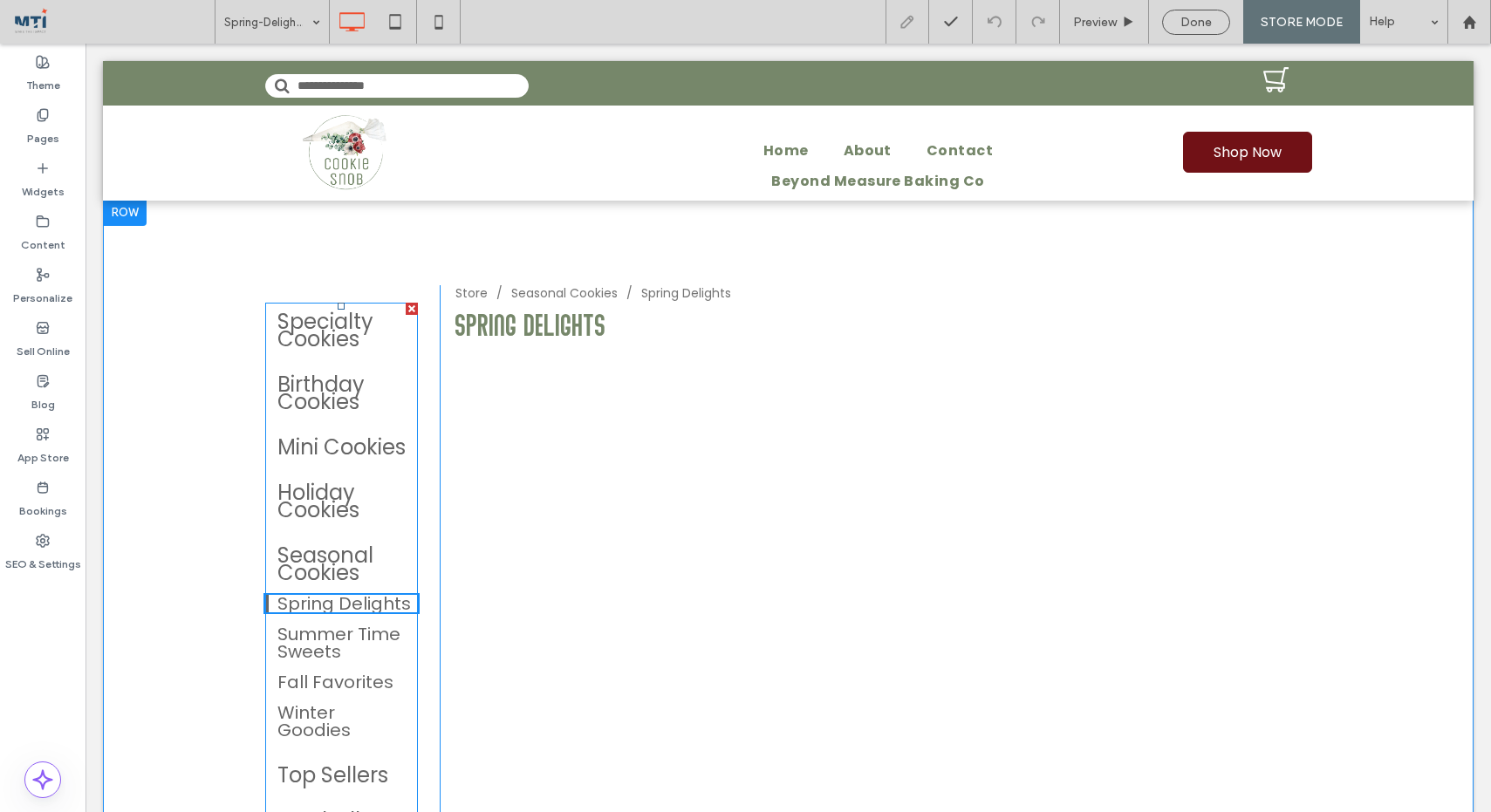
click at [337, 575] on div "Seasonal Cookies" at bounding box center [341, 564] width 128 height 35
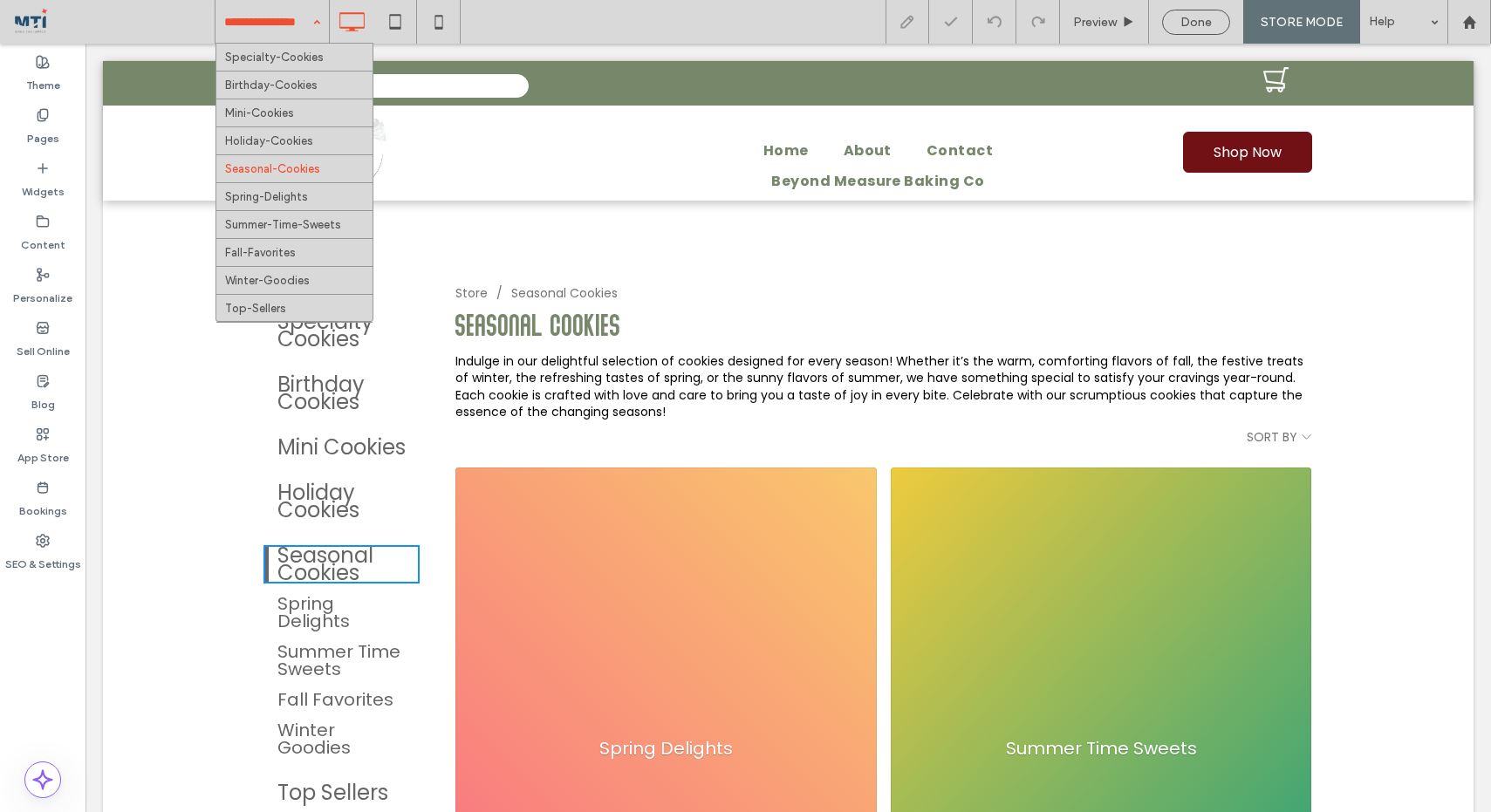
click at [305, 14] on div "Specialty-Cookies Birthday-Cookies Mini-Cookies Holiday-Cookies Seasonal-Cookie…" at bounding box center [271, 21] width 113 height 43
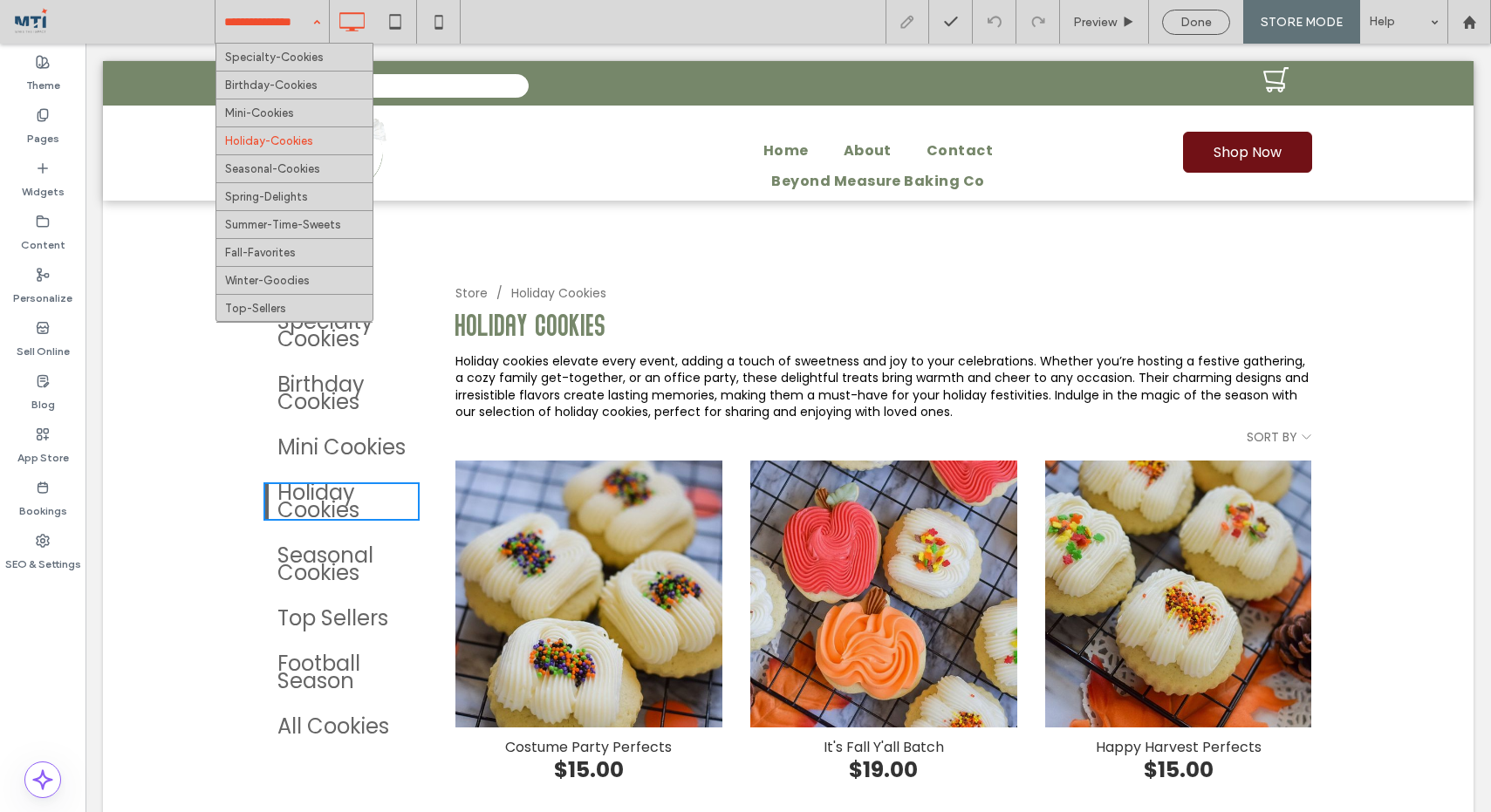
click at [311, 19] on div "Specialty-Cookies Birthday-Cookies Mini-Cookies Holiday-Cookies Seasonal-Cookie…" at bounding box center [271, 21] width 113 height 43
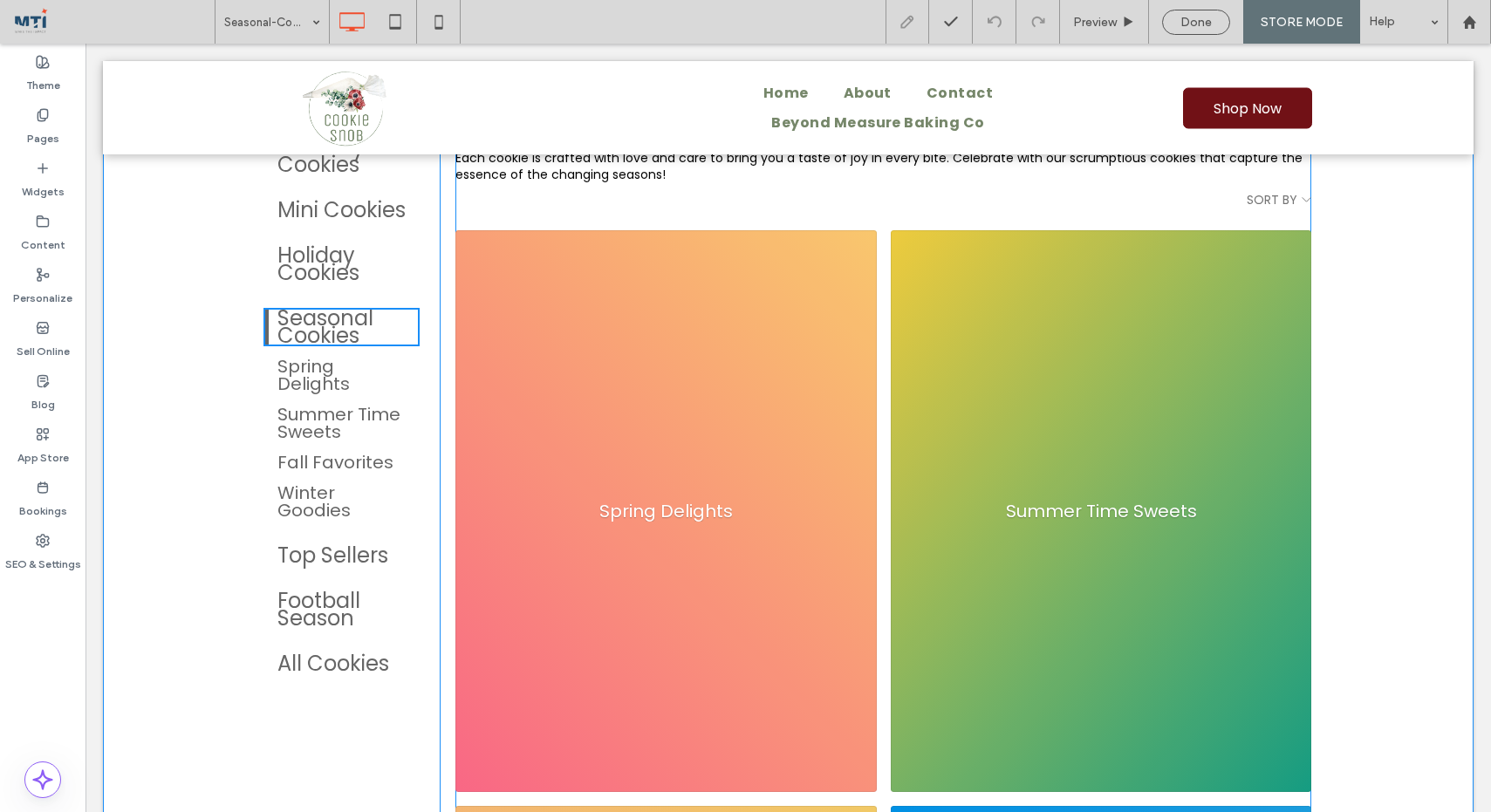
scroll to position [213, 0]
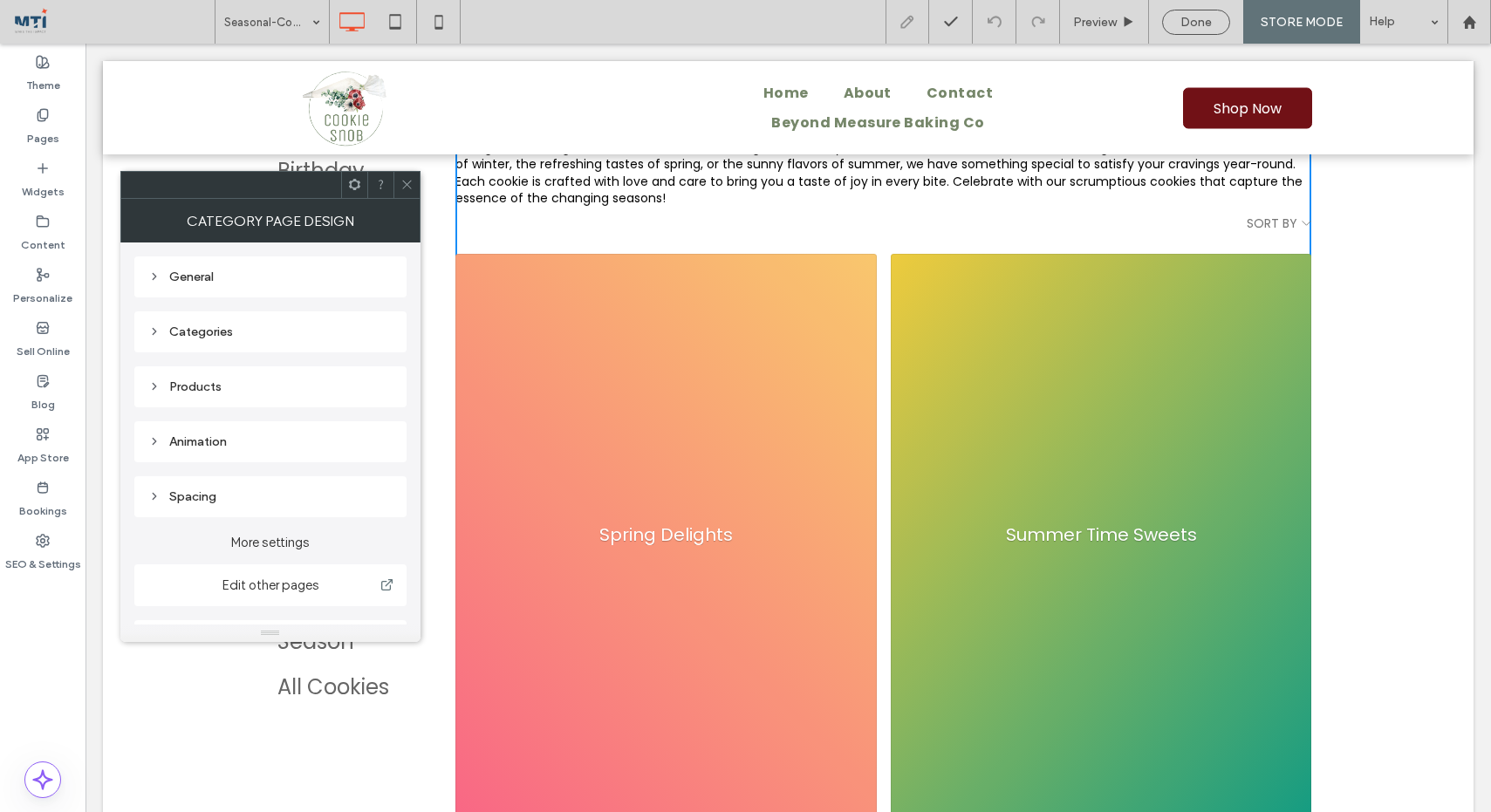
click at [261, 285] on div "General" at bounding box center [270, 277] width 244 height 23
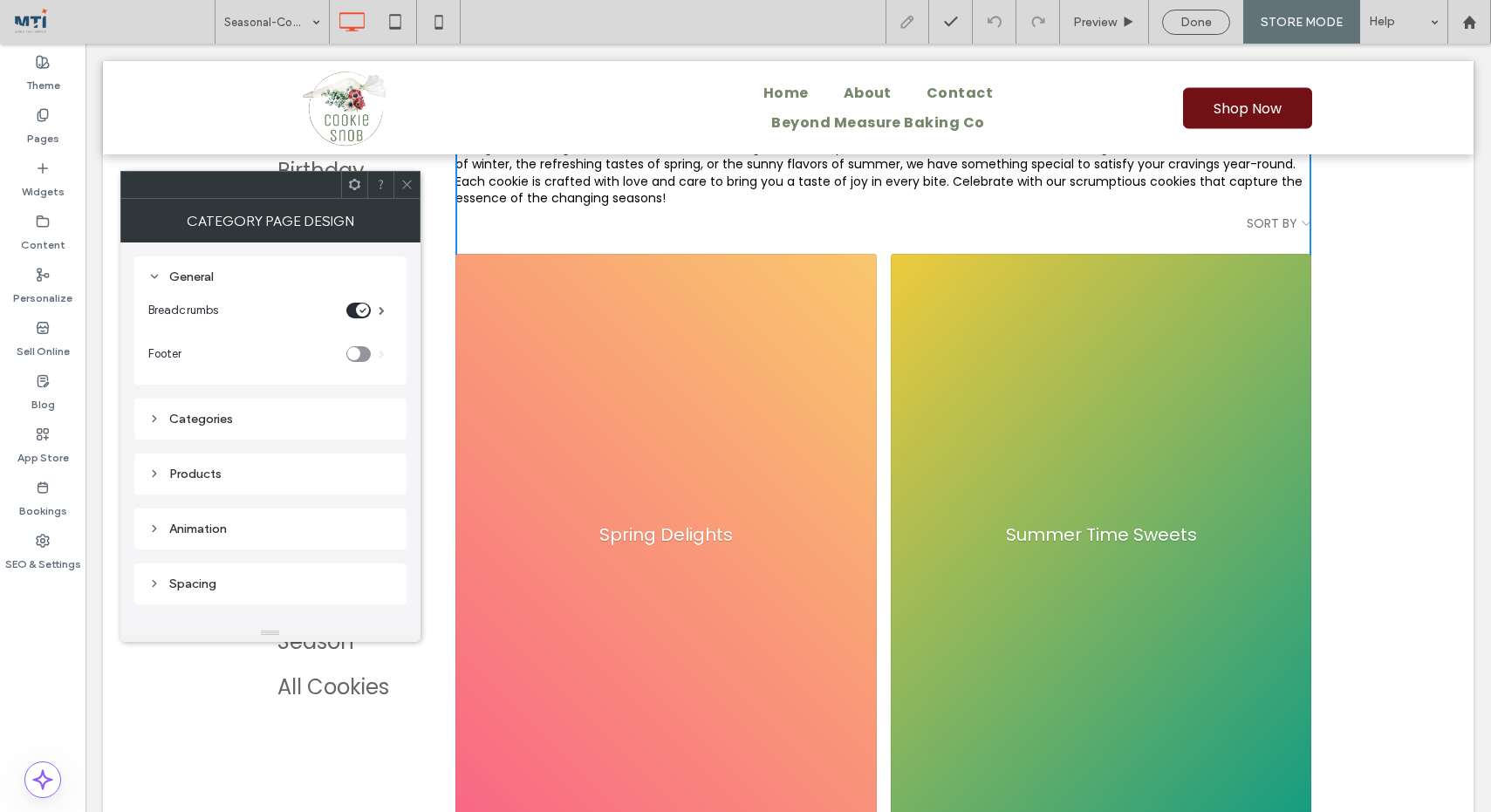
click at [183, 279] on div "General" at bounding box center [270, 276] width 244 height 14
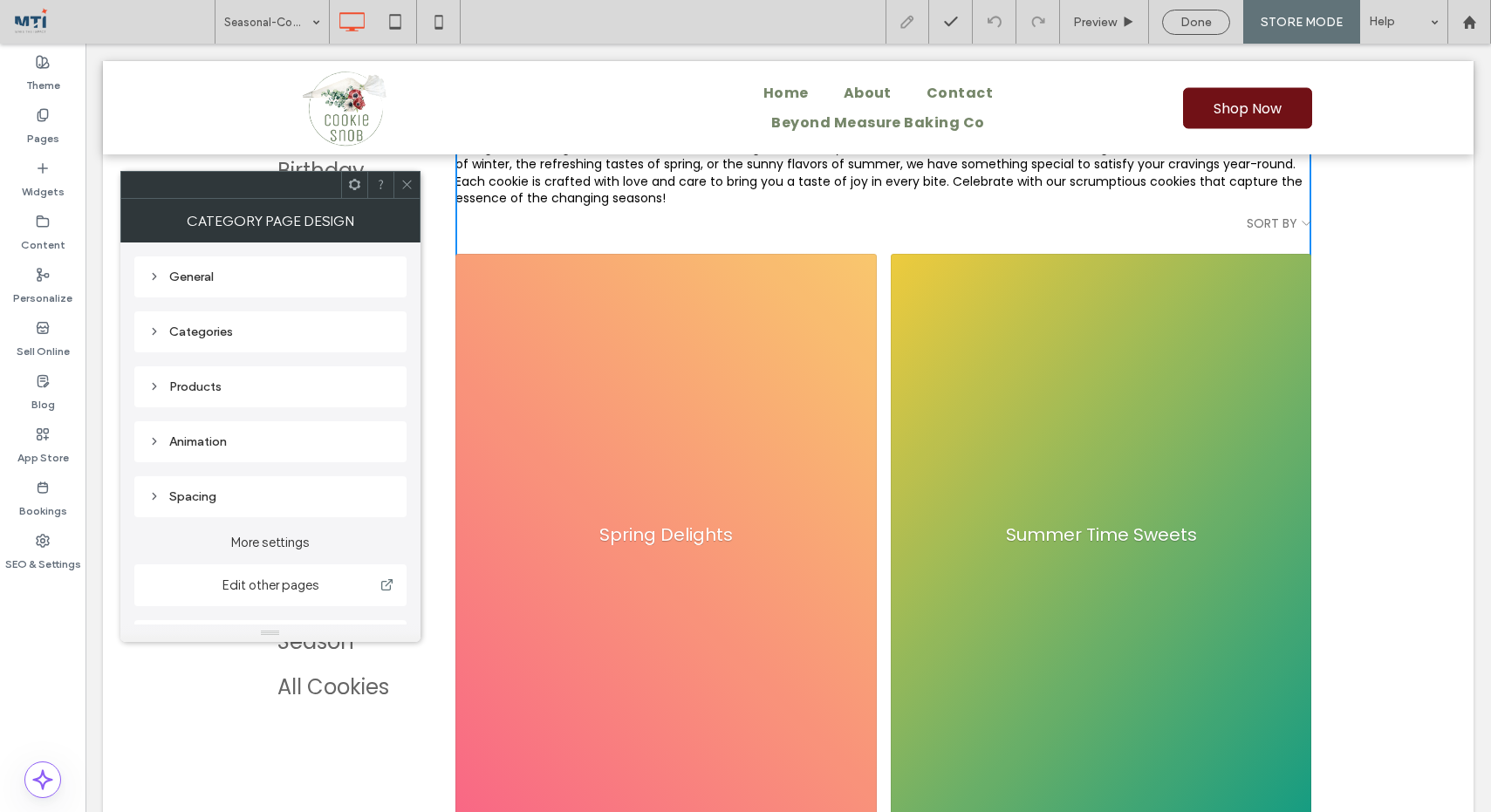
click at [191, 345] on div "Categories" at bounding box center [270, 331] width 272 height 41
click at [192, 329] on div "Categories" at bounding box center [270, 331] width 244 height 14
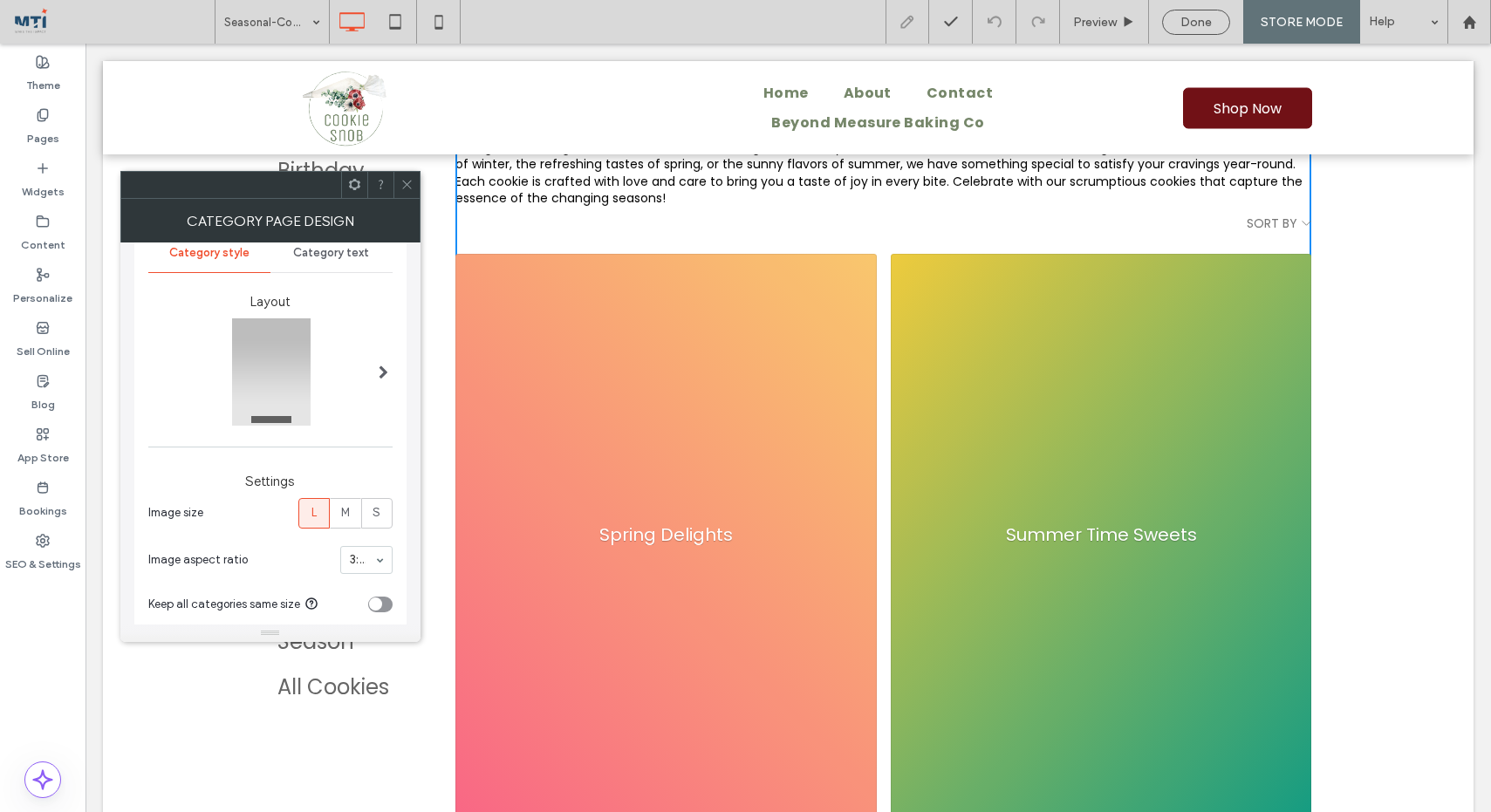
scroll to position [120, 0]
click at [380, 364] on span at bounding box center [383, 362] width 10 height 14
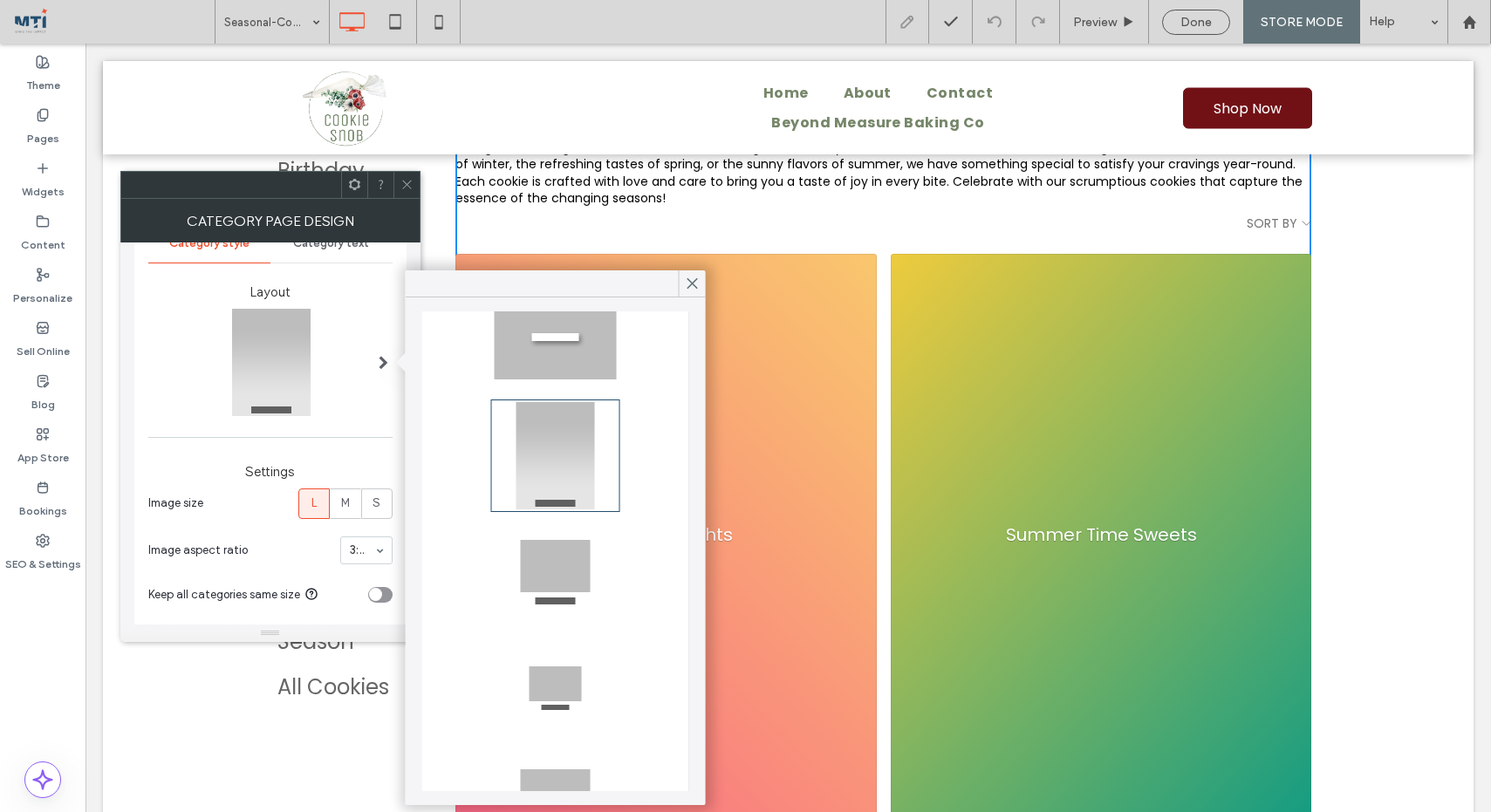
scroll to position [275, 0]
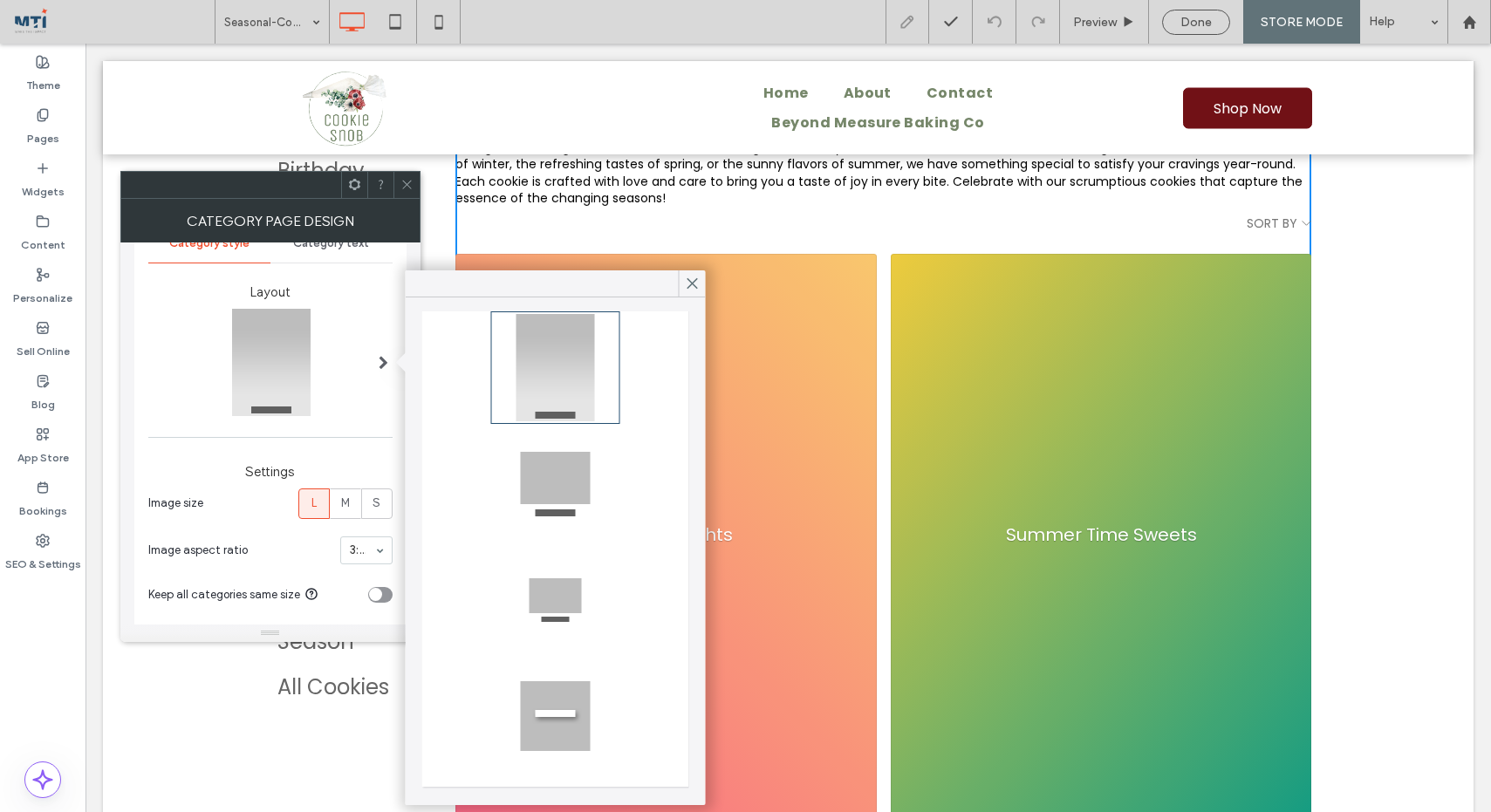
click at [546, 716] on div at bounding box center [555, 715] width 124 height 107
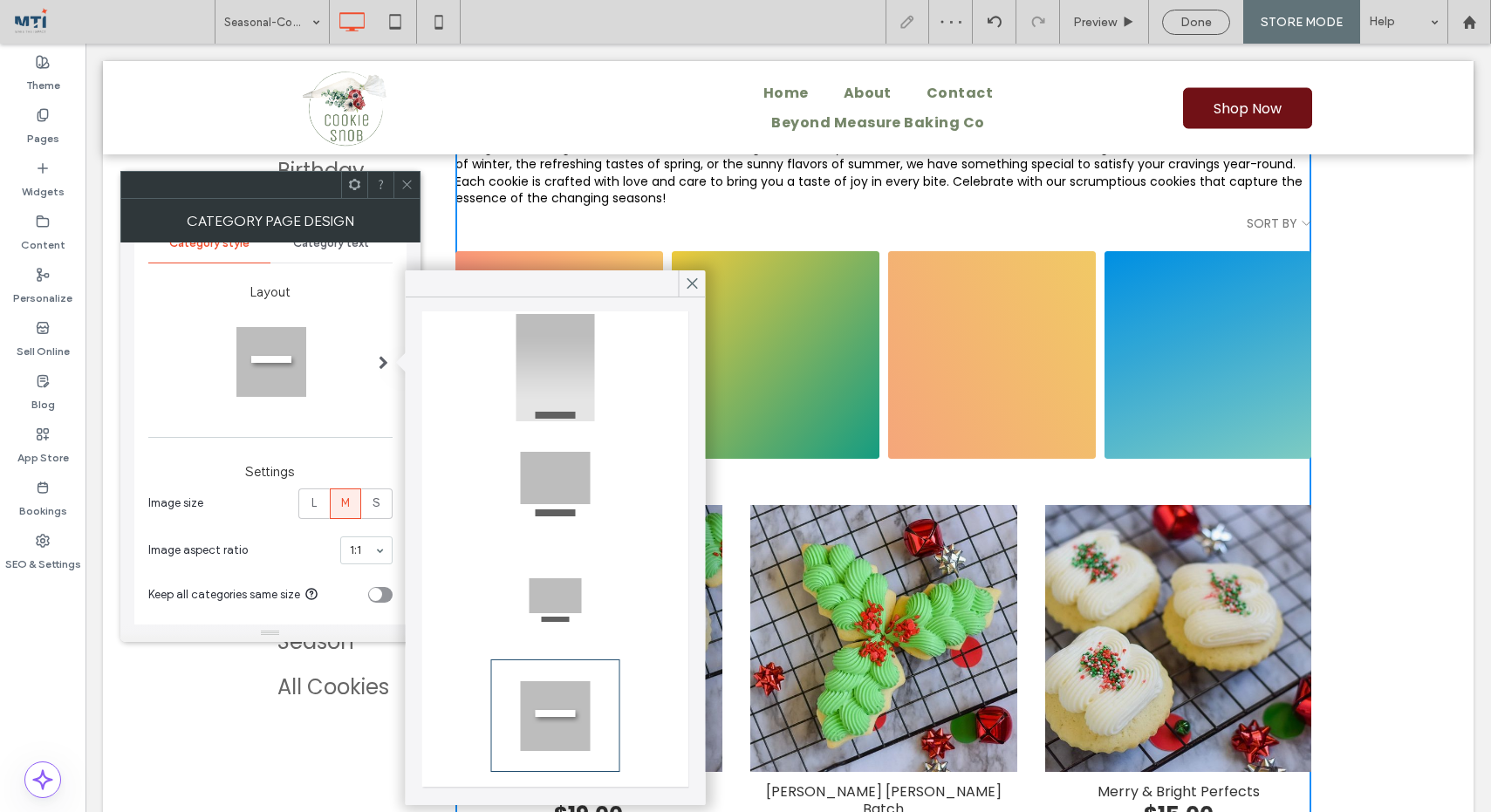
click at [566, 593] on div at bounding box center [555, 599] width 124 height 107
type input "*"
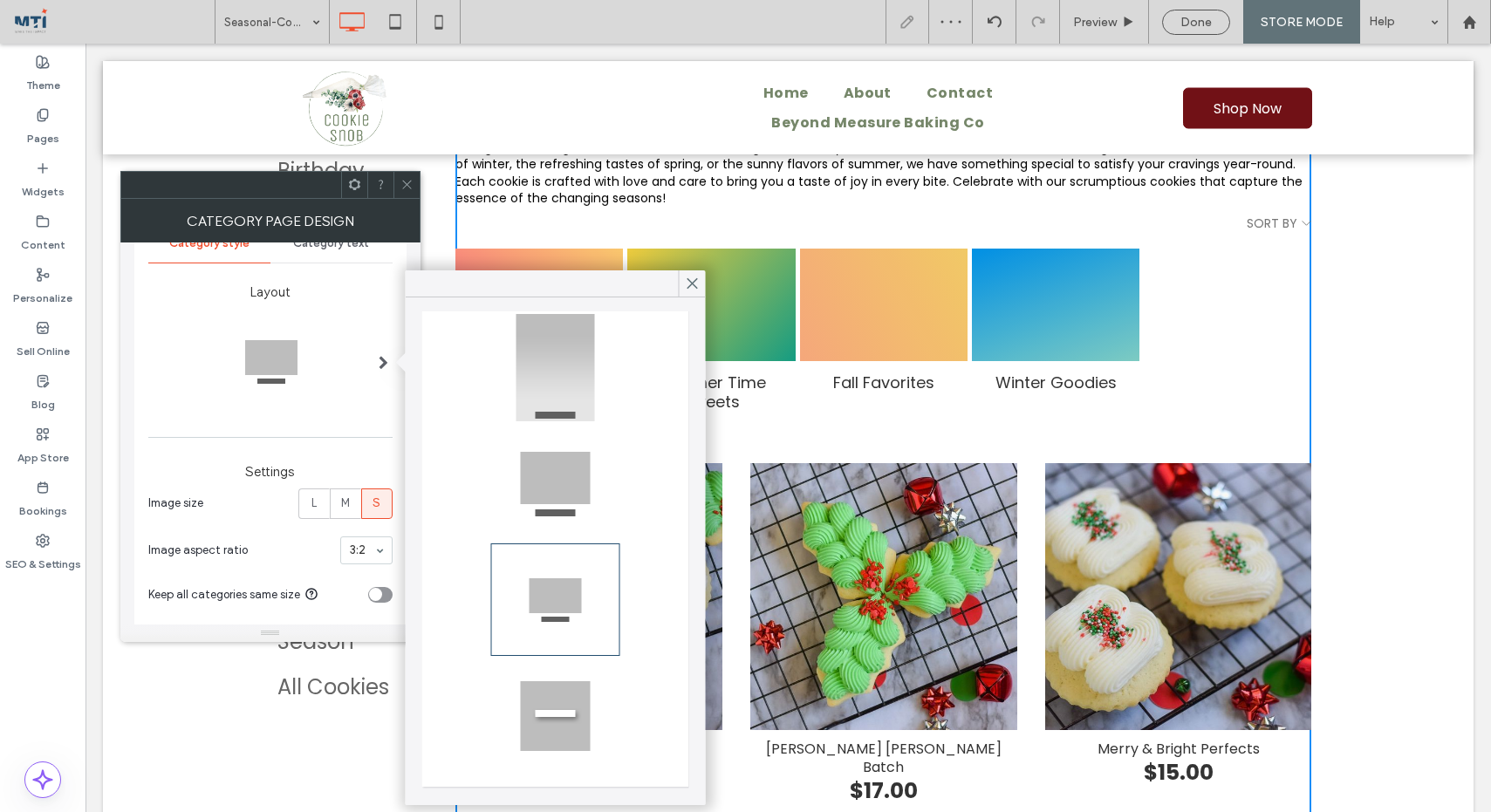
click at [577, 469] on div at bounding box center [555, 483] width 124 height 107
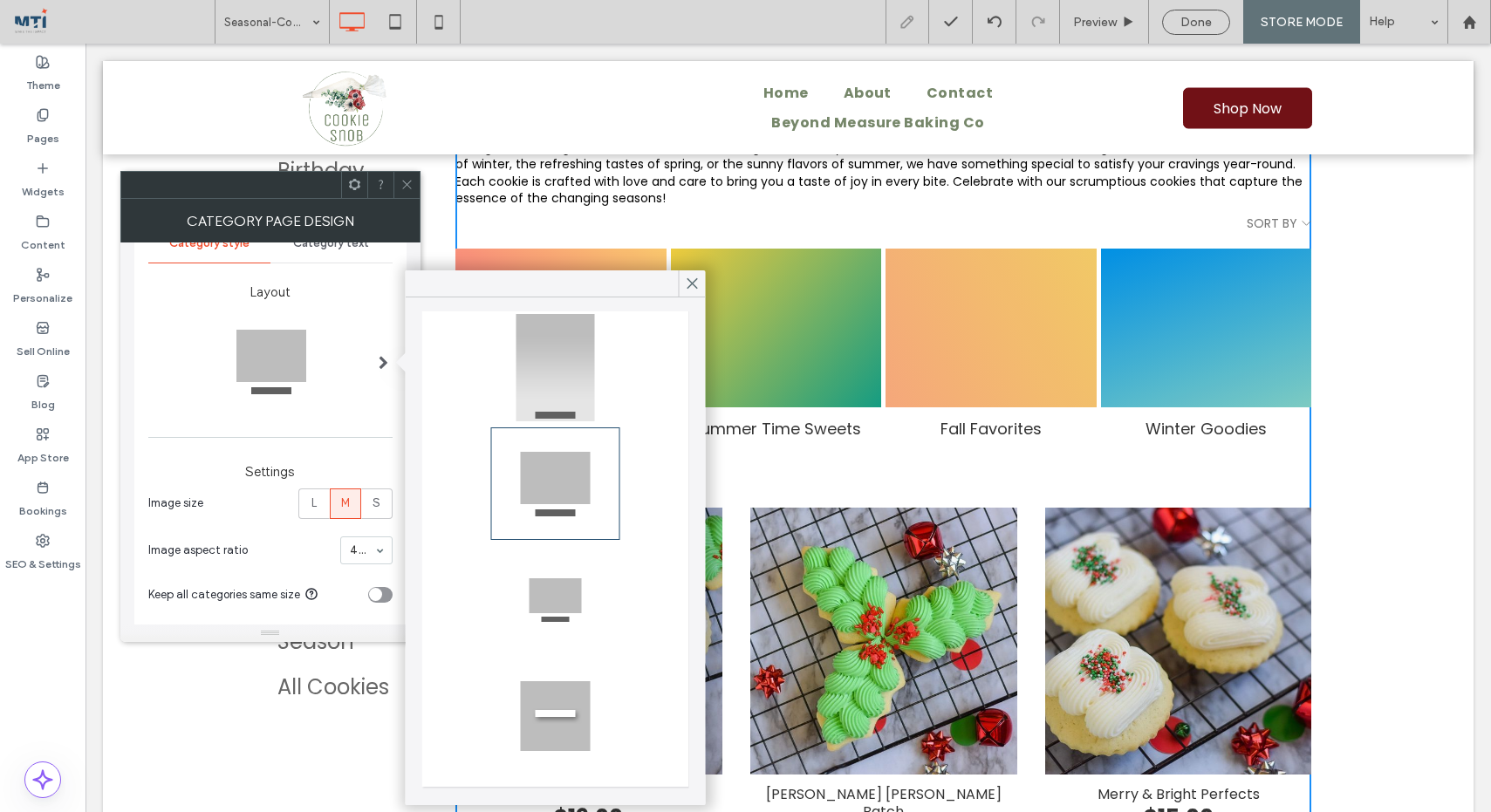
click at [576, 351] on div at bounding box center [555, 367] width 124 height 107
type input "**"
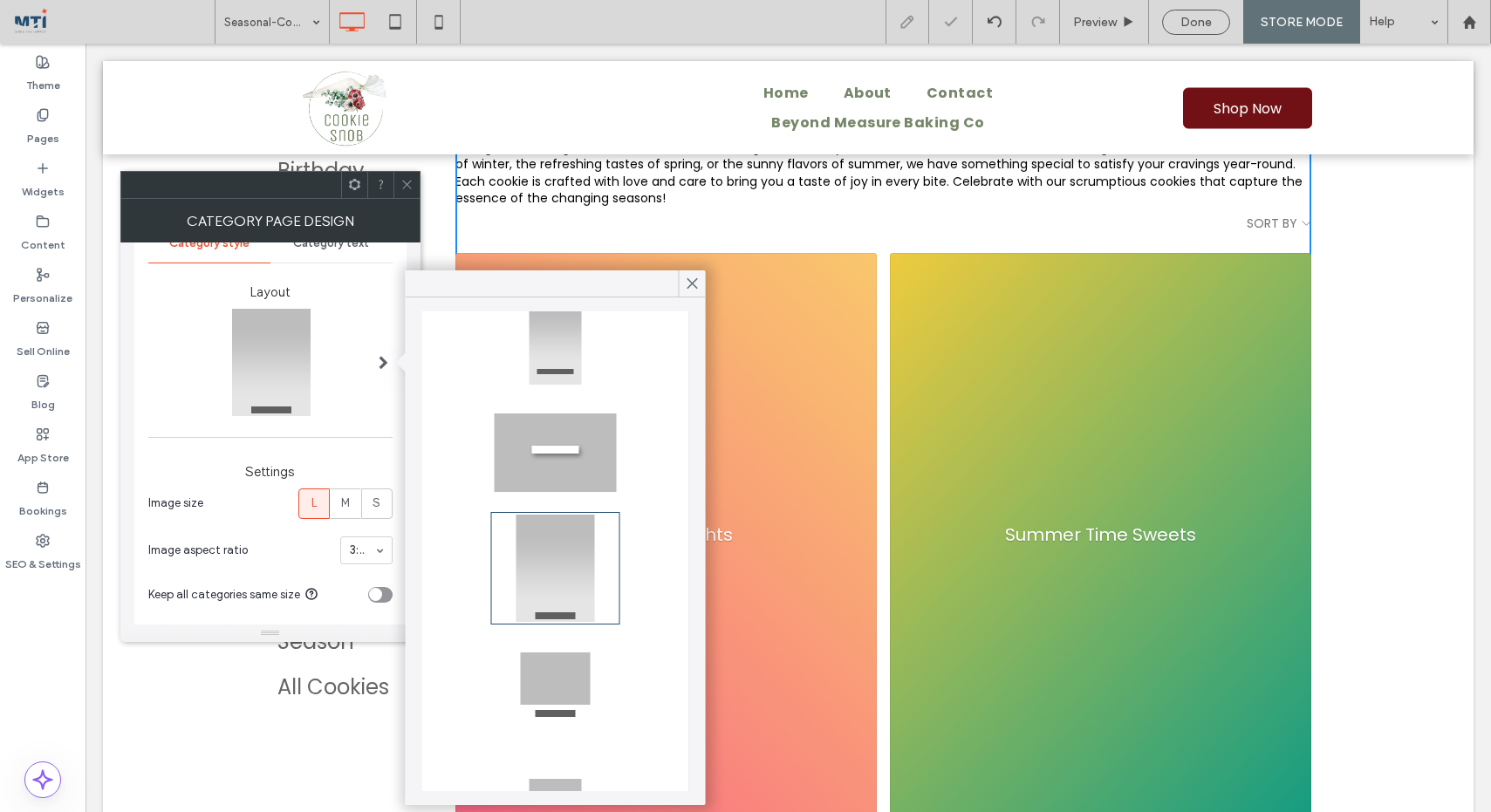
scroll to position [0, 0]
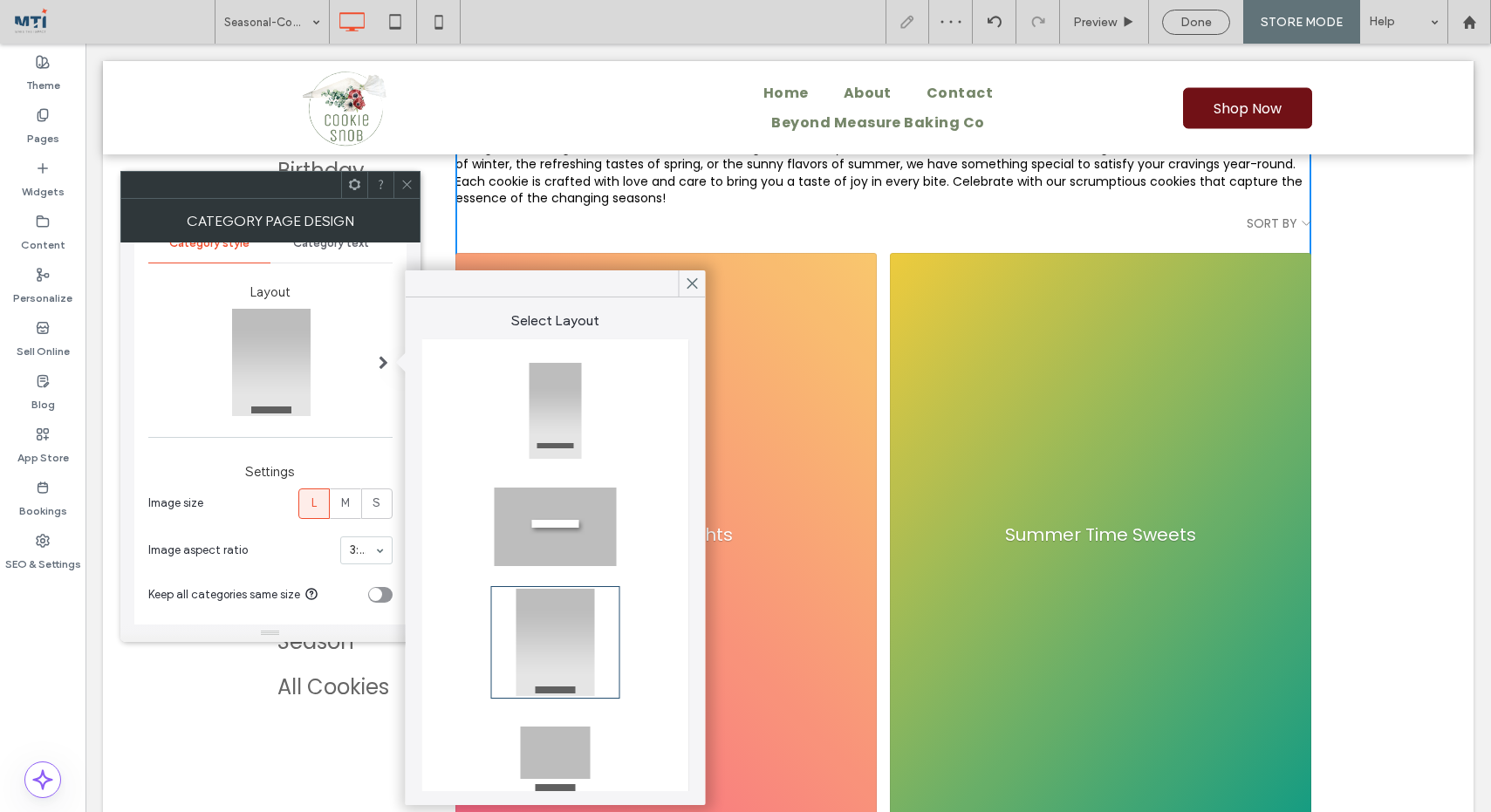
click at [561, 412] on div at bounding box center [555, 409] width 124 height 107
type input "*"
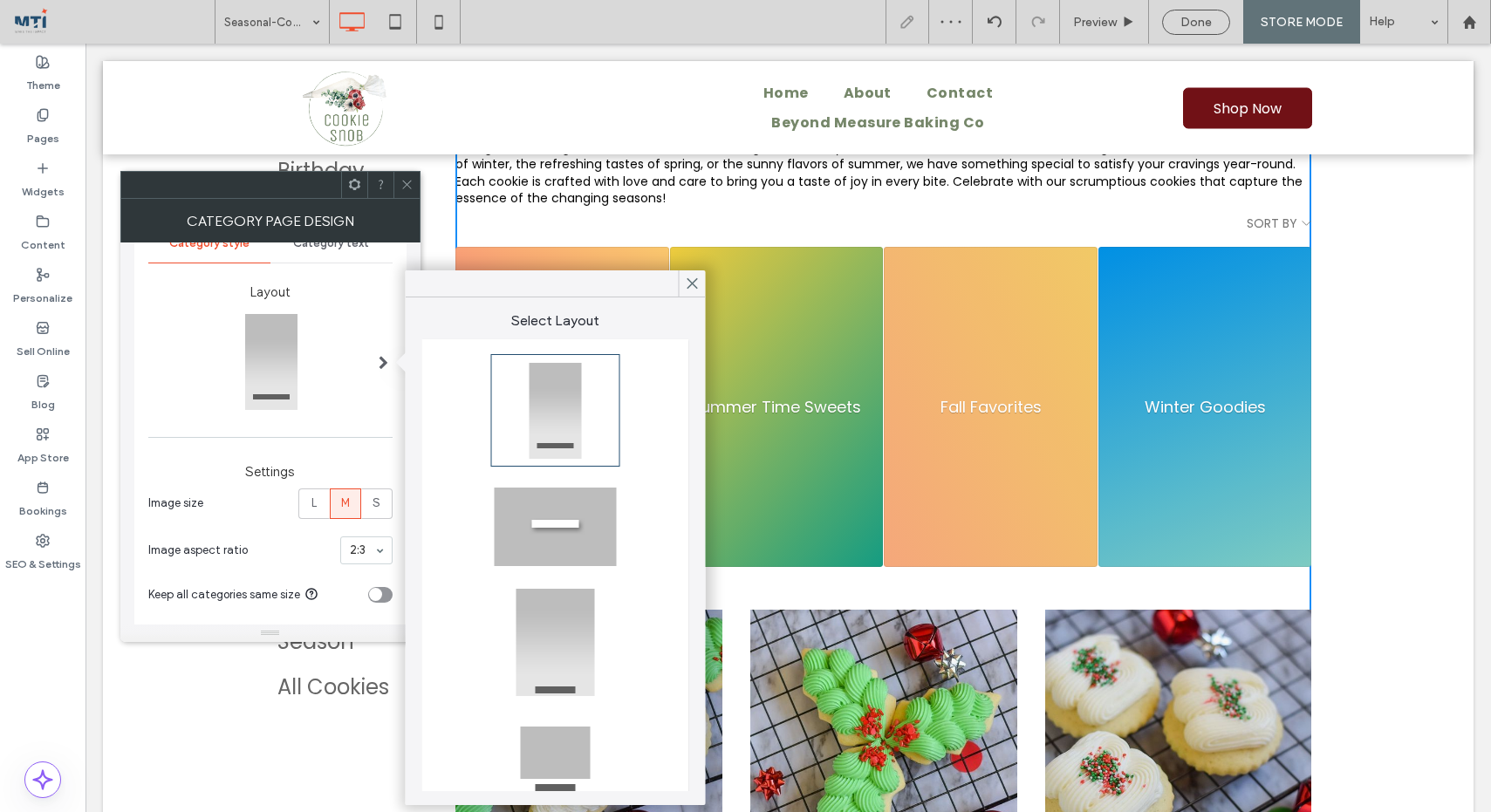
click at [570, 518] on div at bounding box center [555, 526] width 124 height 107
type input "*"
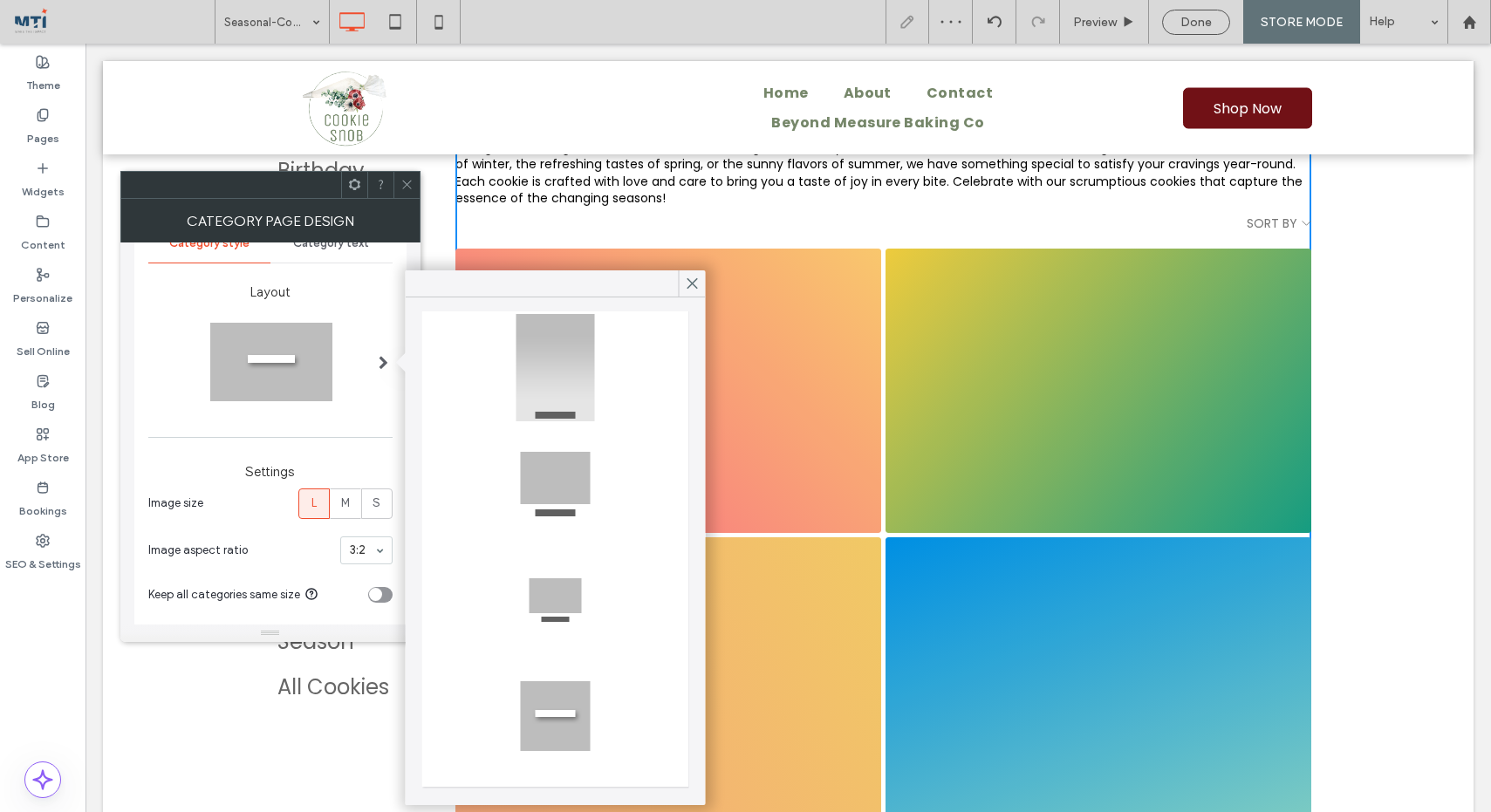
scroll to position [274, 0]
click at [565, 579] on div at bounding box center [555, 600] width 124 height 107
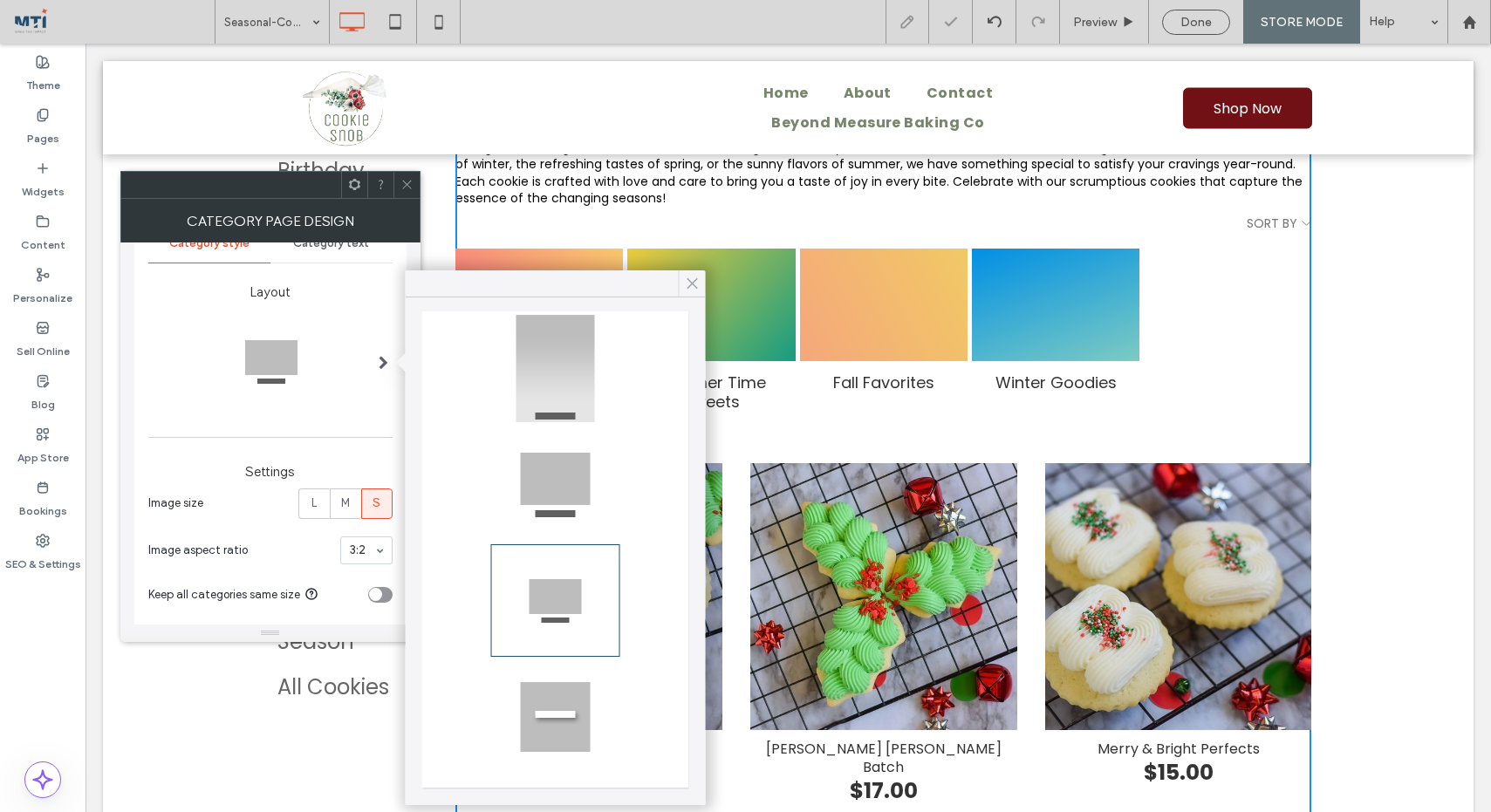
click at [691, 278] on icon at bounding box center [692, 283] width 15 height 15
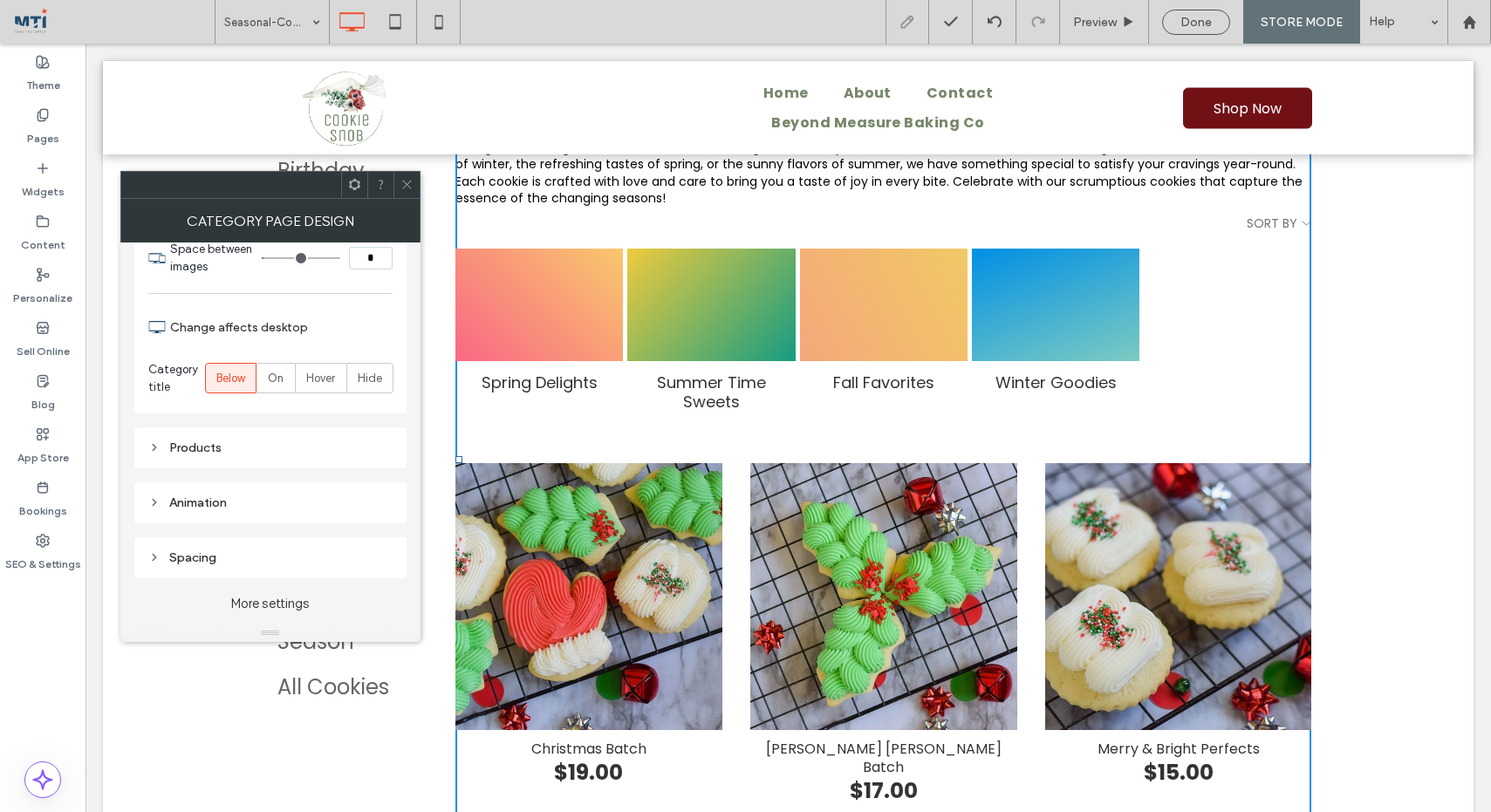
scroll to position [499, 0]
click at [280, 383] on span "On" at bounding box center [275, 383] width 15 height 17
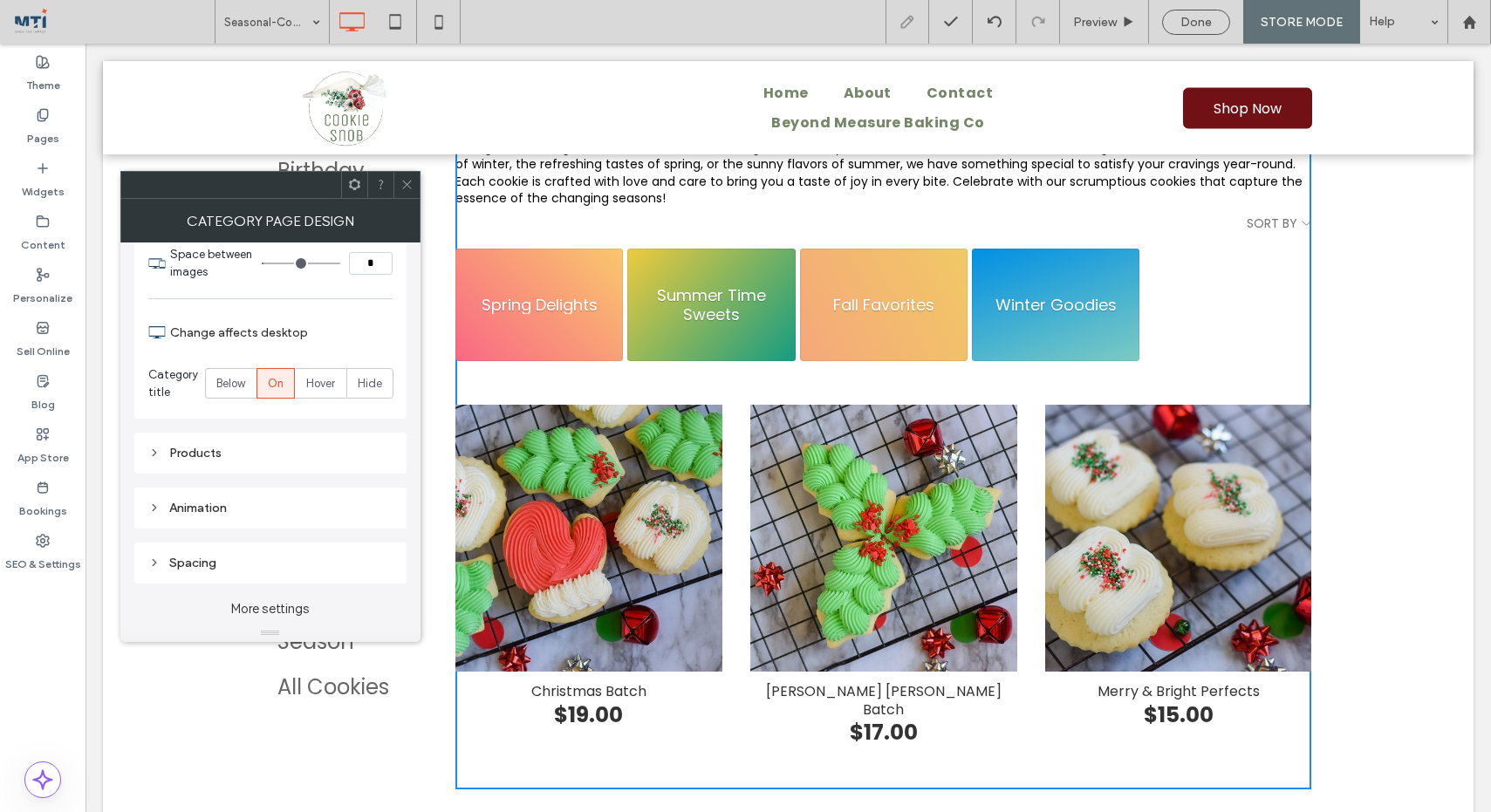
click at [200, 456] on div "Products" at bounding box center [270, 453] width 244 height 14
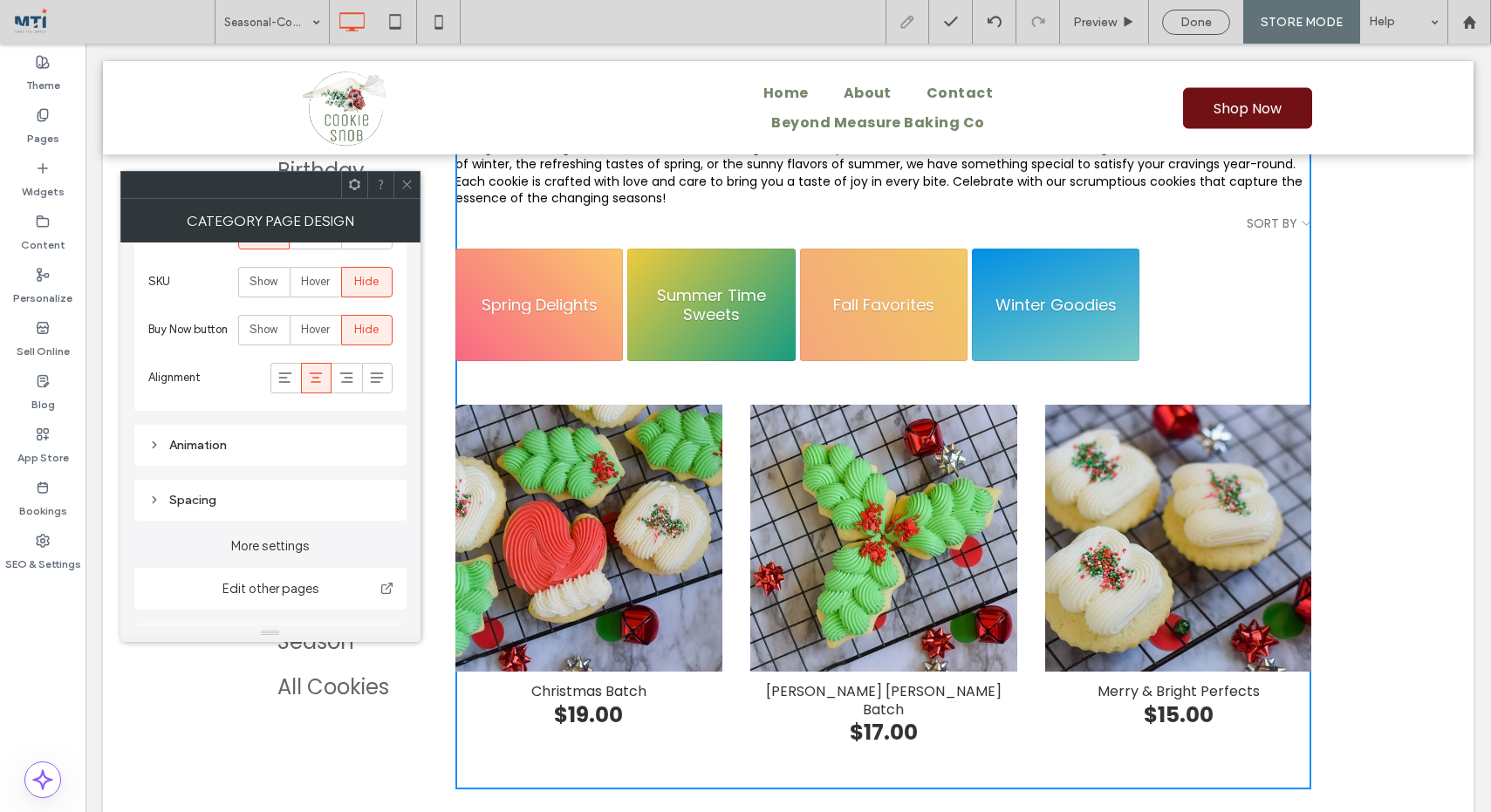
scroll to position [947, 0]
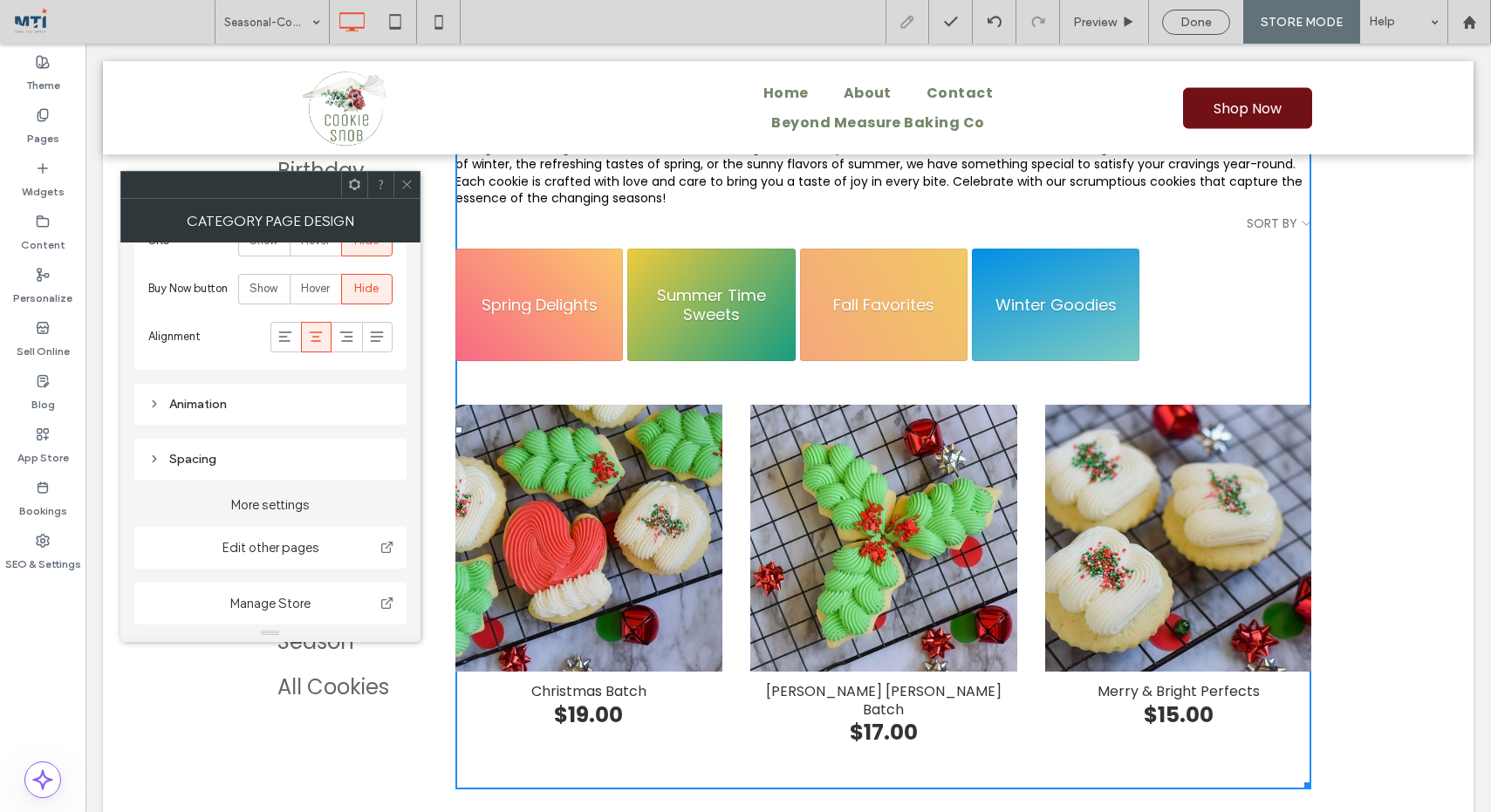
click at [408, 181] on icon at bounding box center [408, 184] width 14 height 14
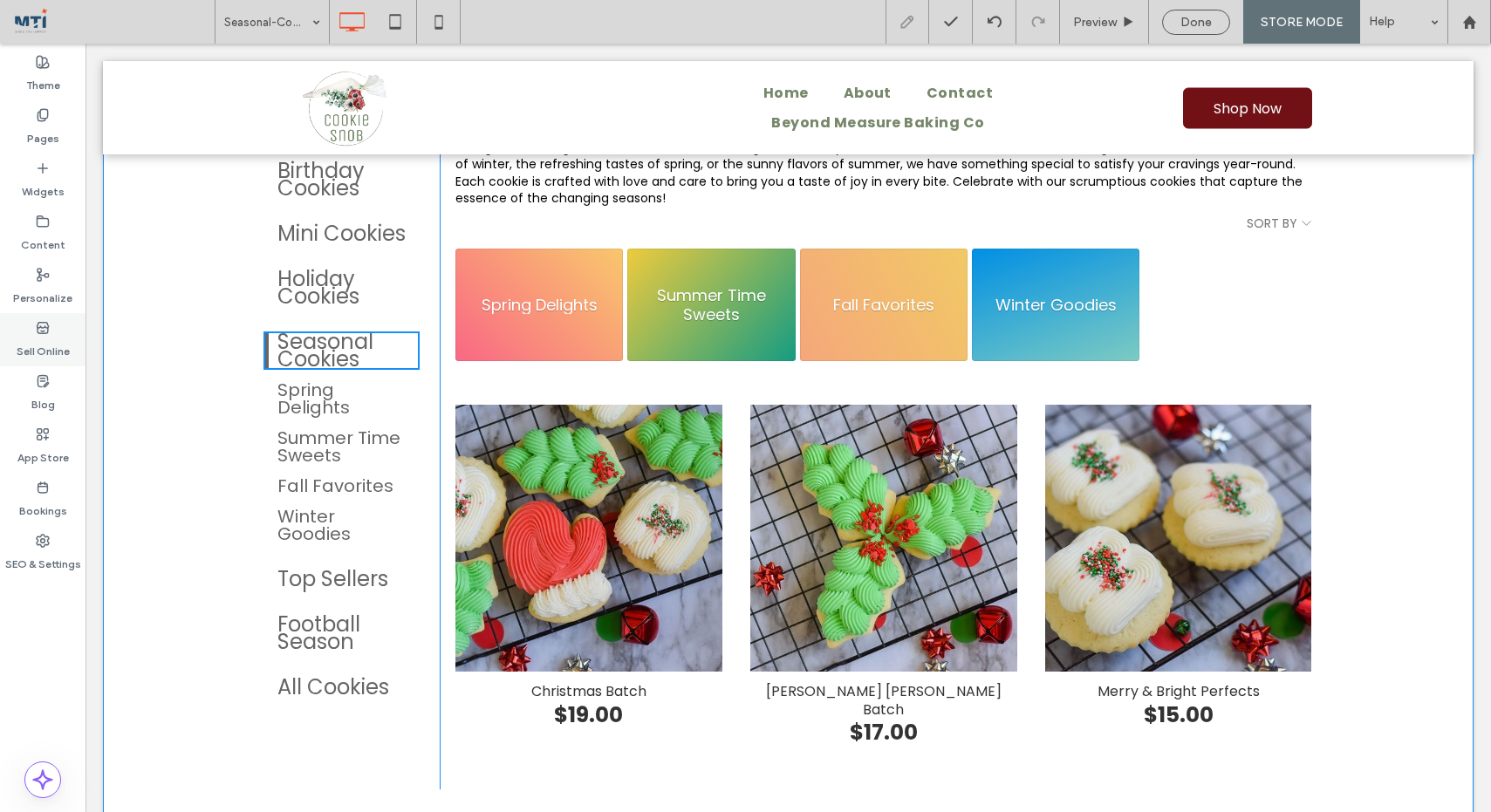
click at [36, 322] on icon at bounding box center [42, 327] width 14 height 14
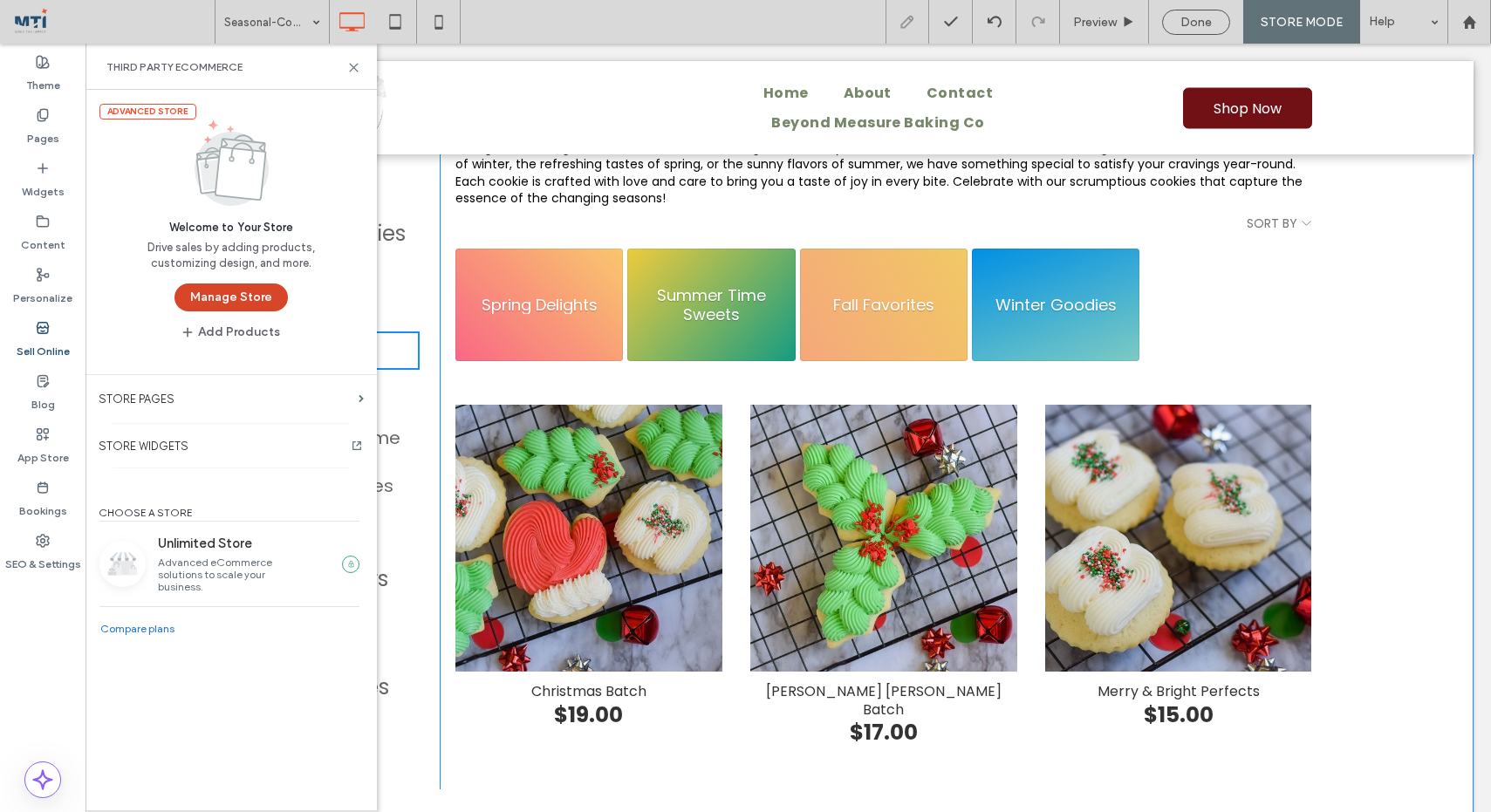
click at [257, 293] on button "Manage Store" at bounding box center [231, 297] width 113 height 28
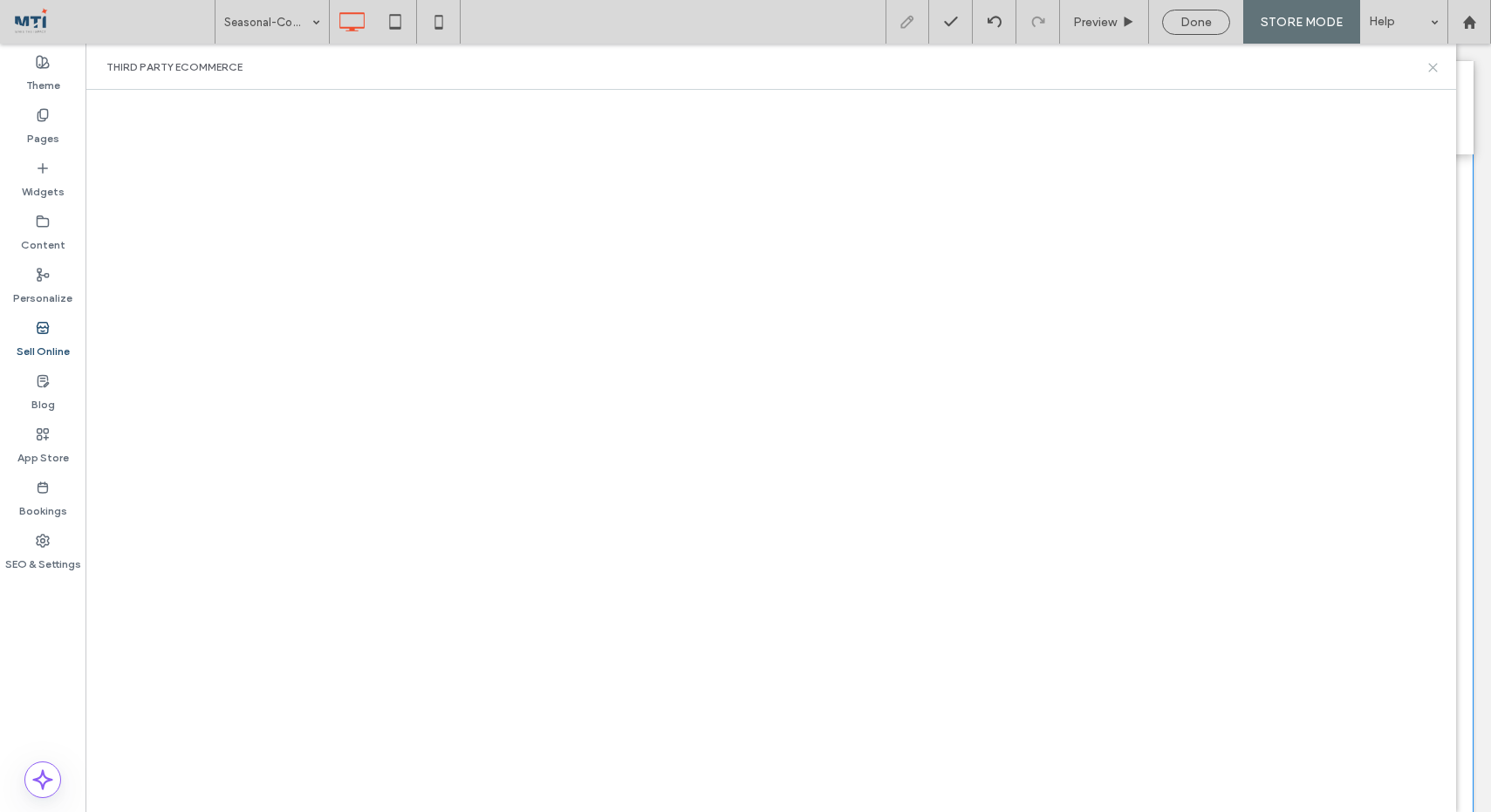
click at [1429, 72] on icon at bounding box center [1433, 68] width 14 height 14
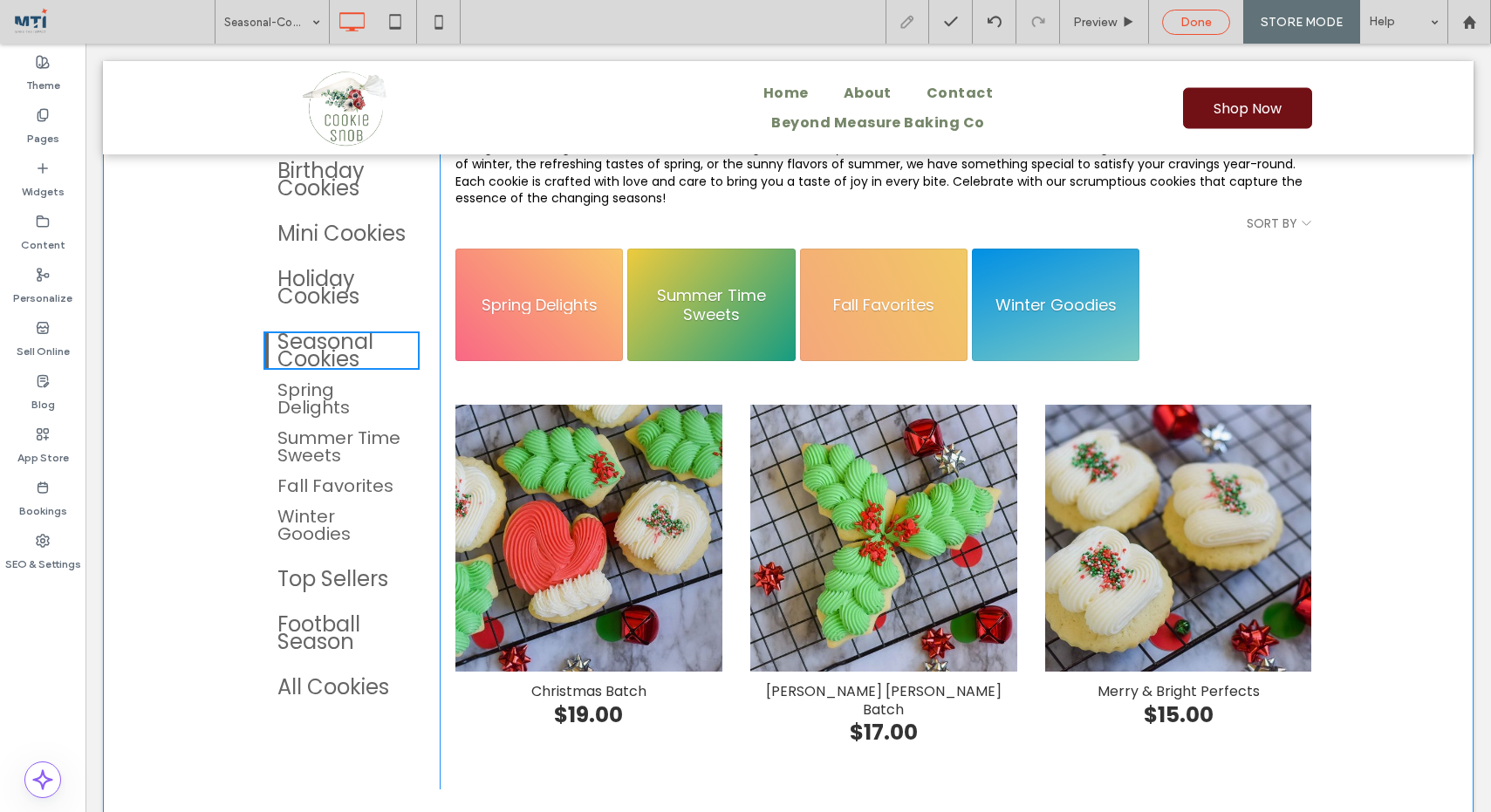
click at [1209, 27] on span "Done" at bounding box center [1196, 21] width 32 height 14
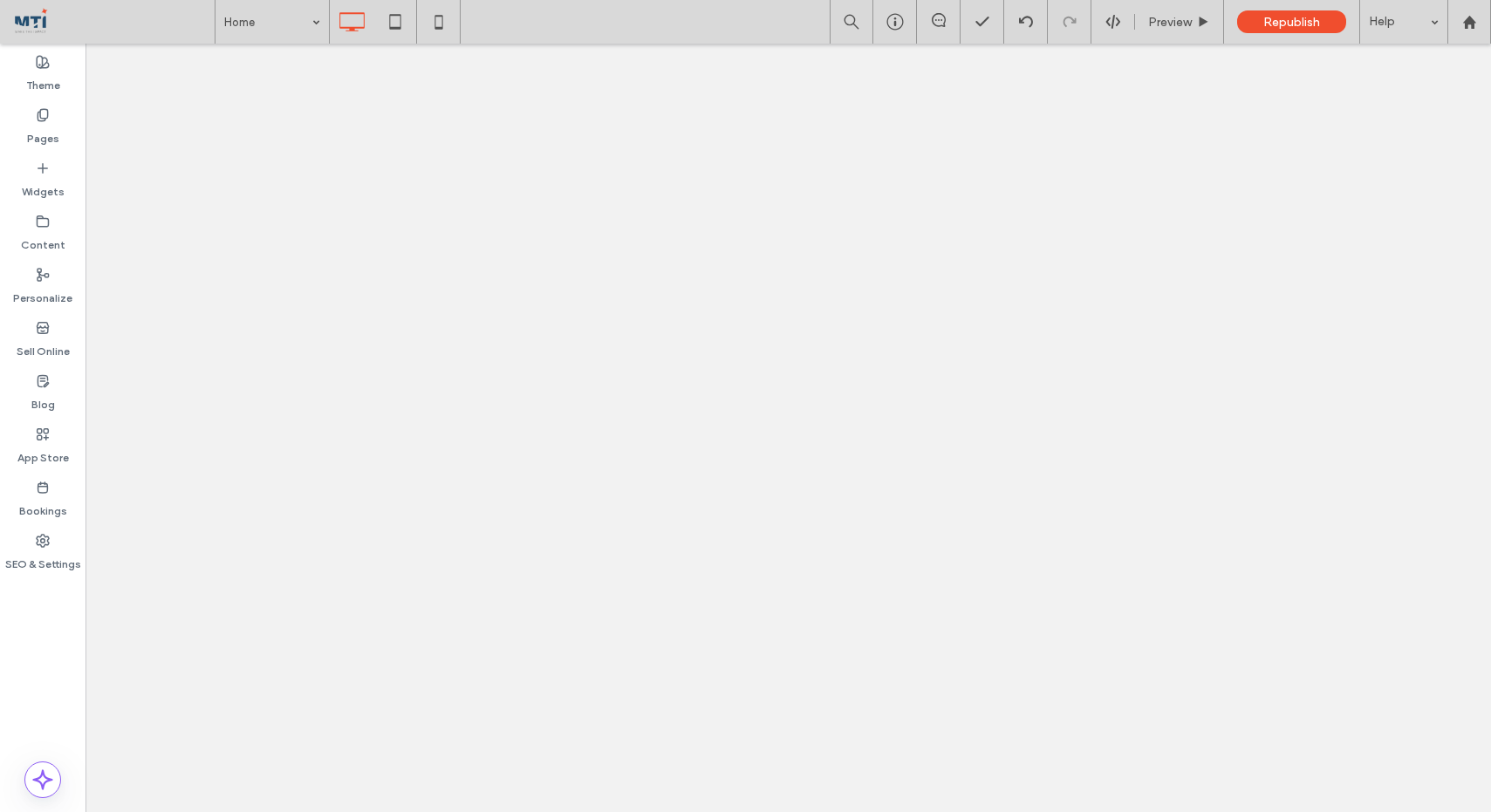
click at [1302, 22] on div "Home Preview Republish Help Site Comments Team & Clients Automate new comments …" at bounding box center [746, 406] width 1491 height 812
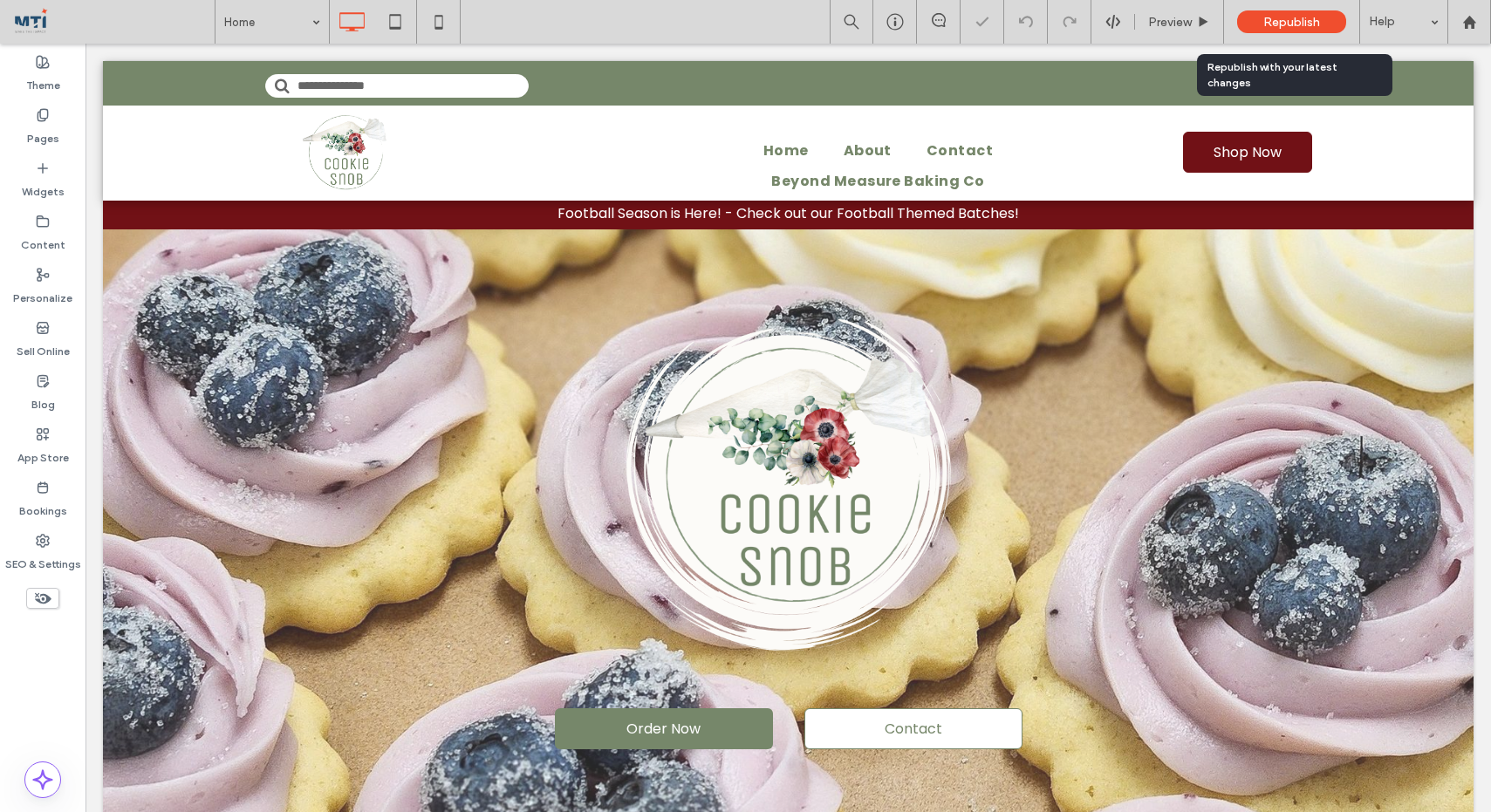
click at [1290, 20] on span "Republish" at bounding box center [1291, 21] width 57 height 14
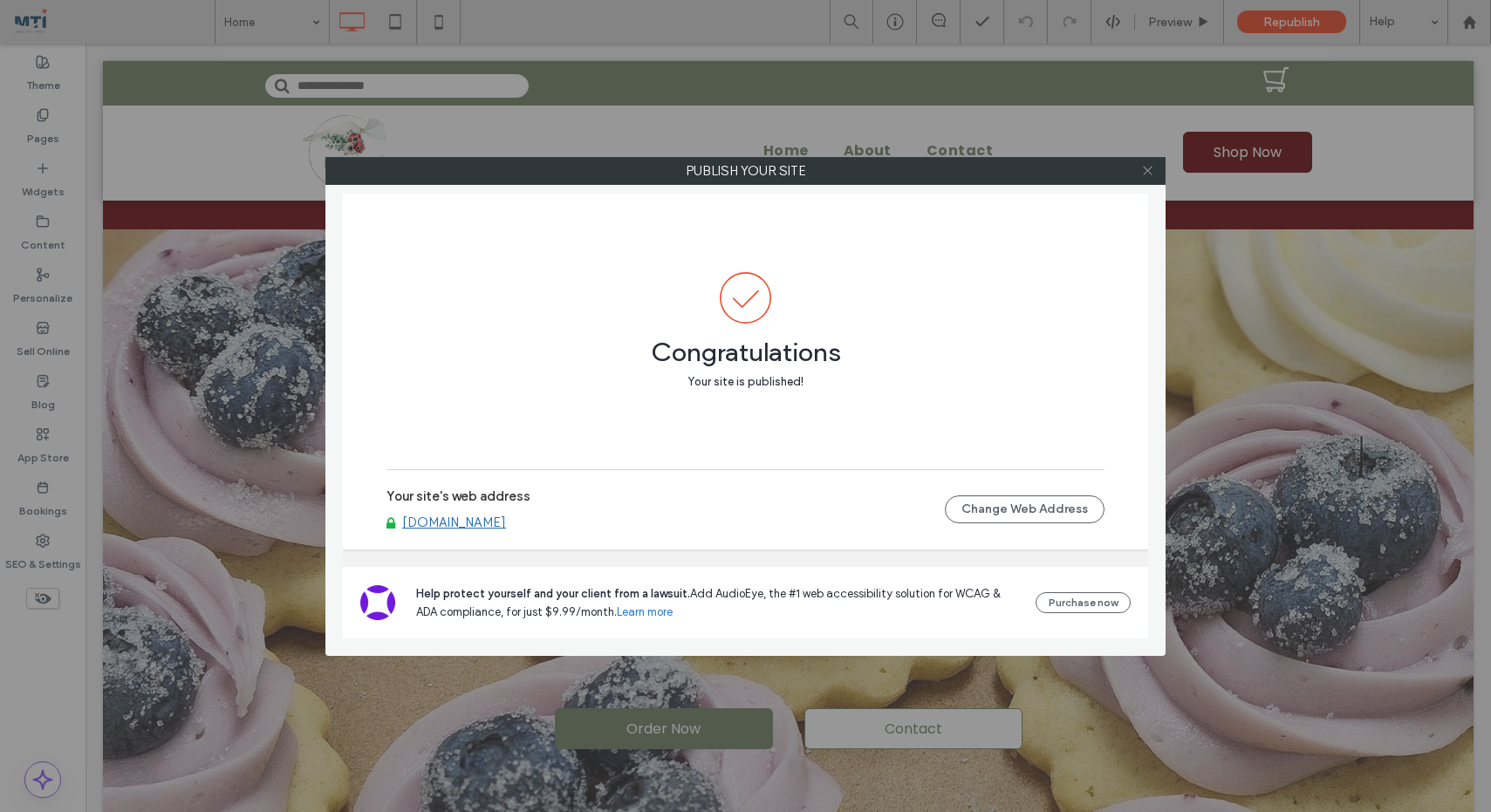
click at [1149, 171] on icon at bounding box center [1147, 171] width 14 height 14
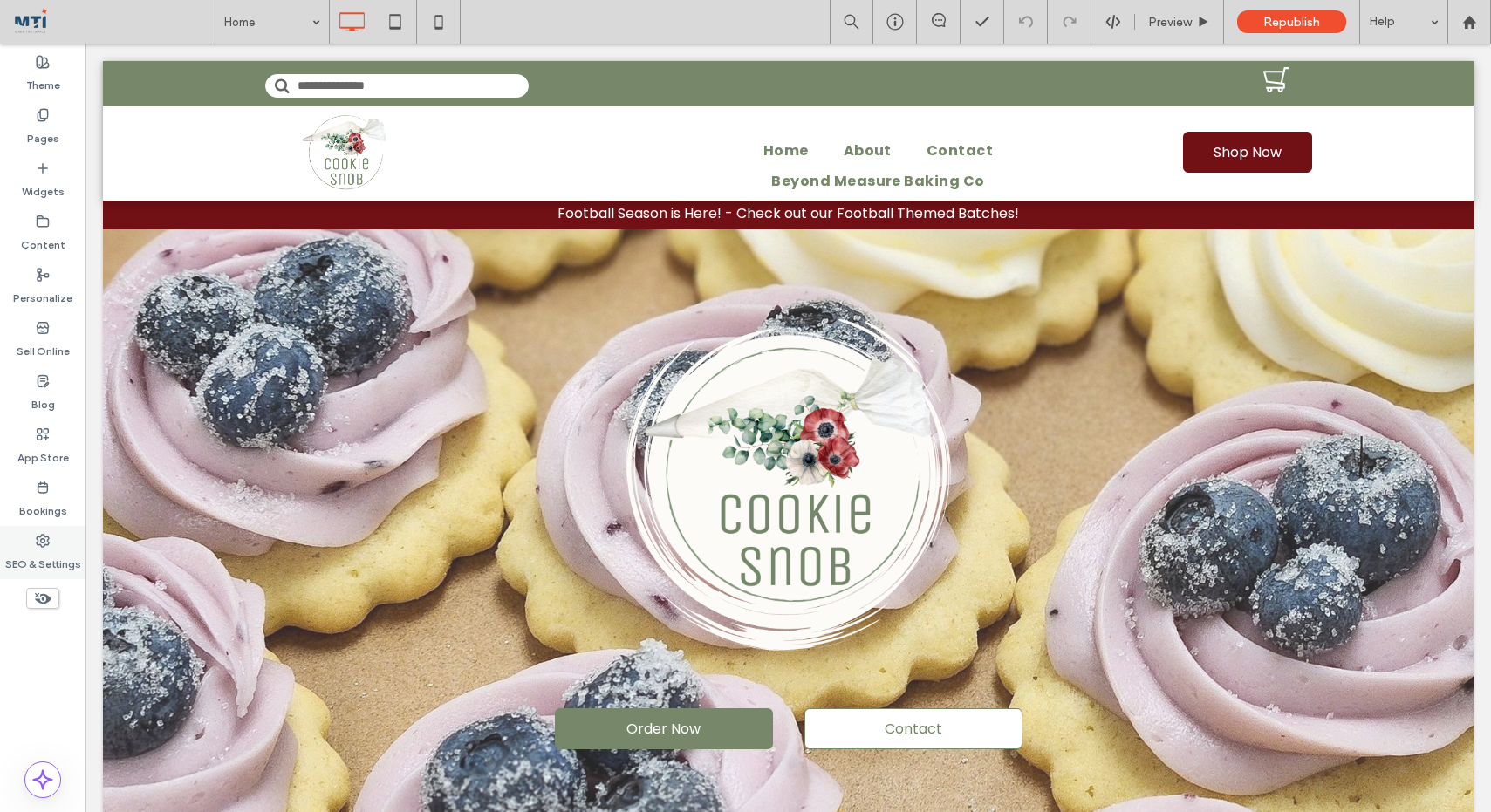
click at [14, 552] on label "SEO & Settings" at bounding box center [42, 559] width 76 height 24
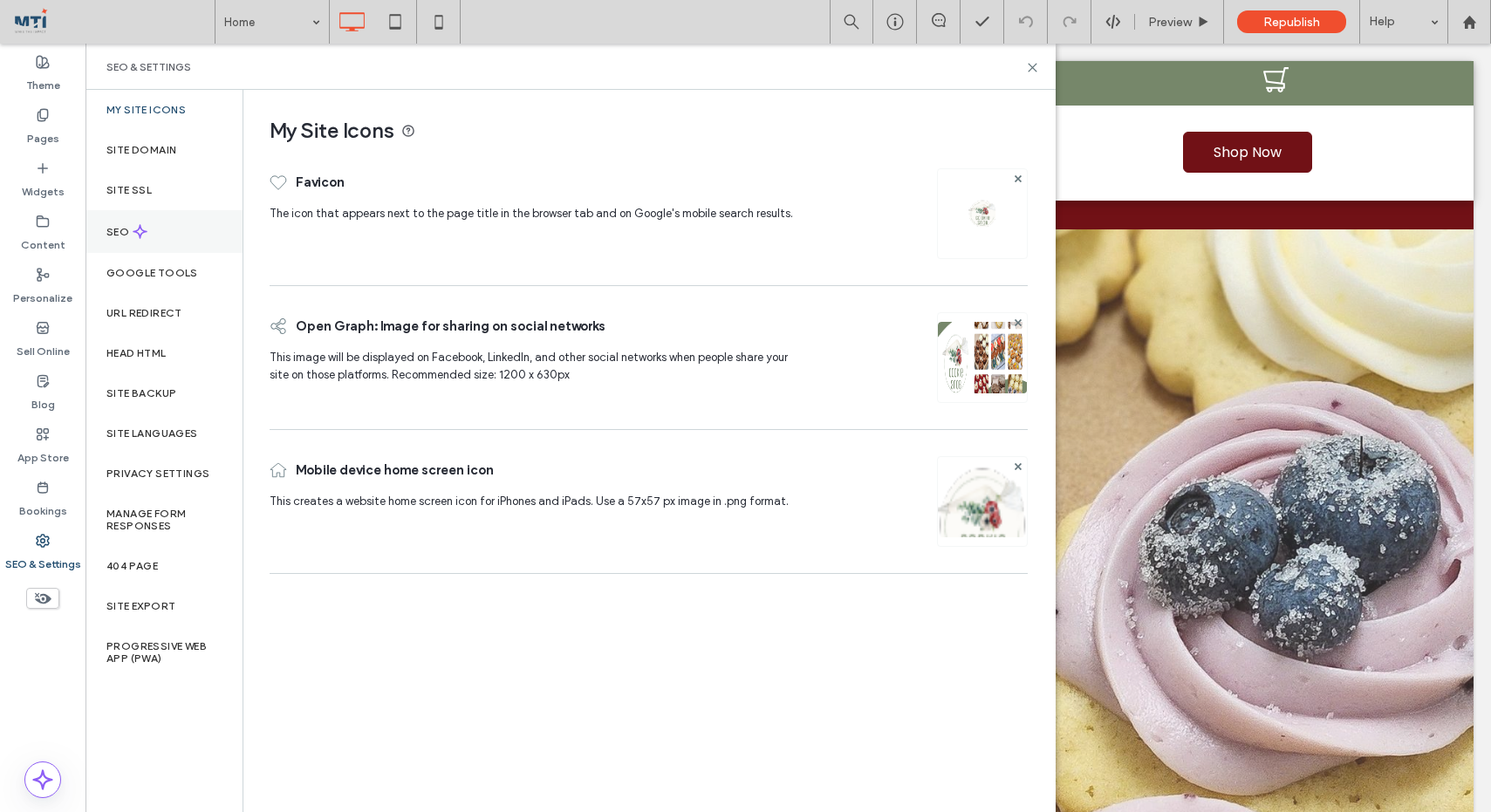
click at [147, 225] on icon at bounding box center [139, 231] width 14 height 14
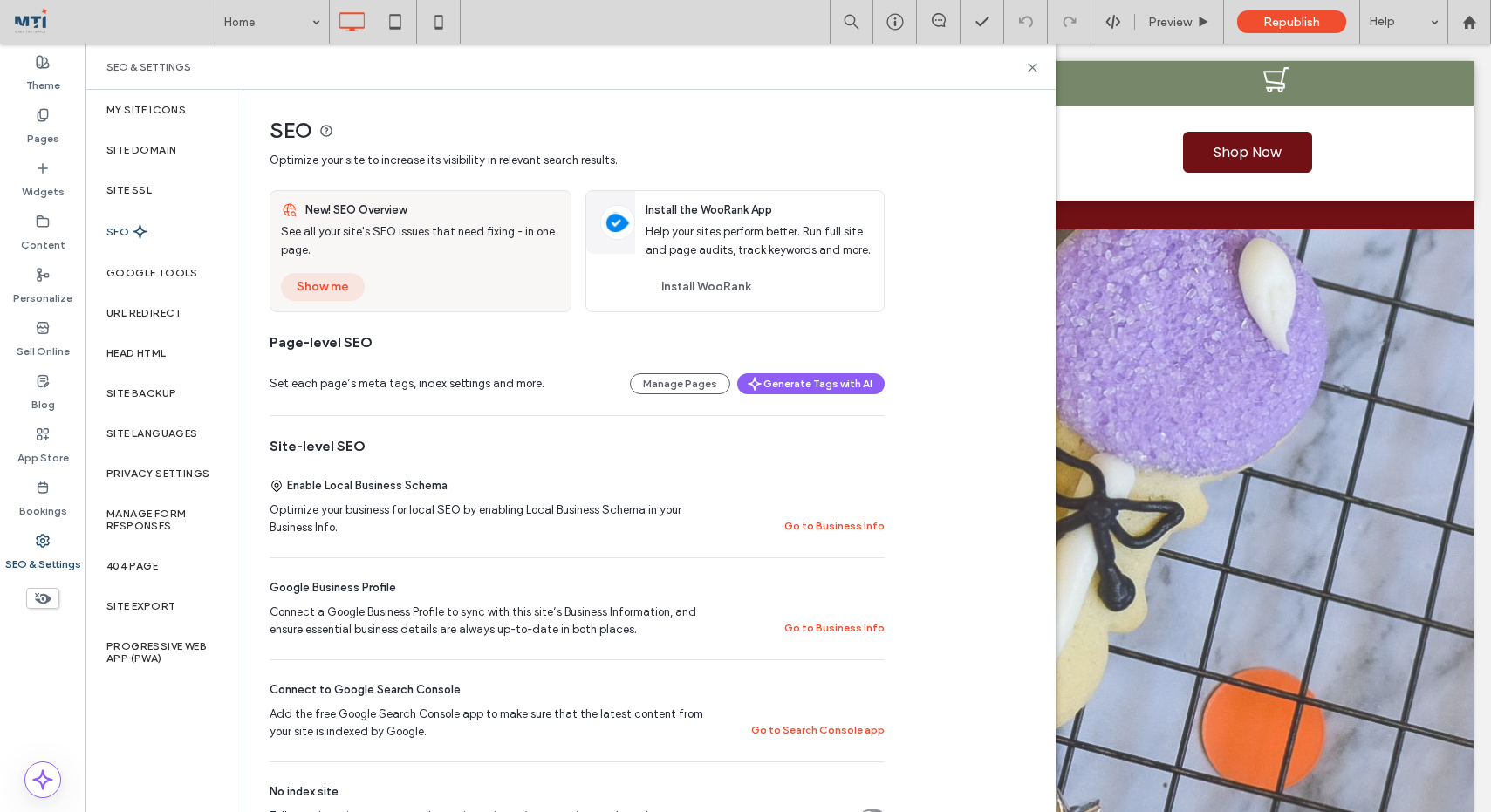
click at [321, 284] on button "Show me" at bounding box center [323, 287] width 84 height 28
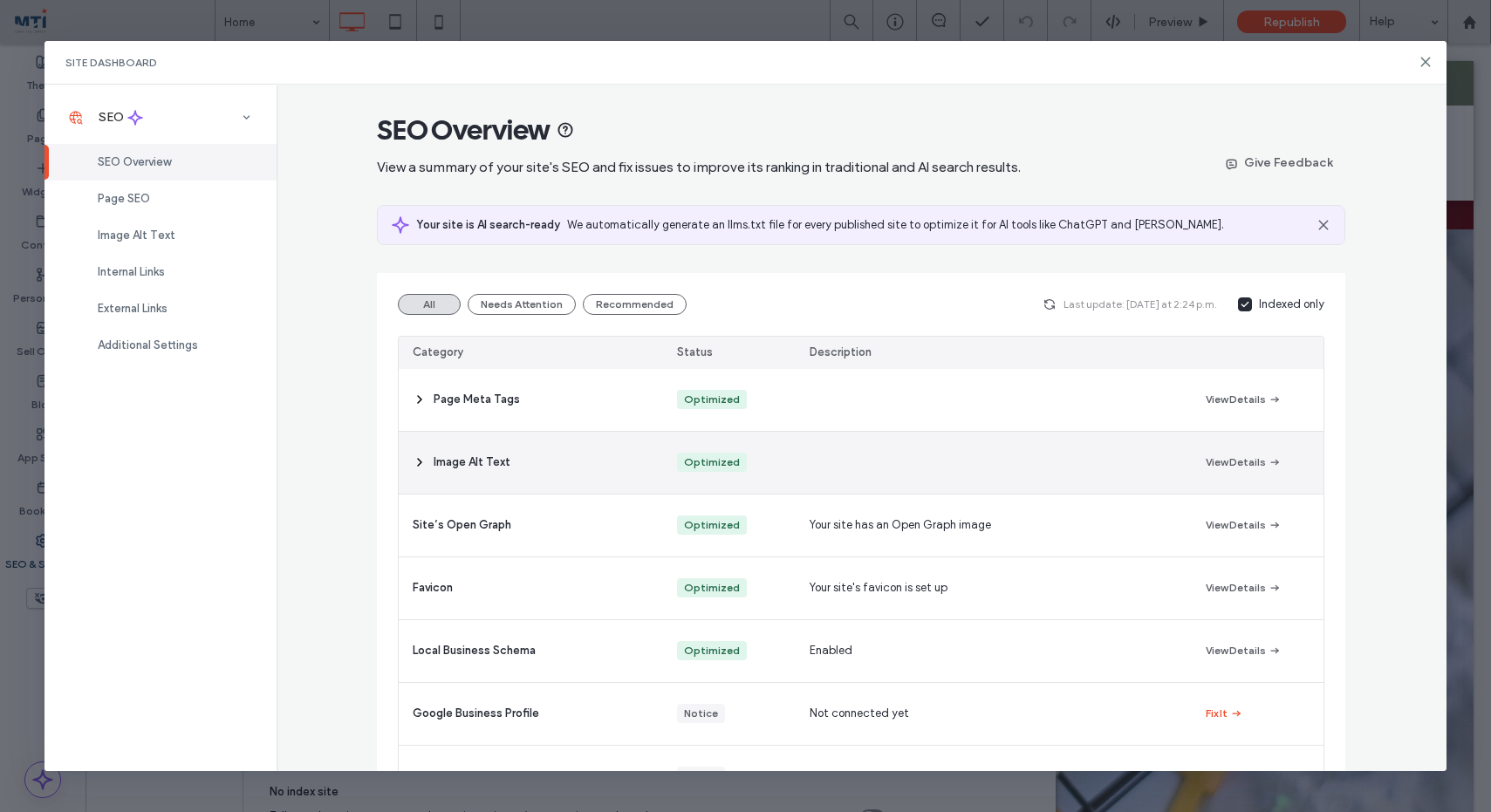
click at [467, 460] on span "Image Alt Text" at bounding box center [471, 462] width 76 height 17
